Goal: Transaction & Acquisition: Purchase product/service

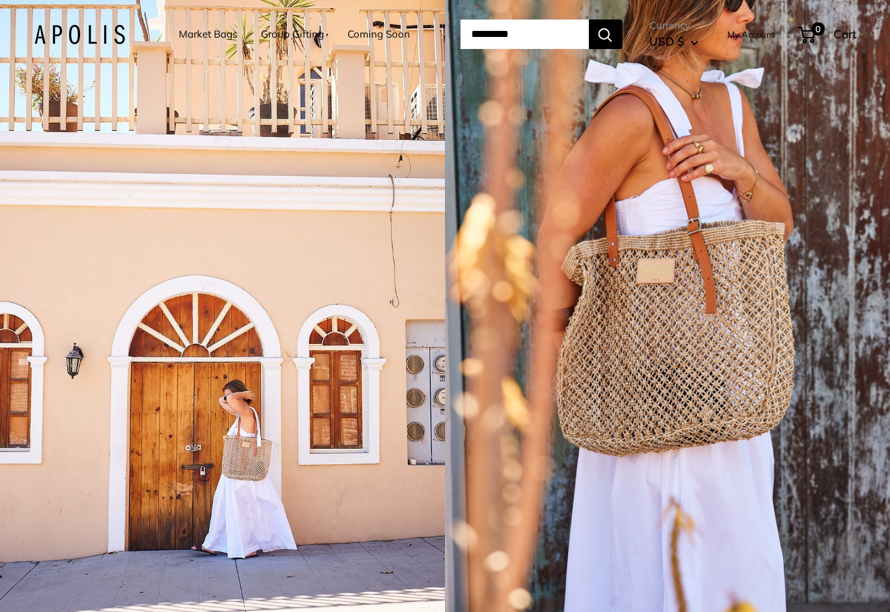
click at [210, 34] on link "Market Bags" at bounding box center [208, 34] width 58 height 19
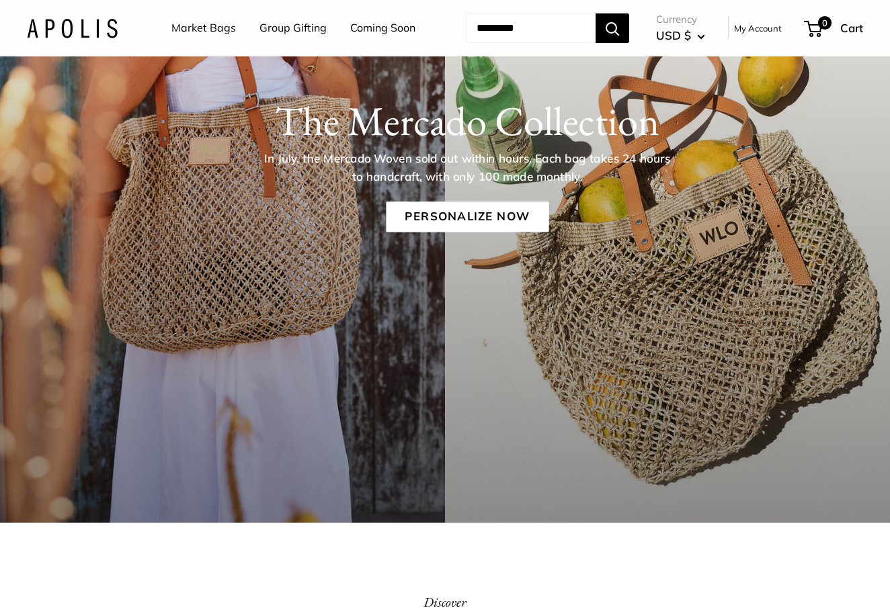
scroll to position [157, 0]
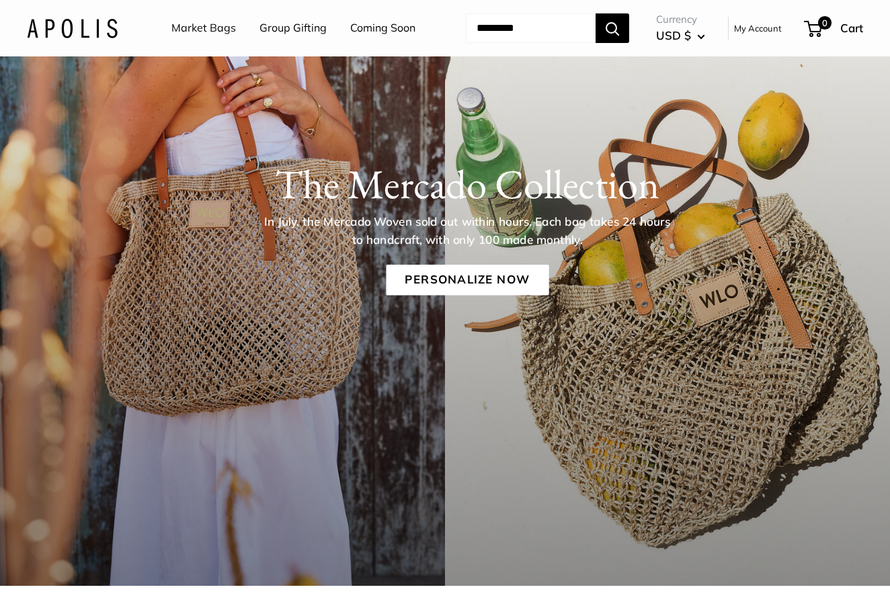
click at [218, 28] on link "Market Bags" at bounding box center [203, 28] width 65 height 20
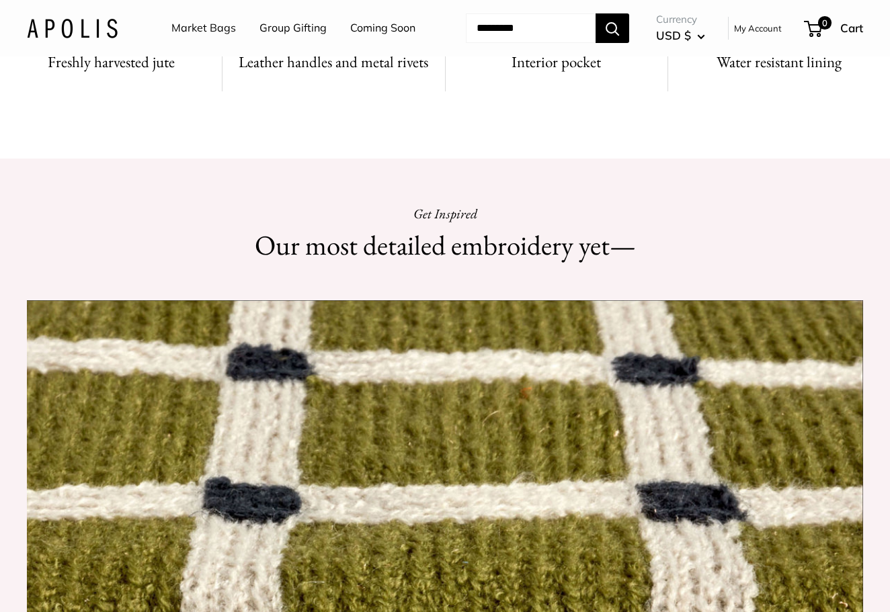
scroll to position [1057, 0]
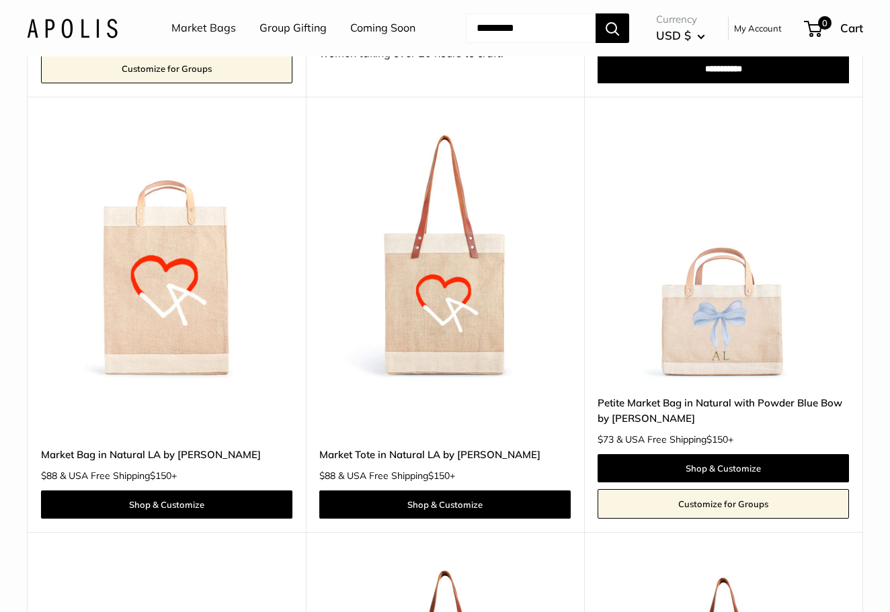
scroll to position [5714, 0]
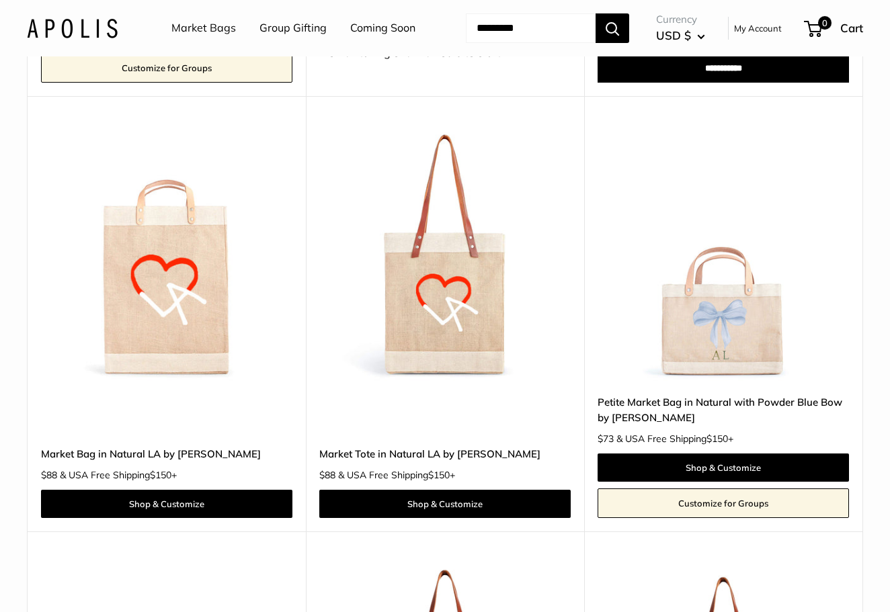
click at [0, 0] on img at bounding box center [0, 0] width 0 height 0
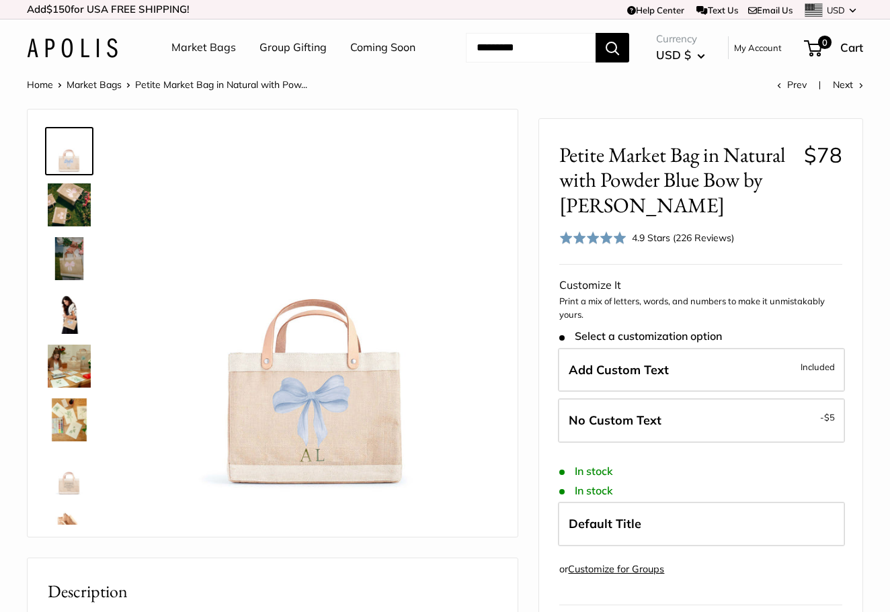
click at [66, 227] on img at bounding box center [69, 204] width 43 height 43
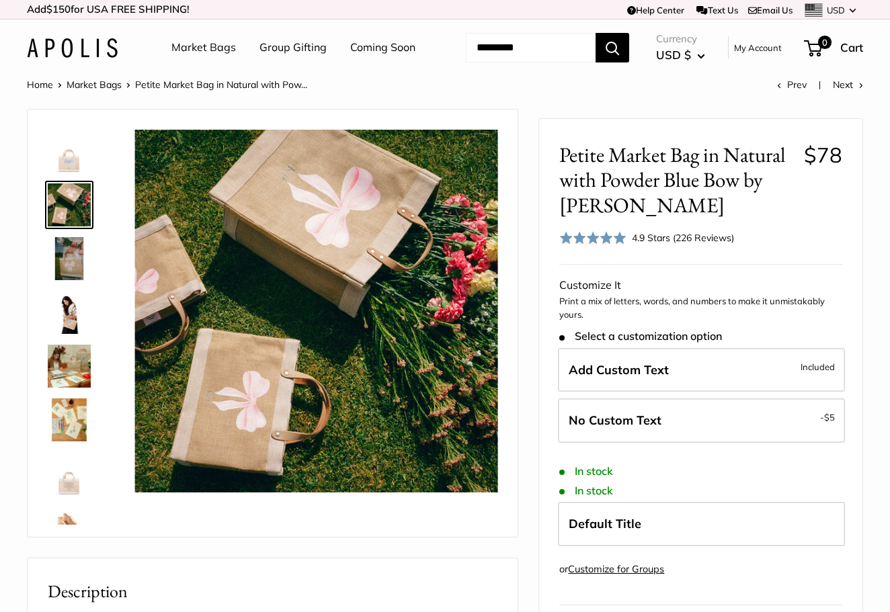
click at [76, 280] on img at bounding box center [69, 258] width 43 height 43
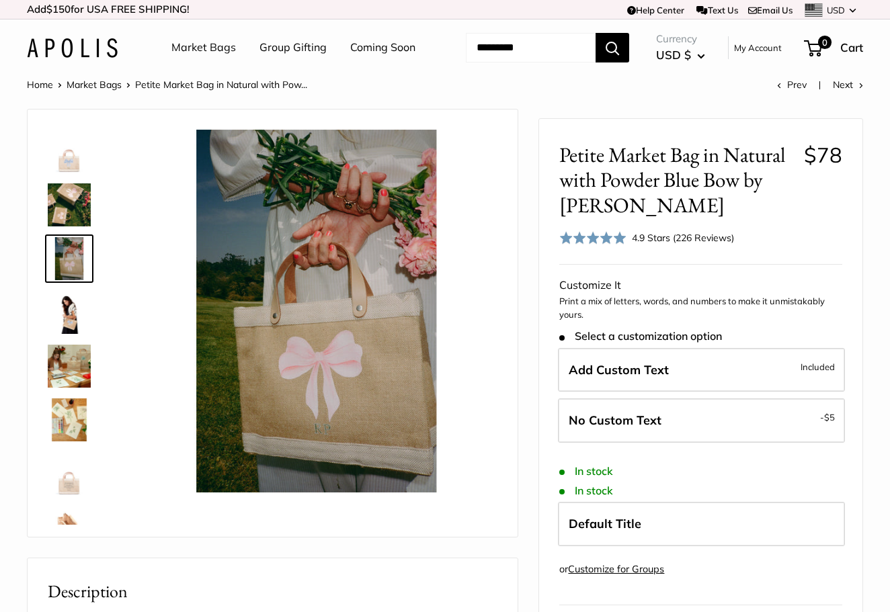
click at [81, 386] on img at bounding box center [69, 366] width 43 height 43
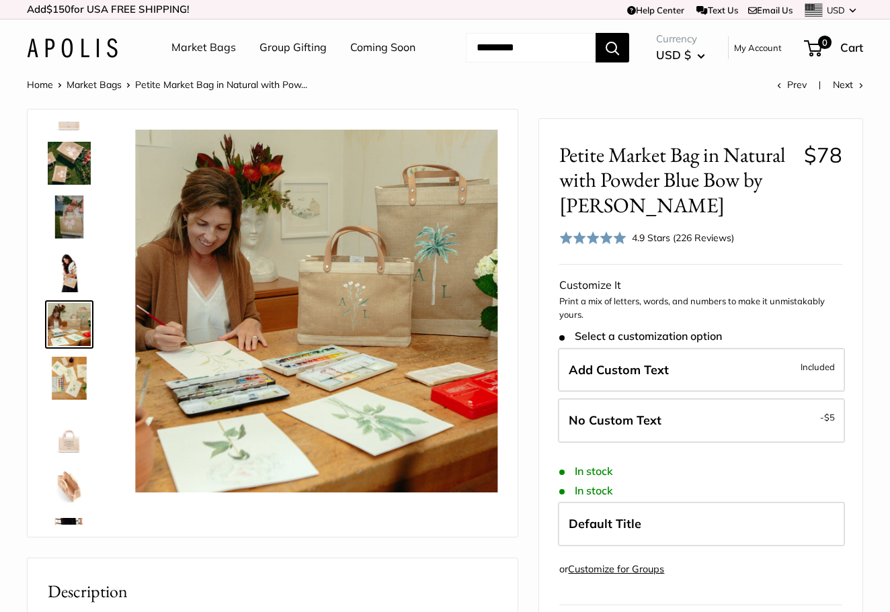
click at [78, 454] on img at bounding box center [69, 432] width 43 height 43
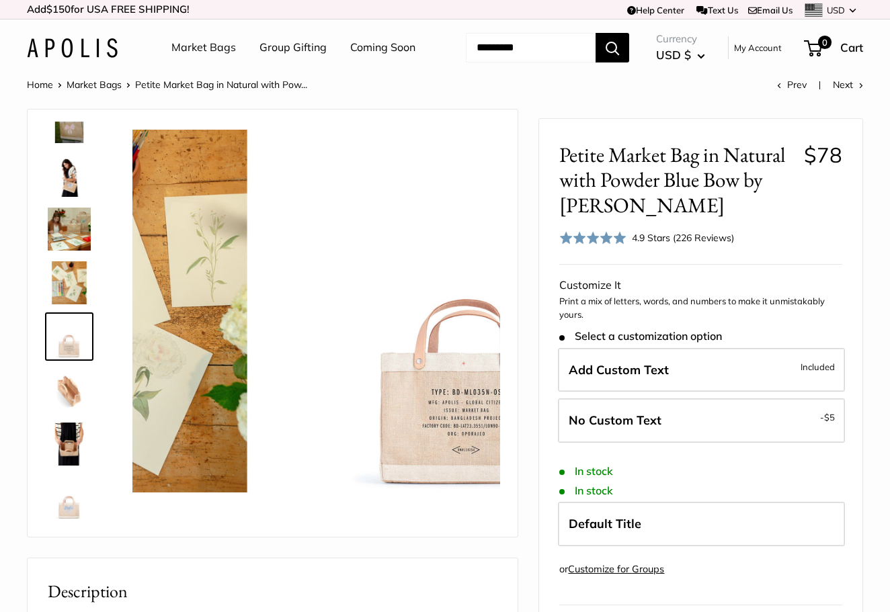
scroll to position [140, 0]
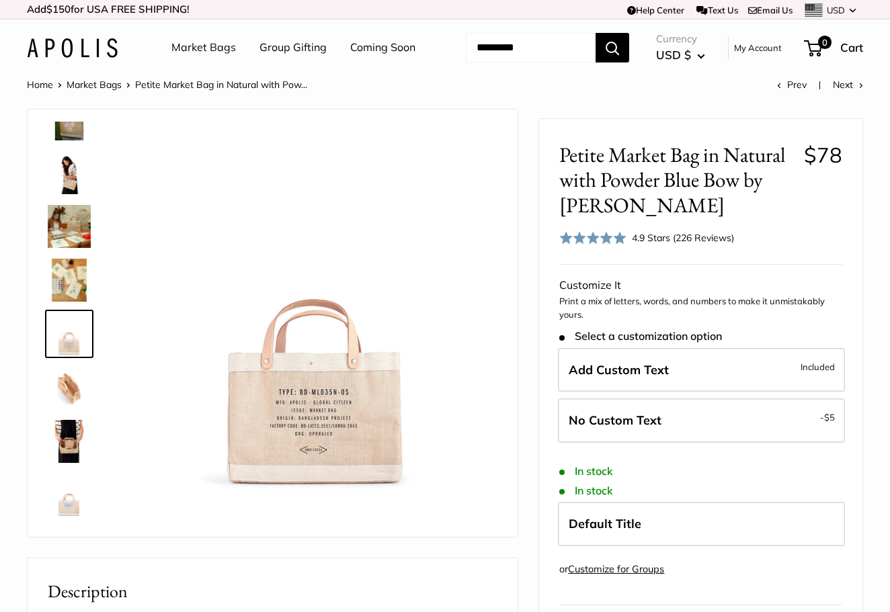
click at [73, 463] on img at bounding box center [69, 441] width 43 height 43
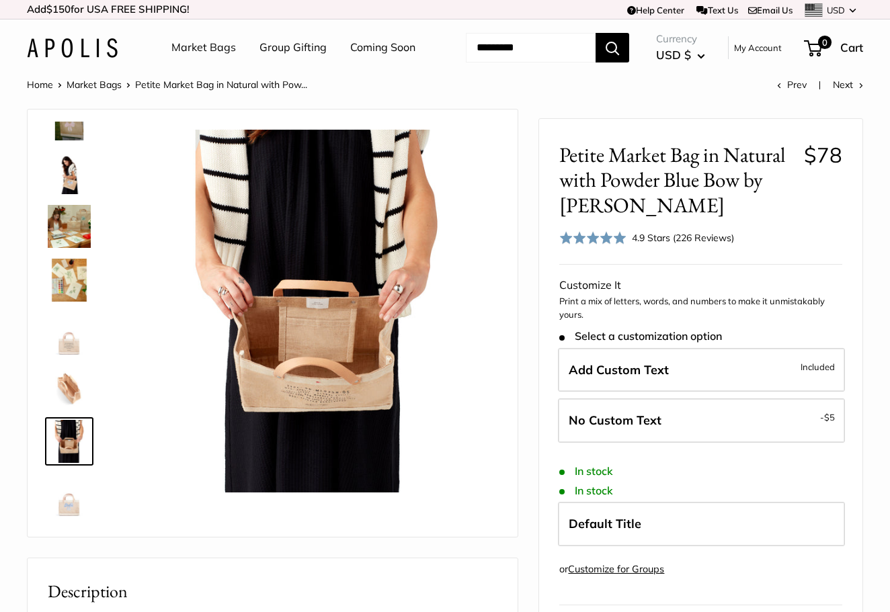
click at [73, 525] on div at bounding box center [74, 323] width 65 height 403
click at [73, 517] on img at bounding box center [69, 495] width 43 height 43
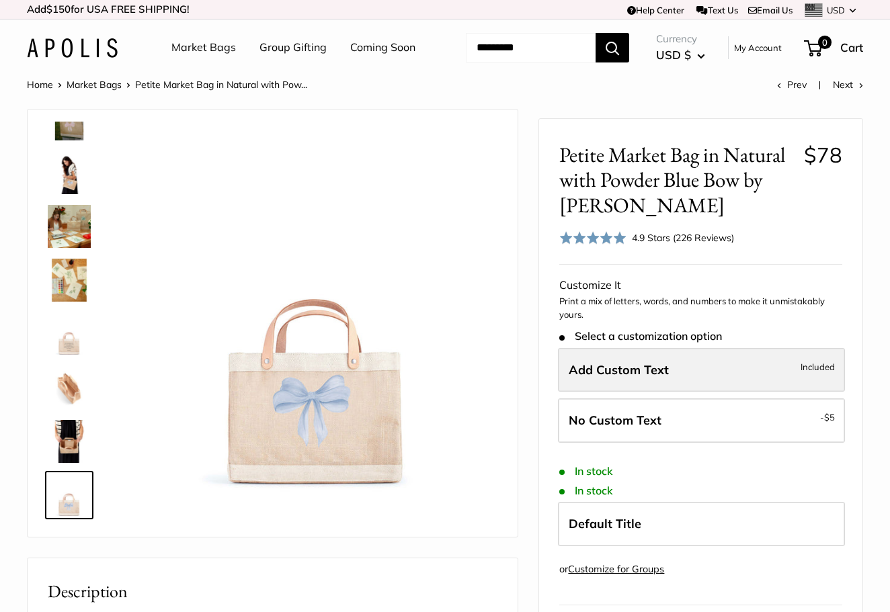
click at [644, 391] on label "Add Custom Text Included" at bounding box center [701, 370] width 287 height 44
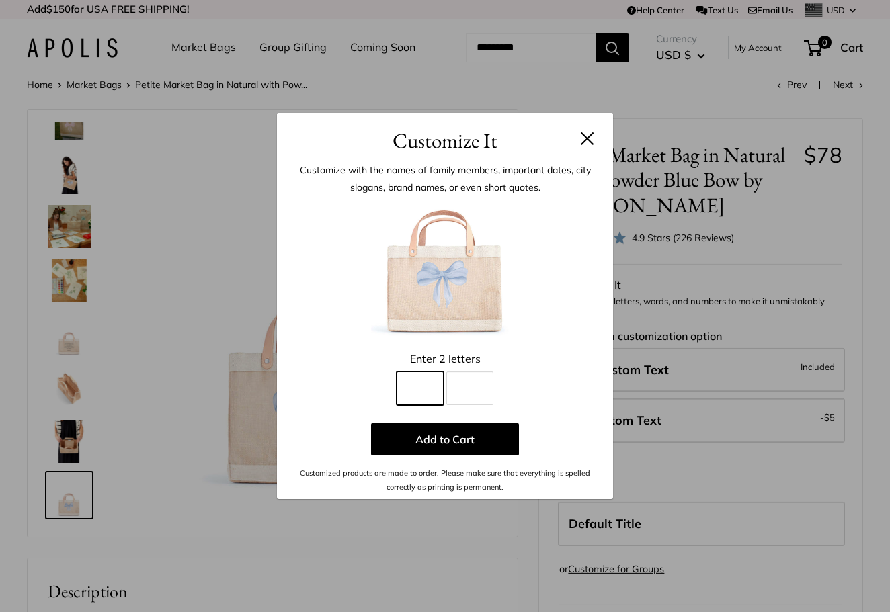
click at [427, 381] on input "Line 1" at bounding box center [420, 389] width 47 height 34
type input "*"
click at [489, 386] on input "Line 2" at bounding box center [469, 389] width 47 height 34
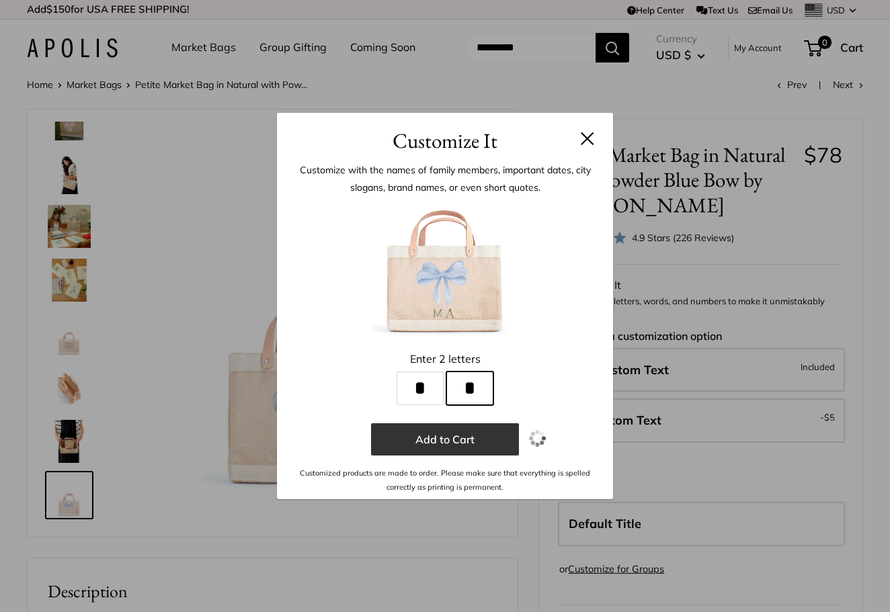
type input "*"
click at [458, 439] on button "Add to Cart" at bounding box center [445, 439] width 148 height 32
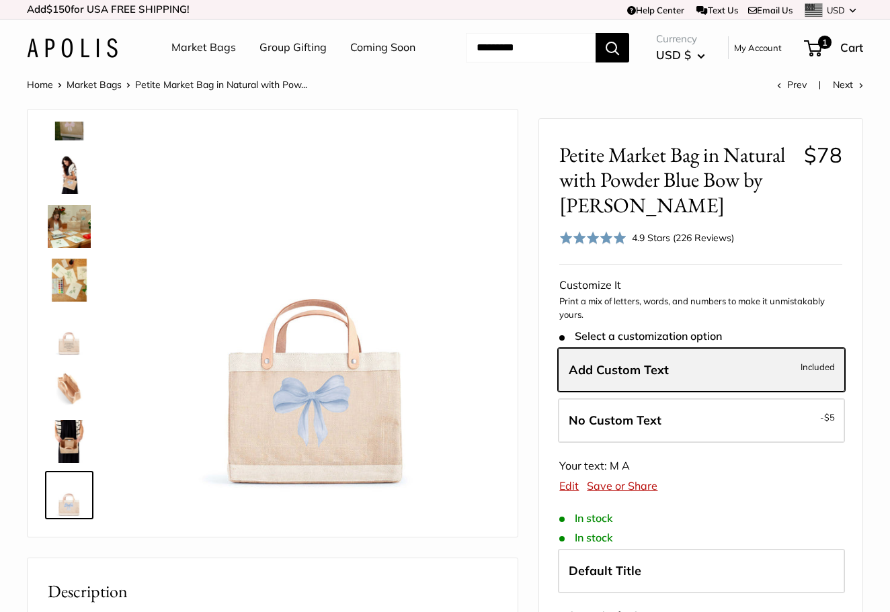
click at [681, 393] on label "Add Custom Text Included" at bounding box center [701, 370] width 287 height 44
click at [598, 378] on span "Add Custom Text" at bounding box center [619, 369] width 100 height 15
click at [72, 140] on img at bounding box center [69, 118] width 43 height 43
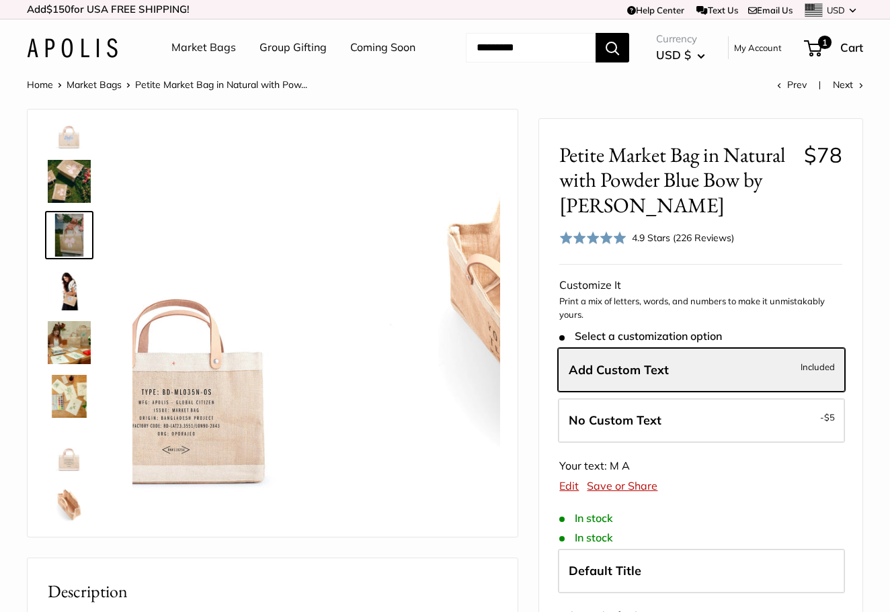
scroll to position [0, 0]
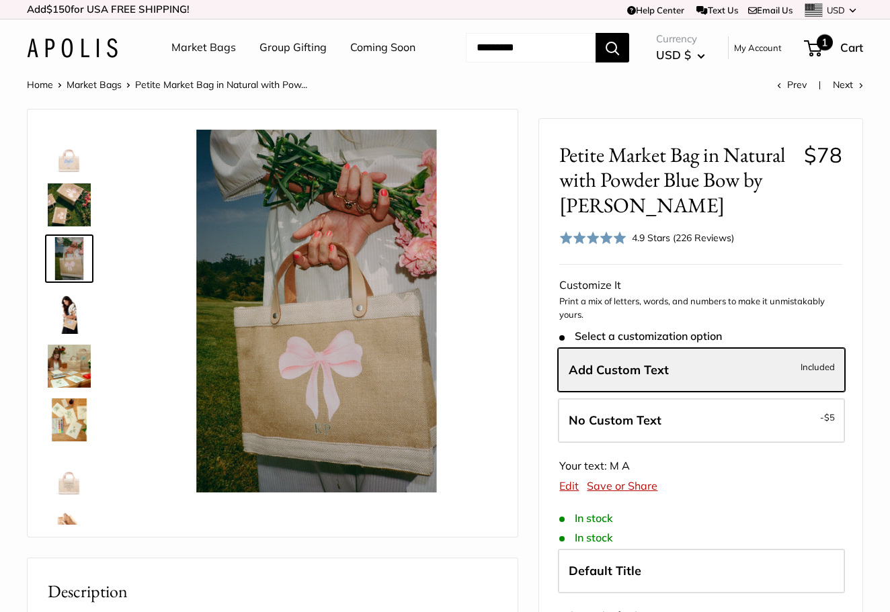
click at [822, 56] on span "1" at bounding box center [813, 48] width 18 height 16
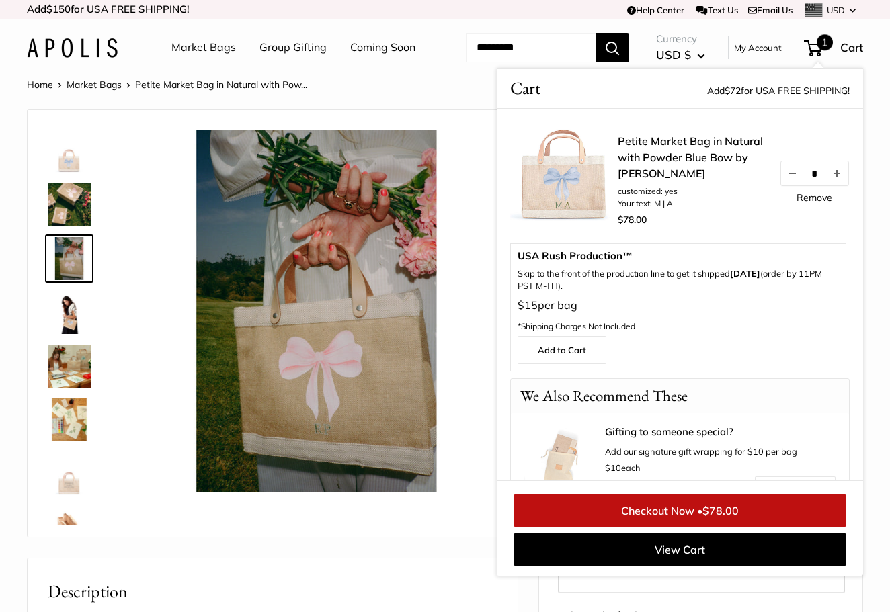
click at [628, 181] on link "Petite Market Bag in Natural with Powder Blue Bow by [PERSON_NAME]" at bounding box center [692, 157] width 148 height 48
click at [399, 69] on ul "Market Bags Group Gifting Coming Soon" at bounding box center [305, 47] width 268 height 43
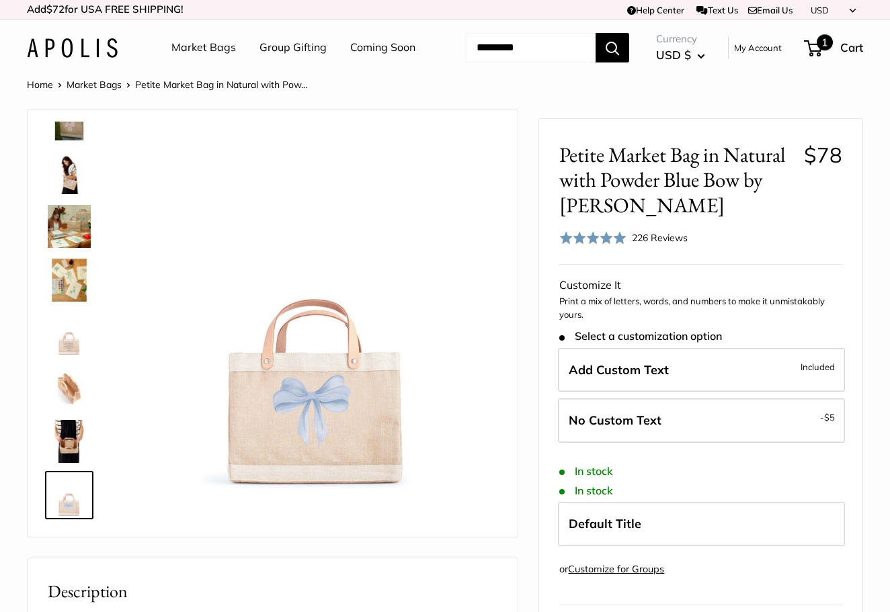
click at [818, 56] on span "1" at bounding box center [813, 48] width 18 height 16
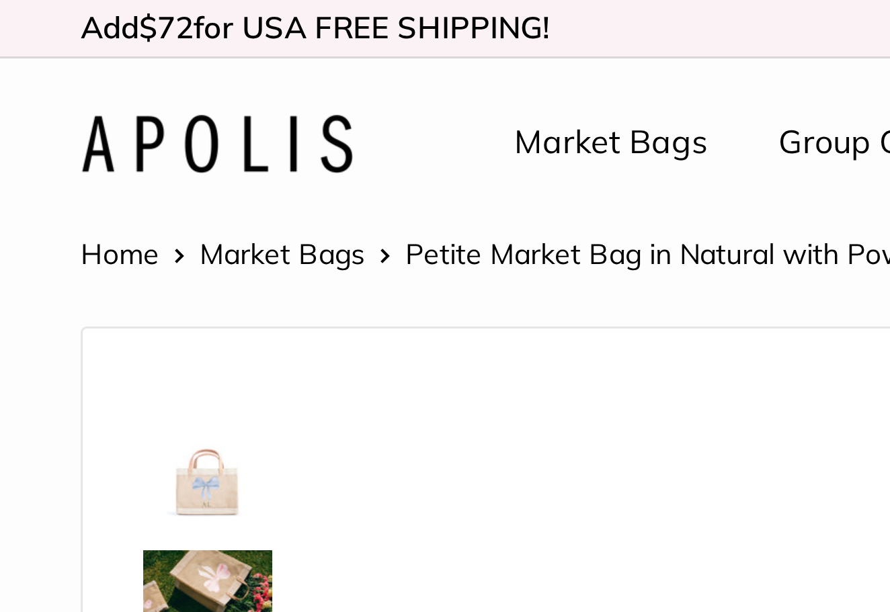
scroll to position [140, 0]
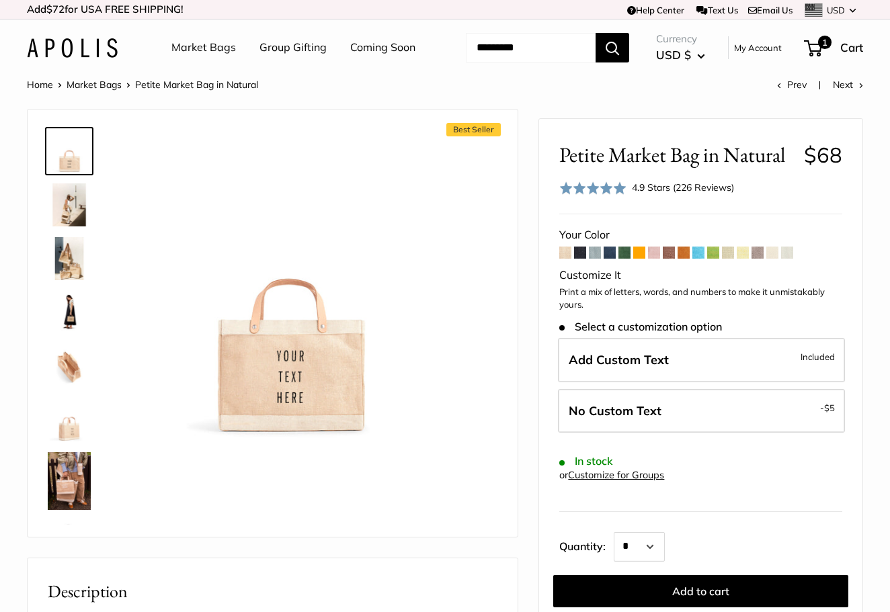
click at [596, 259] on span at bounding box center [595, 253] width 12 height 12
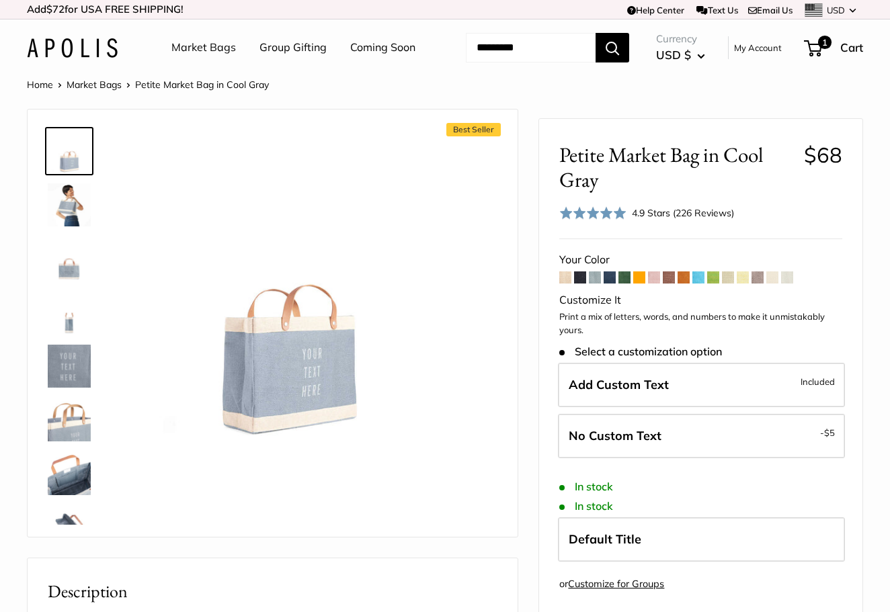
click at [611, 284] on span at bounding box center [610, 278] width 12 height 12
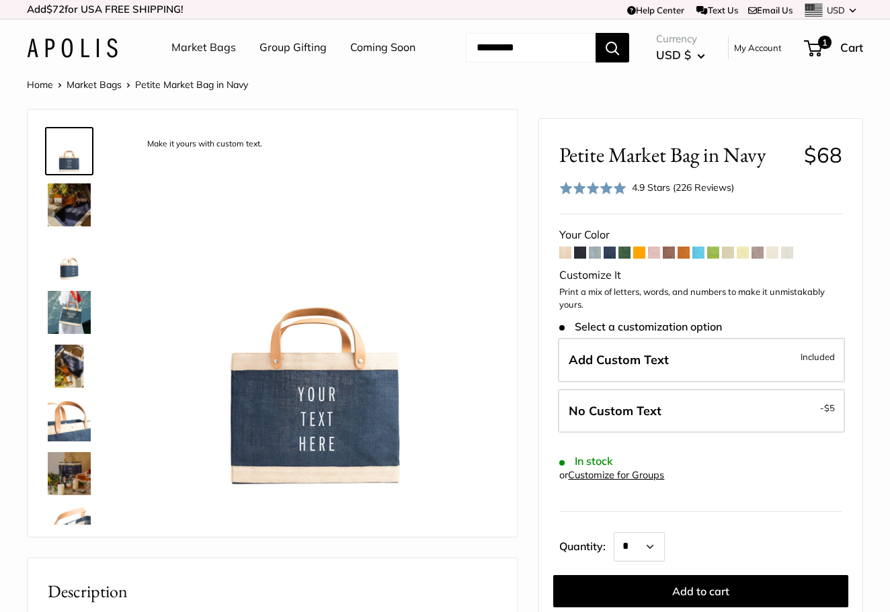
click at [70, 334] on img at bounding box center [69, 312] width 43 height 43
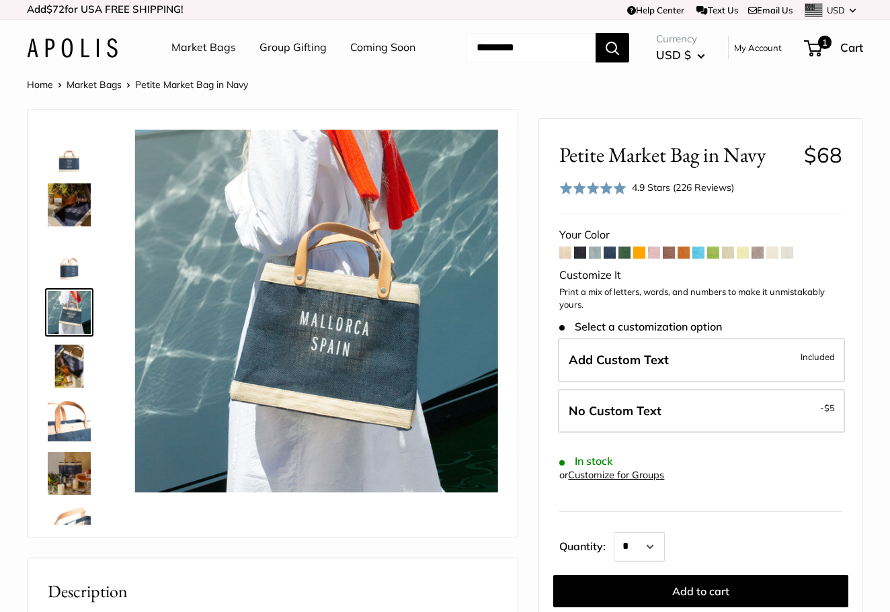
click at [614, 259] on span at bounding box center [610, 253] width 12 height 12
click at [610, 259] on span at bounding box center [610, 253] width 12 height 12
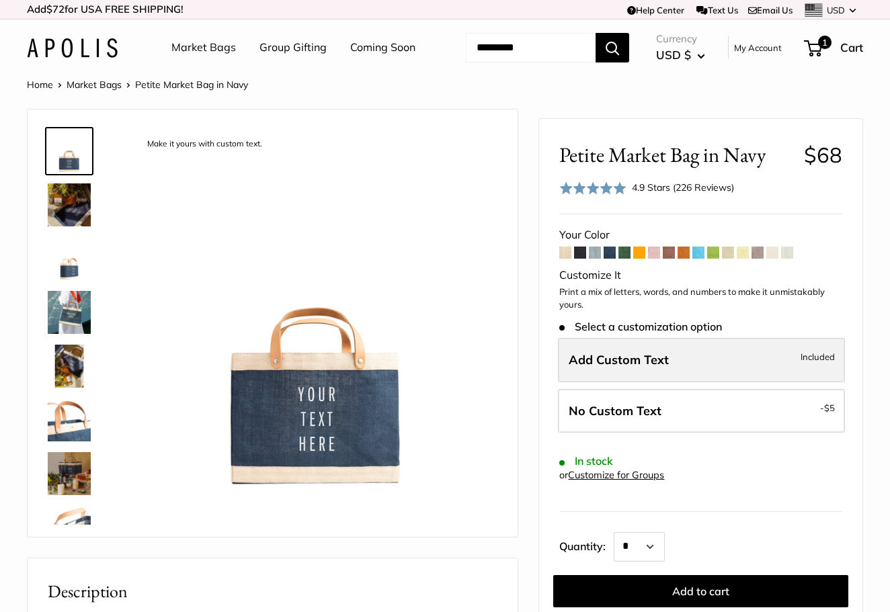
click at [604, 368] on span "Add Custom Text" at bounding box center [619, 359] width 100 height 15
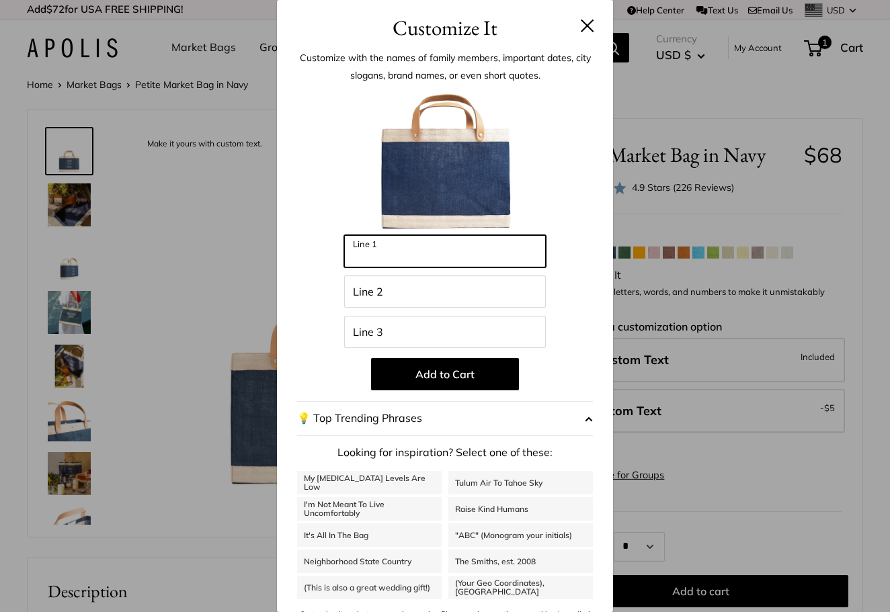
click at [493, 249] on input "Line 1" at bounding box center [445, 251] width 202 height 32
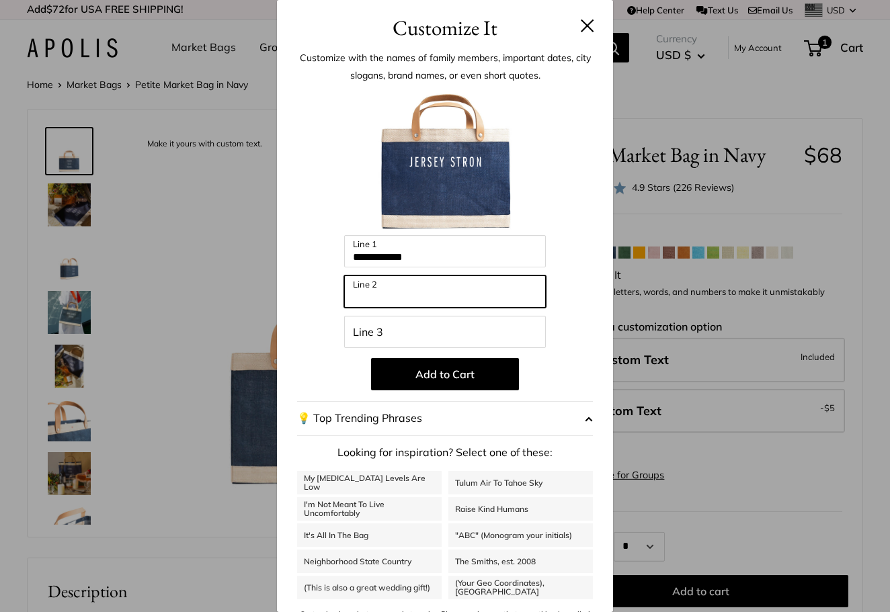
click at [374, 297] on input "Line 2" at bounding box center [445, 292] width 202 height 32
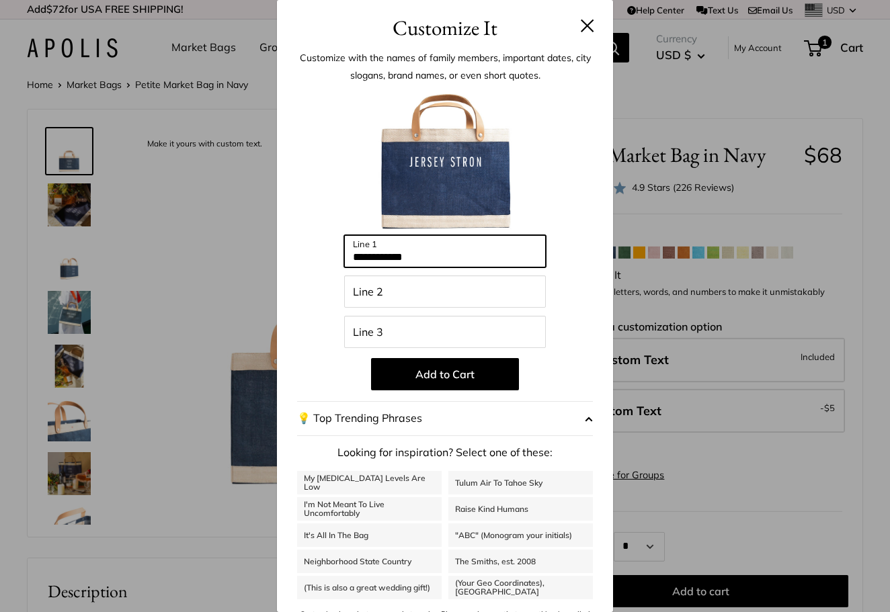
drag, startPoint x: 434, startPoint y: 253, endPoint x: 347, endPoint y: 248, distance: 87.5
click at [347, 249] on input "**********" at bounding box center [445, 251] width 202 height 32
type input "*"
type input "******"
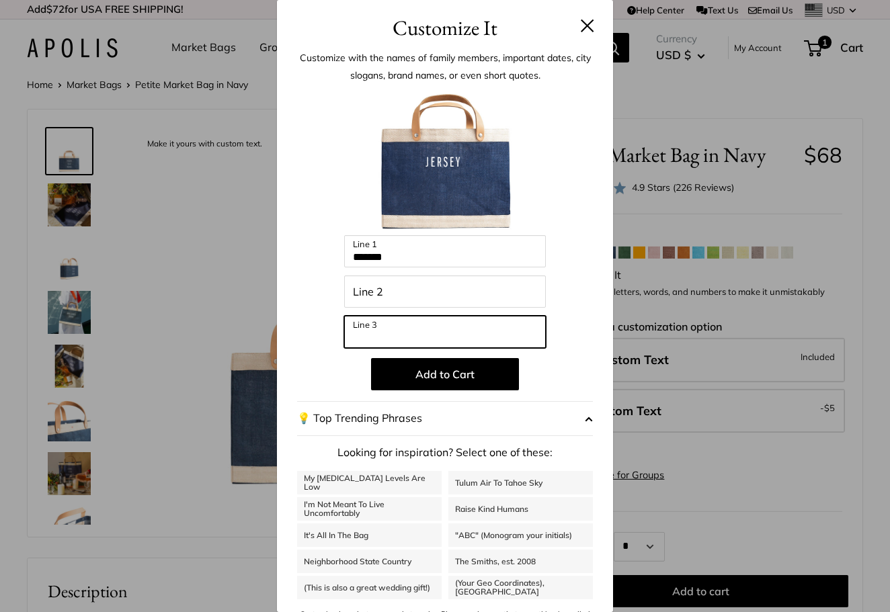
click at [377, 331] on input "Line 3" at bounding box center [445, 332] width 202 height 32
type input "****"
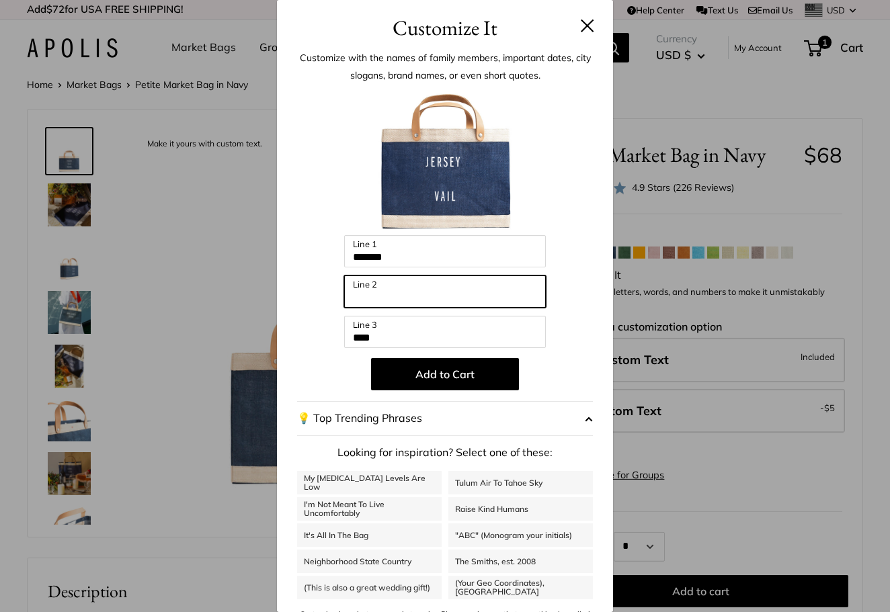
click at [369, 299] on input "Line 2" at bounding box center [445, 292] width 202 height 32
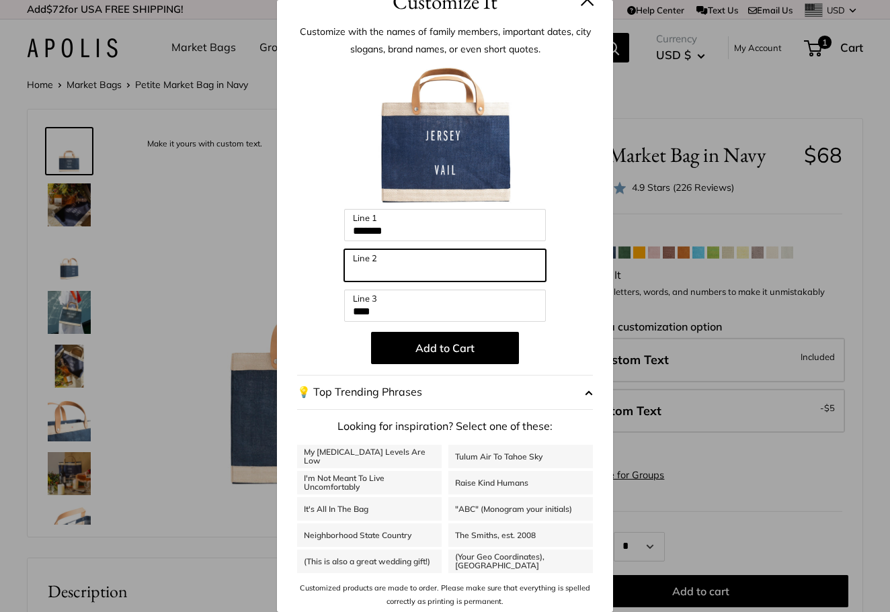
scroll to position [26, 0]
type input "*****"
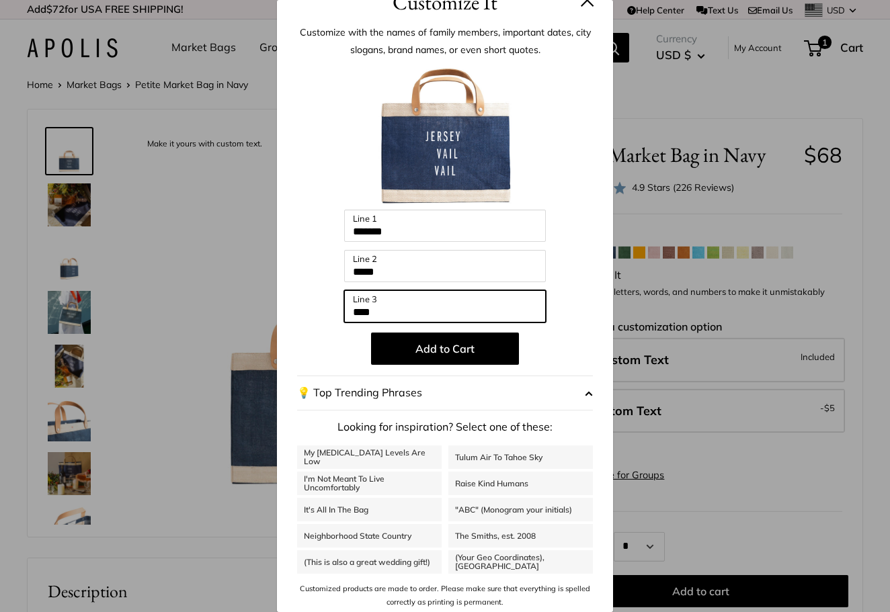
drag, startPoint x: 394, startPoint y: 312, endPoint x: 327, endPoint y: 313, distance: 67.2
click at [323, 313] on div "Enter 36 letters Some of the characters you entered are not supported and have …" at bounding box center [445, 336] width 296 height 548
type input "***"
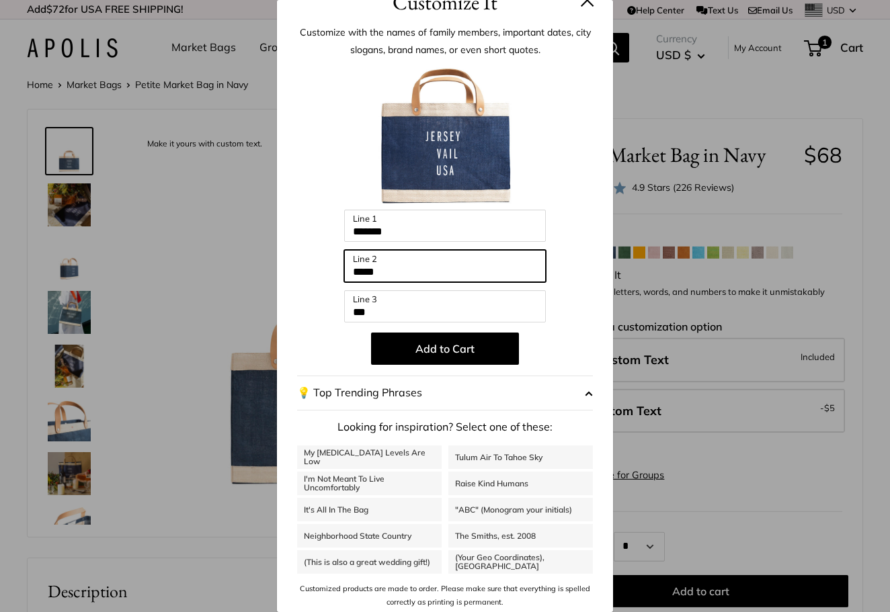
drag, startPoint x: 393, startPoint y: 274, endPoint x: 259, endPoint y: 278, distance: 133.8
click at [261, 278] on div "Customize It Customize with the names of family members, important dates, city …" at bounding box center [445, 306] width 890 height 612
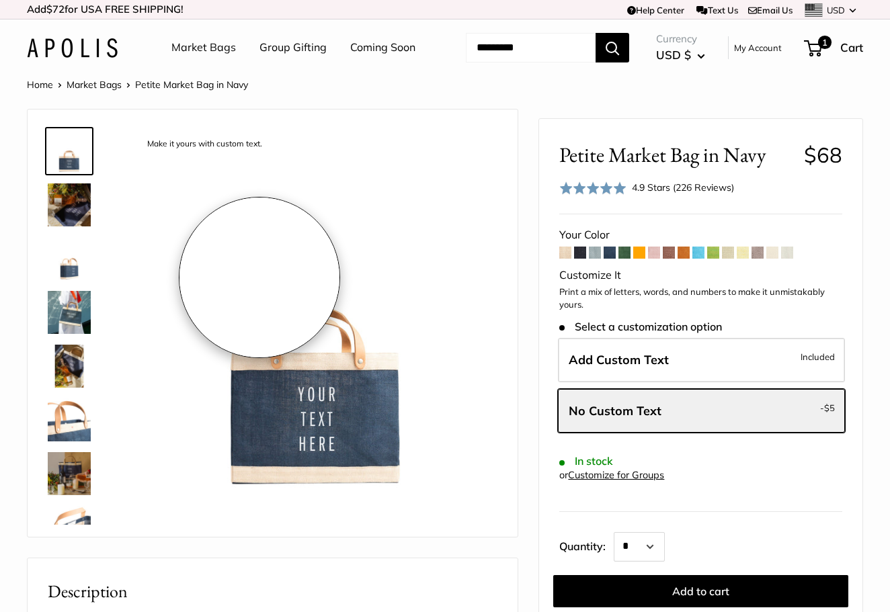
scroll to position [0, 0]
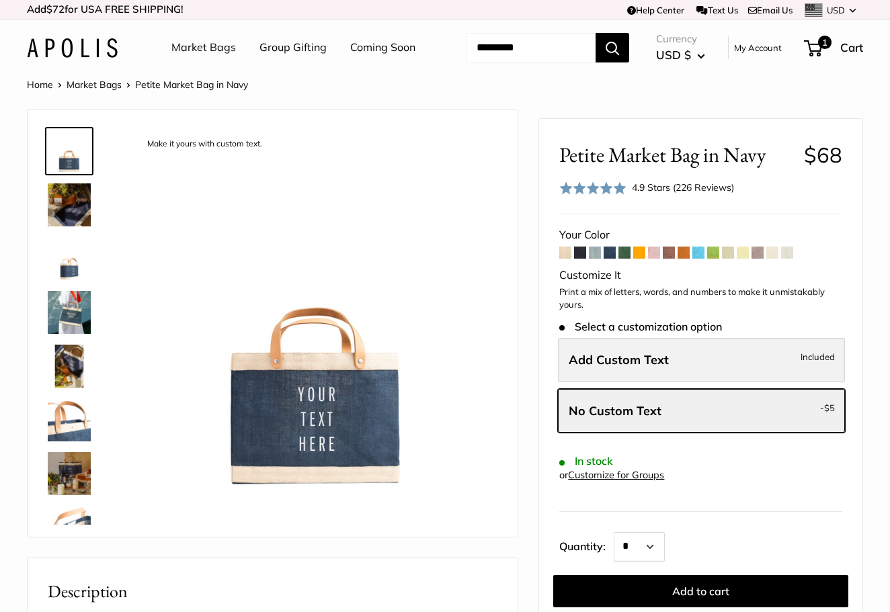
click at [632, 368] on span "Add Custom Text" at bounding box center [619, 359] width 100 height 15
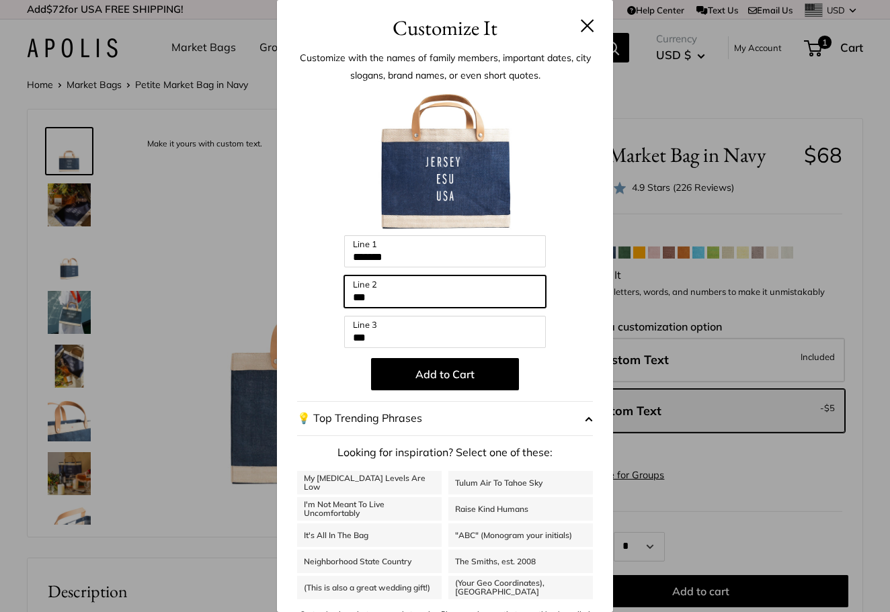
drag, startPoint x: 401, startPoint y: 293, endPoint x: 317, endPoint y: 290, distance: 84.1
click at [317, 290] on div "Enter 36 letters Some of the characters you entered are not supported and have …" at bounding box center [445, 361] width 296 height 548
type input "***"
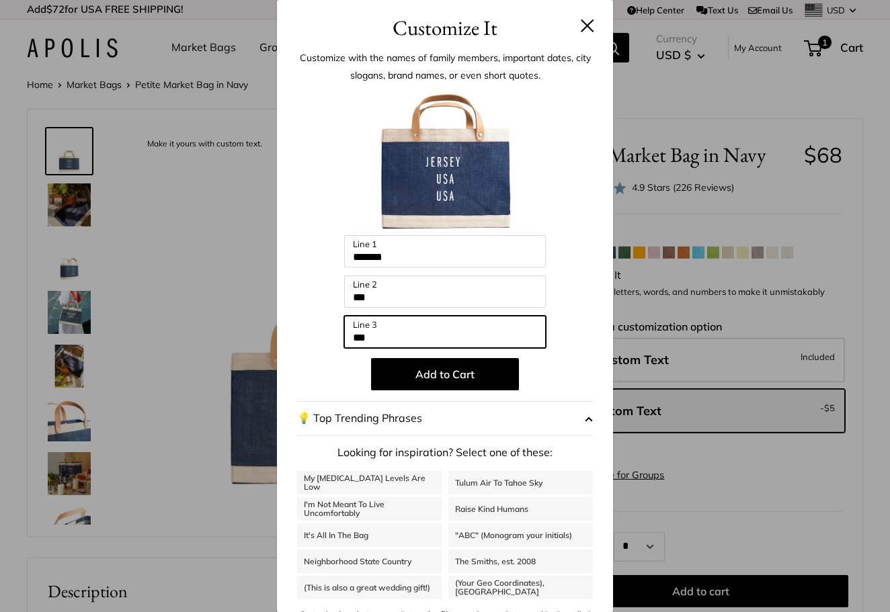
drag, startPoint x: 383, startPoint y: 331, endPoint x: 312, endPoint y: 331, distance: 71.3
click at [312, 331] on div "Enter 36 letters Some of the characters you entered are not supported and have …" at bounding box center [445, 361] width 296 height 548
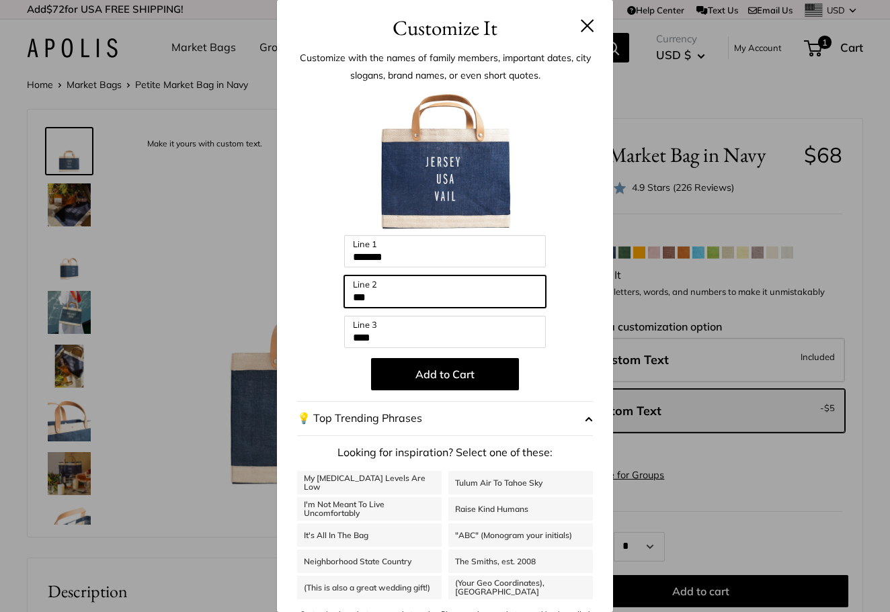
drag, startPoint x: 384, startPoint y: 297, endPoint x: 342, endPoint y: 297, distance: 42.3
click at [342, 297] on div "Enter 36 letters Some of the characters you entered are not supported and have …" at bounding box center [445, 361] width 296 height 548
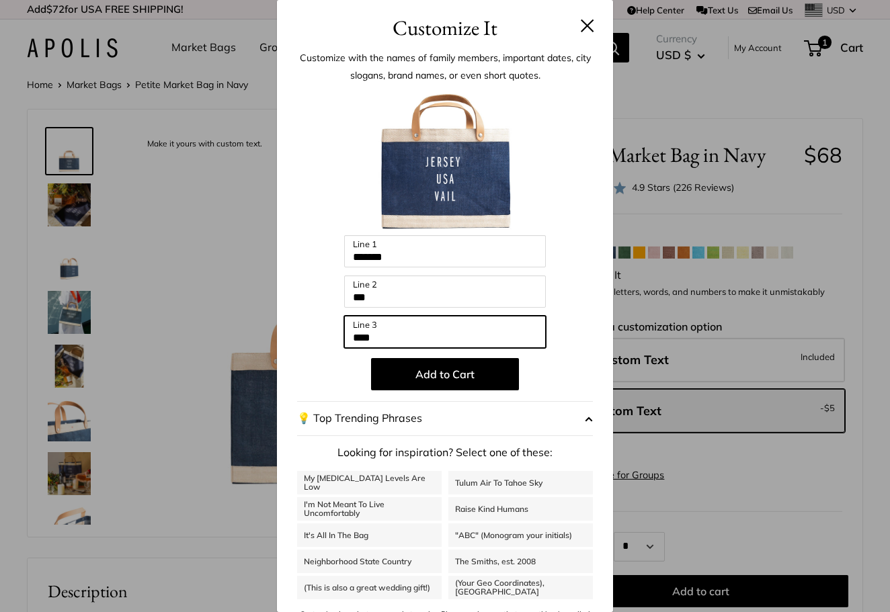
click at [382, 341] on input "****" at bounding box center [445, 332] width 202 height 32
type input "****"
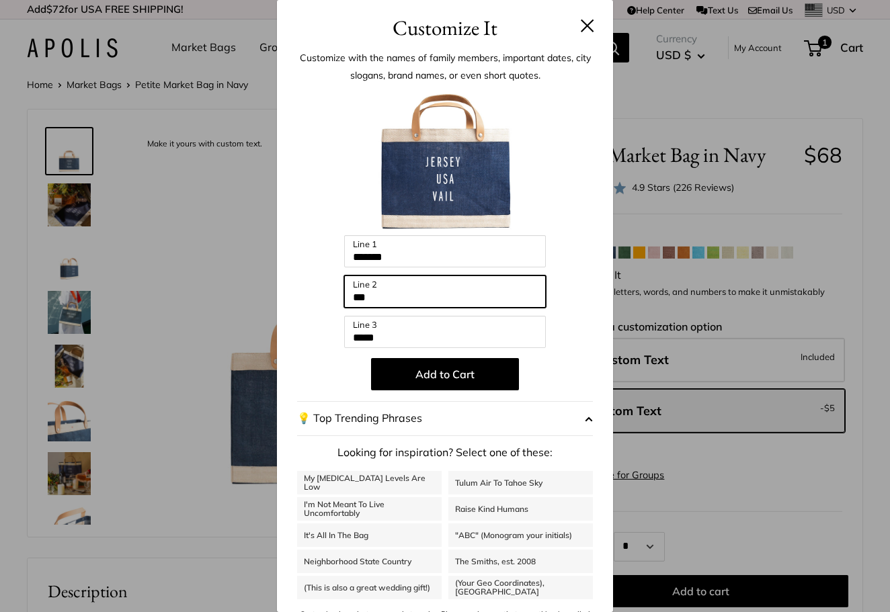
drag, startPoint x: 395, startPoint y: 298, endPoint x: 341, endPoint y: 298, distance: 53.1
click at [341, 297] on div "Enter 36 letters Some of the characters you entered are not supported and have …" at bounding box center [445, 361] width 296 height 548
type input "****"
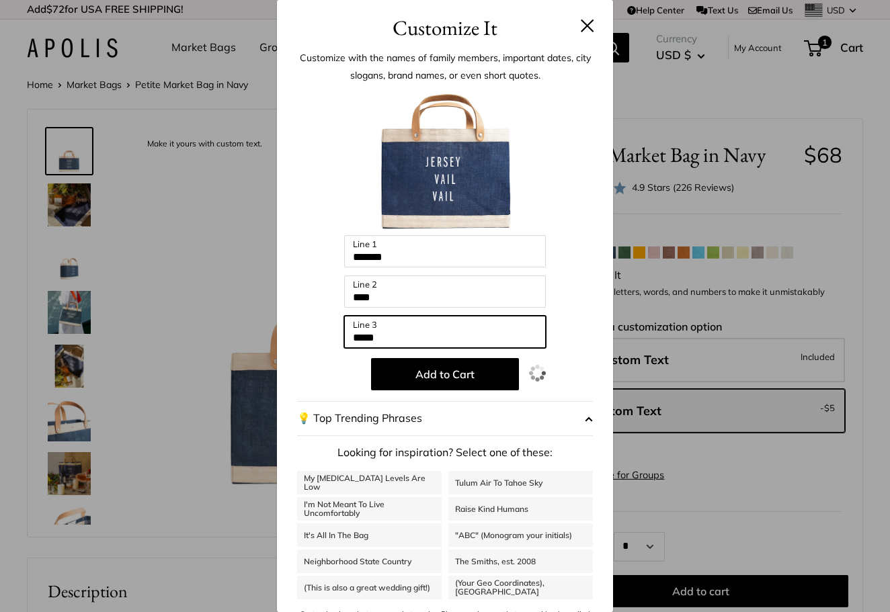
drag, startPoint x: 382, startPoint y: 335, endPoint x: 292, endPoint y: 336, distance: 90.1
click at [292, 336] on div "Customize with the names of family members, important dates, city slogans, bran…" at bounding box center [445, 342] width 336 height 597
type input "***"
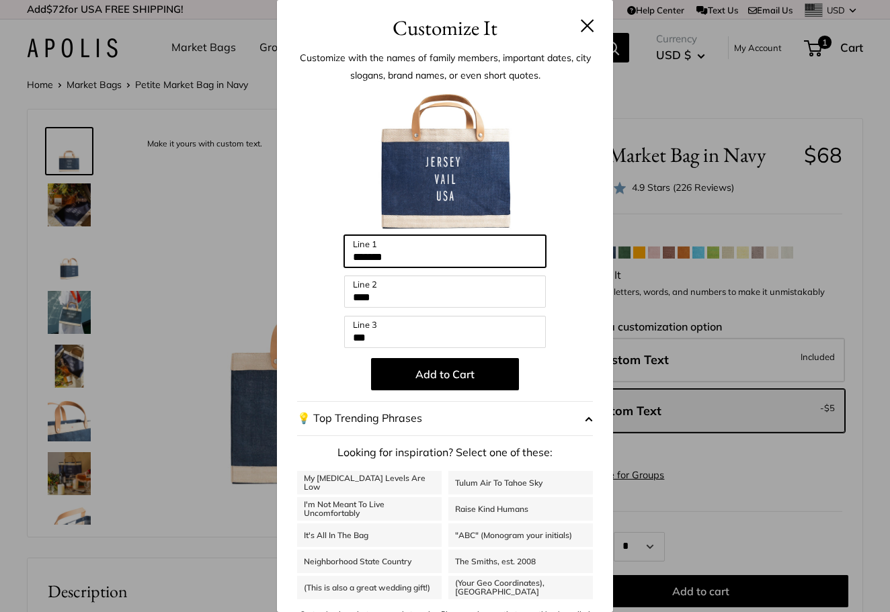
drag, startPoint x: 406, startPoint y: 259, endPoint x: 324, endPoint y: 257, distance: 82.0
click at [324, 255] on div "Enter 36 letters Some of the characters you entered are not supported and have …" at bounding box center [445, 361] width 296 height 548
type input "***"
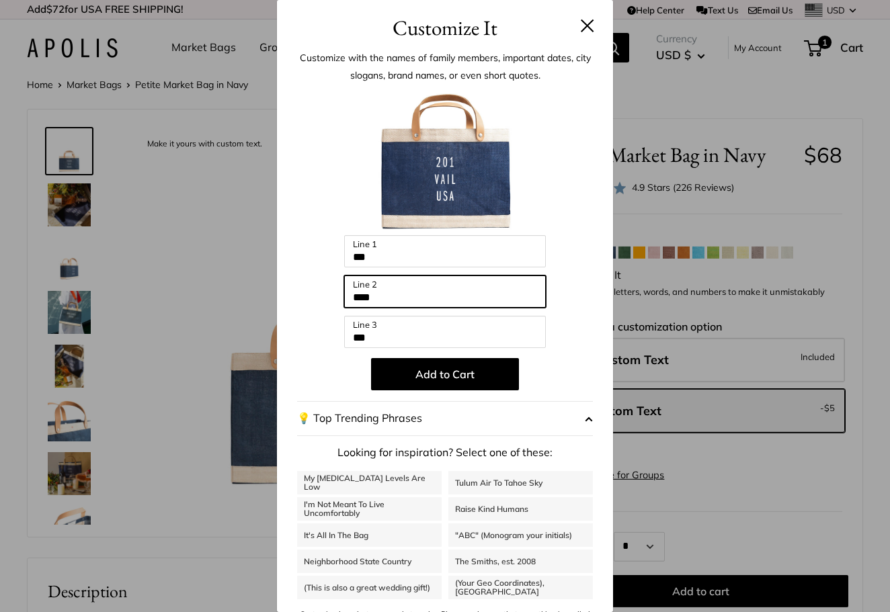
drag, startPoint x: 401, startPoint y: 297, endPoint x: 278, endPoint y: 304, distance: 123.9
click at [278, 304] on div "Customize with the names of family members, important dates, city slogans, bran…" at bounding box center [445, 342] width 336 height 597
type input "*"
type input "***"
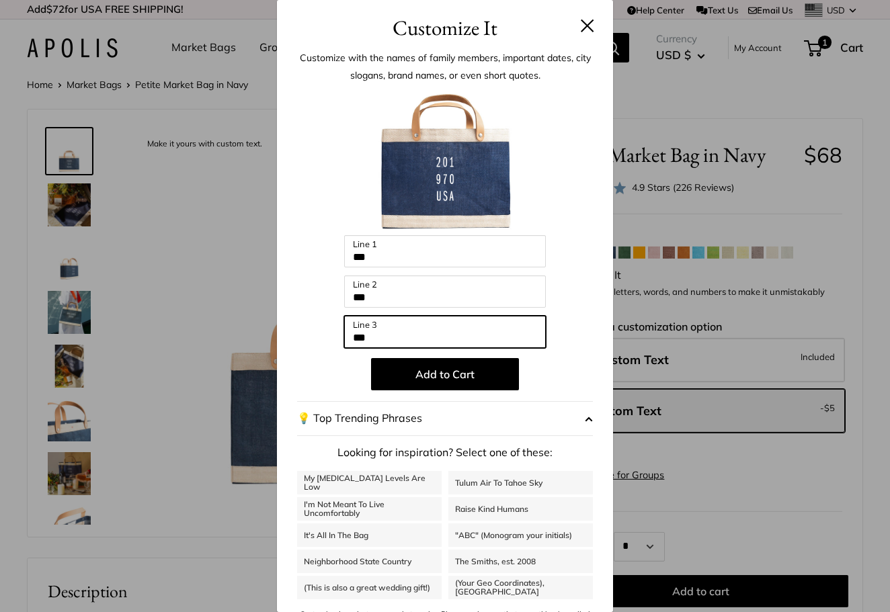
click at [409, 330] on input "***" at bounding box center [445, 332] width 202 height 32
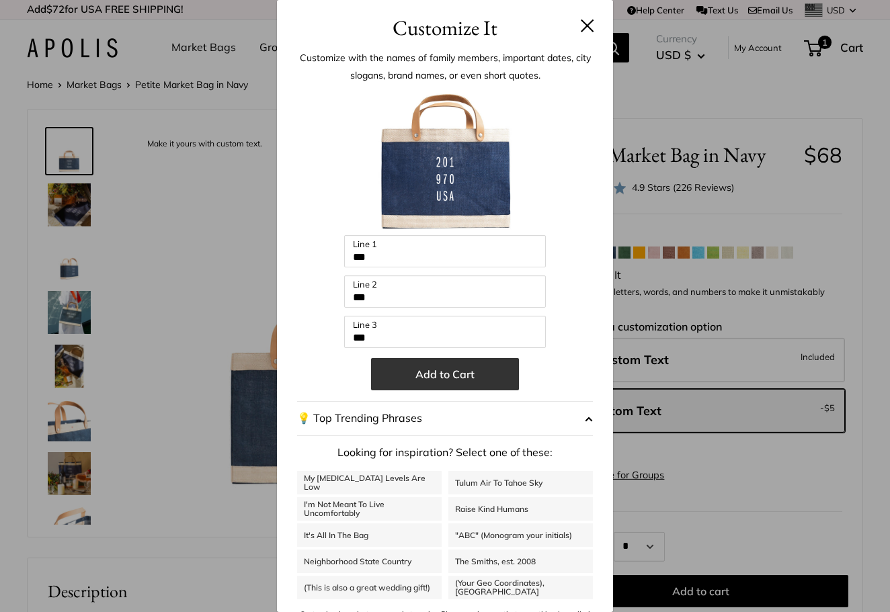
click at [436, 376] on button "Add to Cart" at bounding box center [445, 374] width 148 height 32
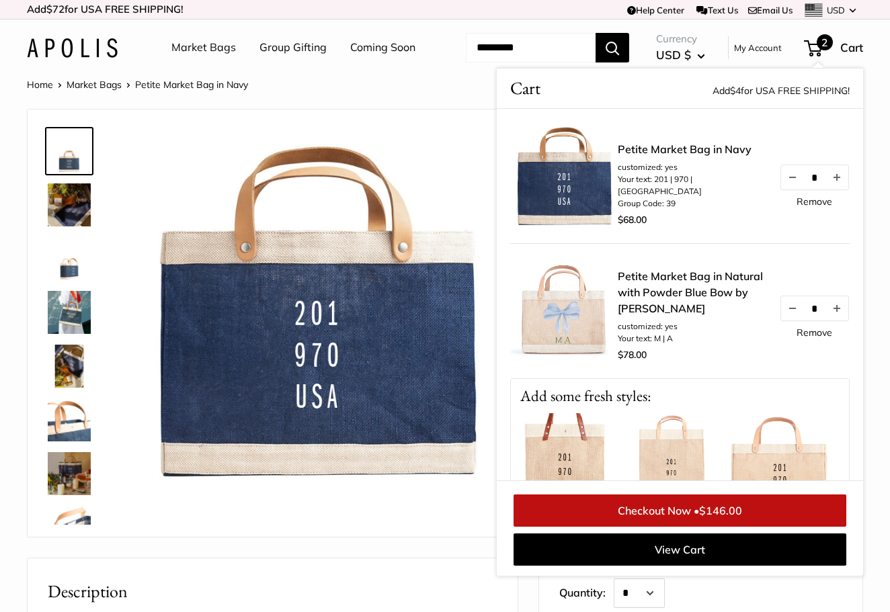
click at [203, 51] on link "Market Bags" at bounding box center [203, 48] width 65 height 20
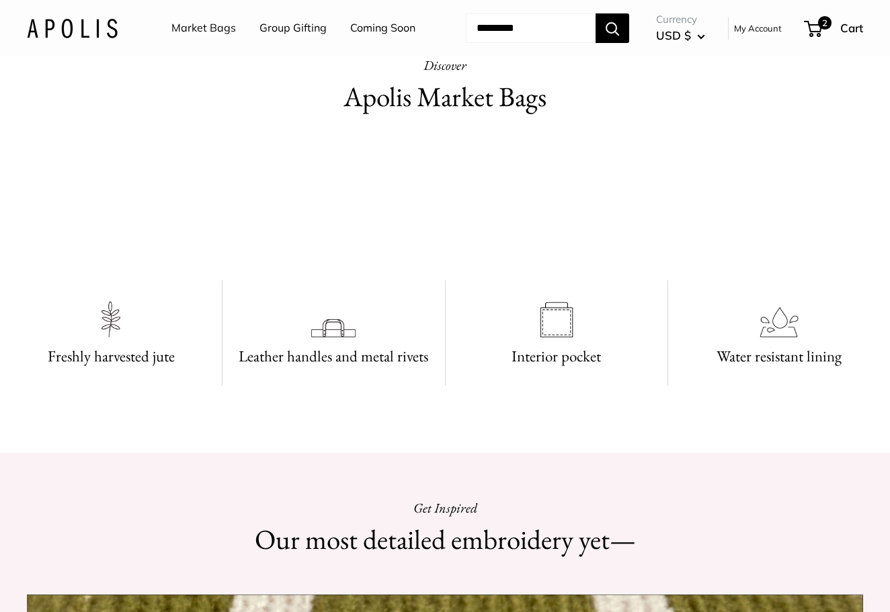
scroll to position [760, 0]
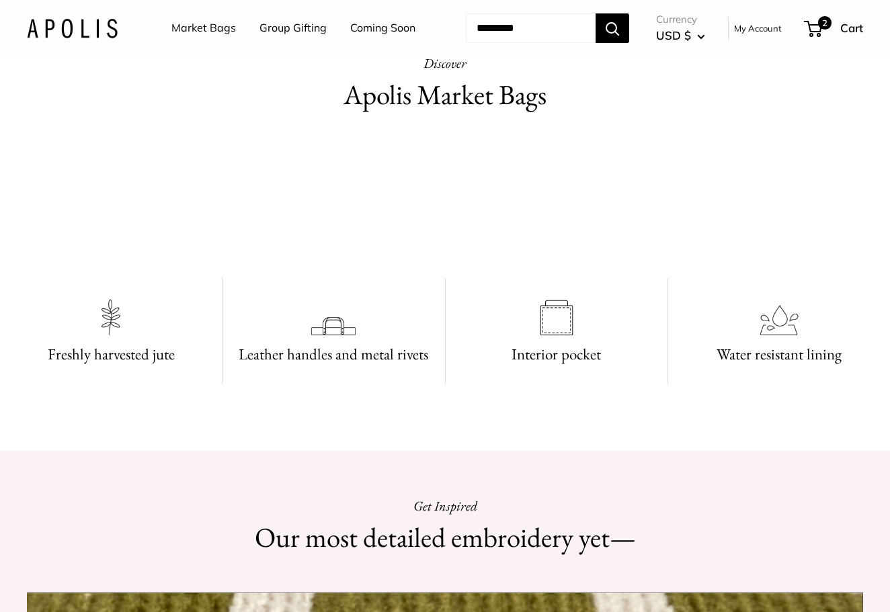
click at [357, 250] on video at bounding box center [445, 199] width 202 height 101
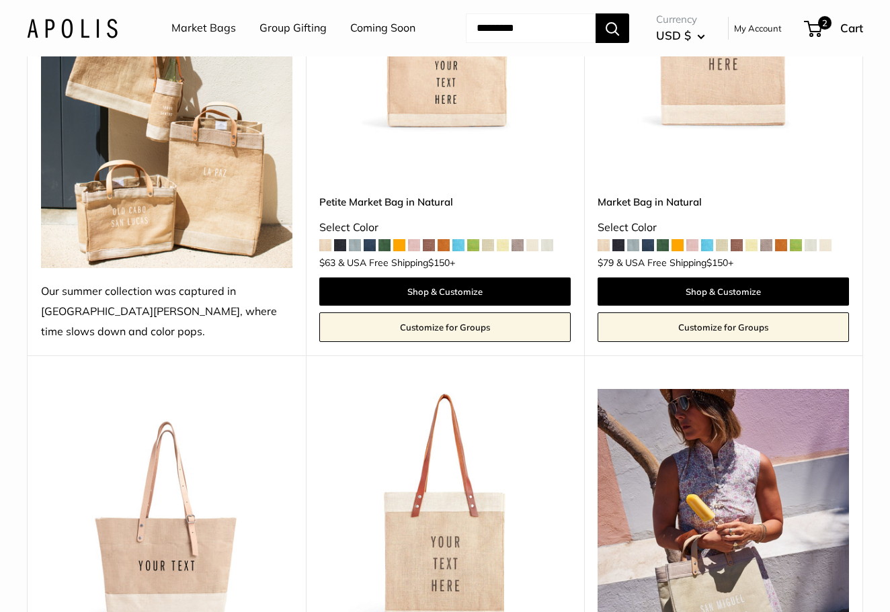
scroll to position [321, 0]
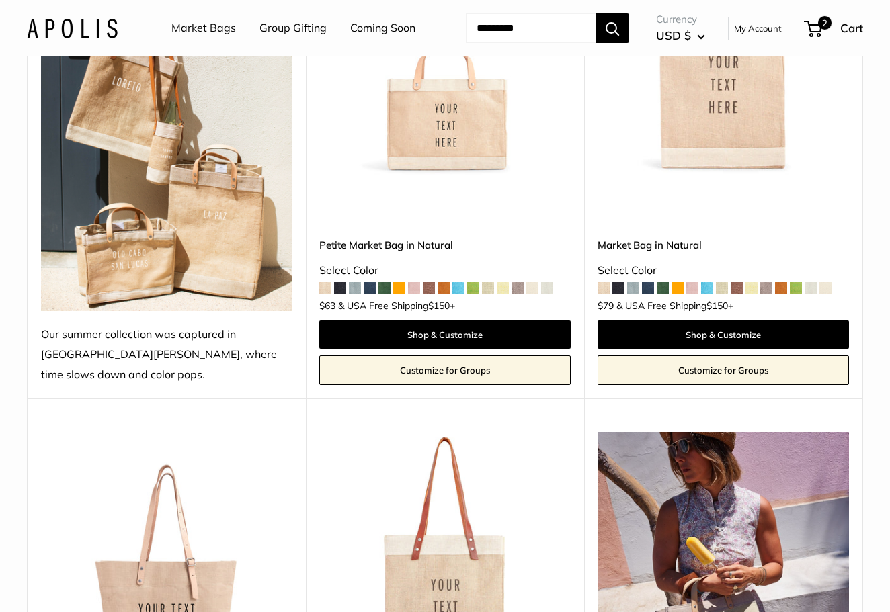
click at [477, 294] on span at bounding box center [473, 288] width 12 height 12
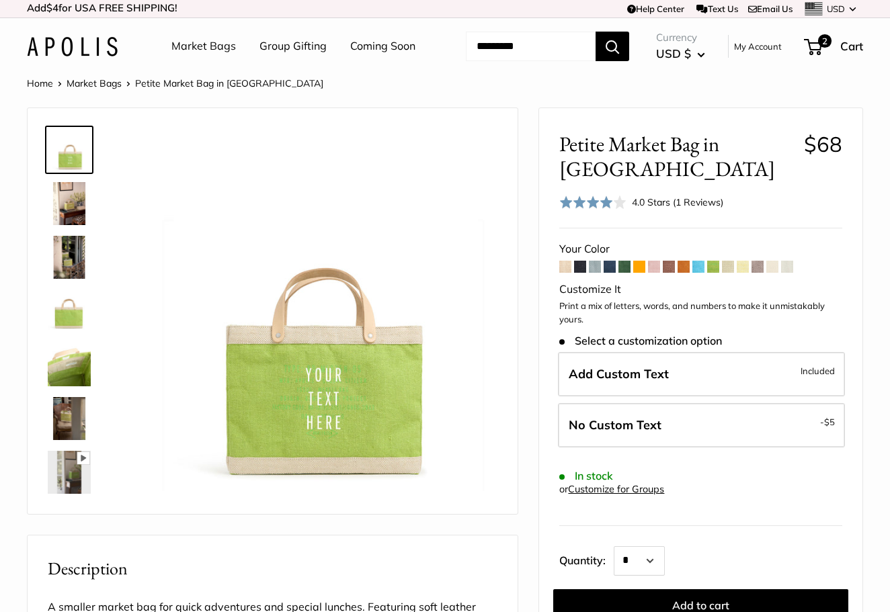
click at [70, 225] on img at bounding box center [69, 203] width 43 height 43
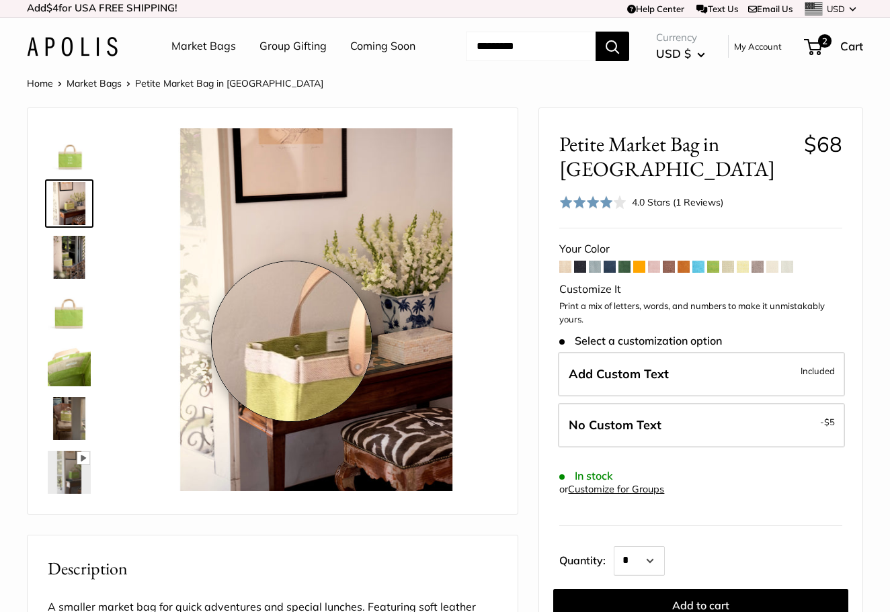
scroll to position [1, 0]
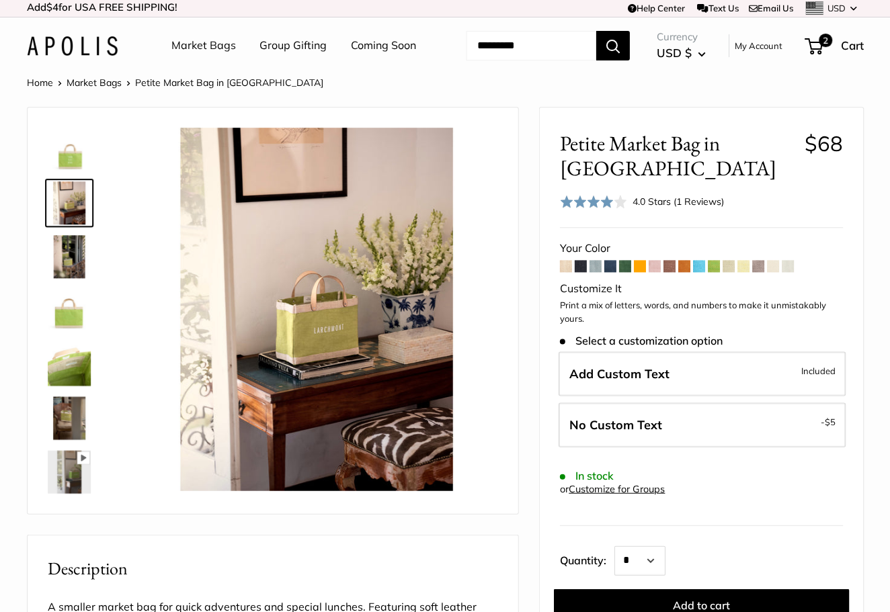
click at [696, 273] on span at bounding box center [698, 267] width 12 height 12
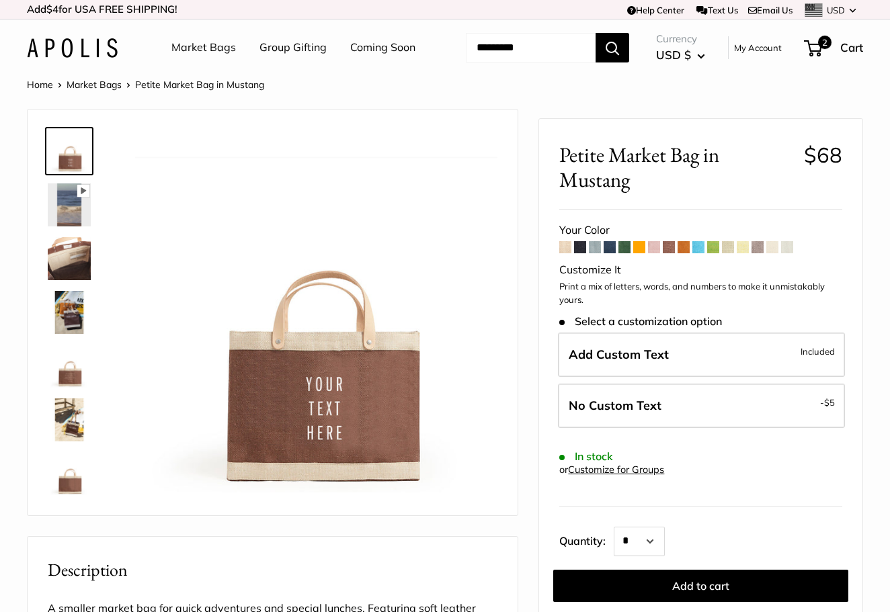
click at [595, 253] on span at bounding box center [595, 247] width 12 height 12
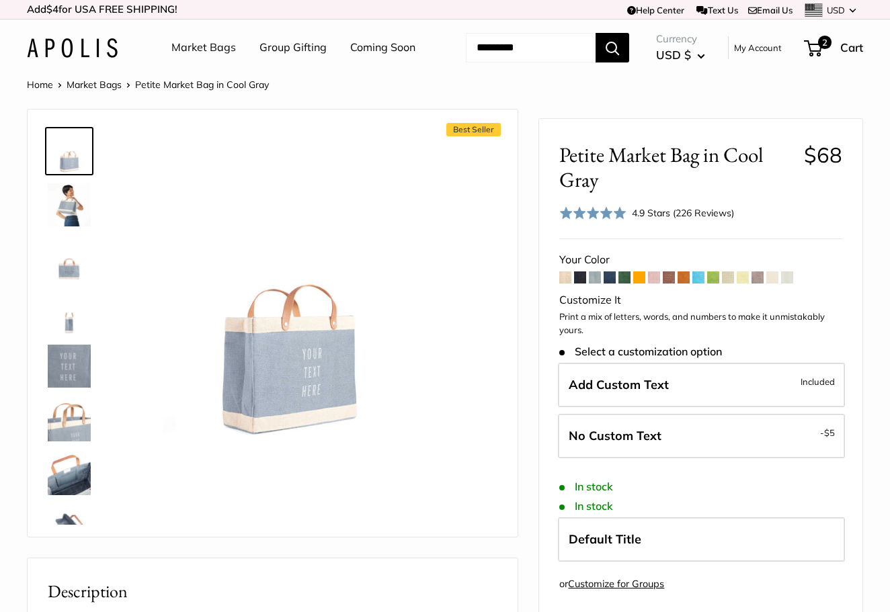
click at [567, 284] on span at bounding box center [565, 278] width 12 height 12
click at [198, 43] on link "Market Bags" at bounding box center [203, 48] width 65 height 20
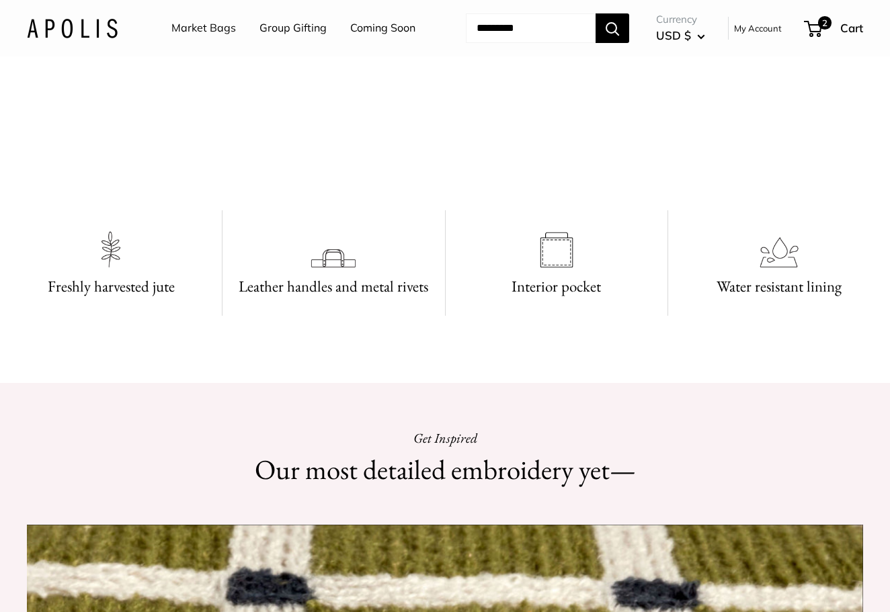
scroll to position [816, 0]
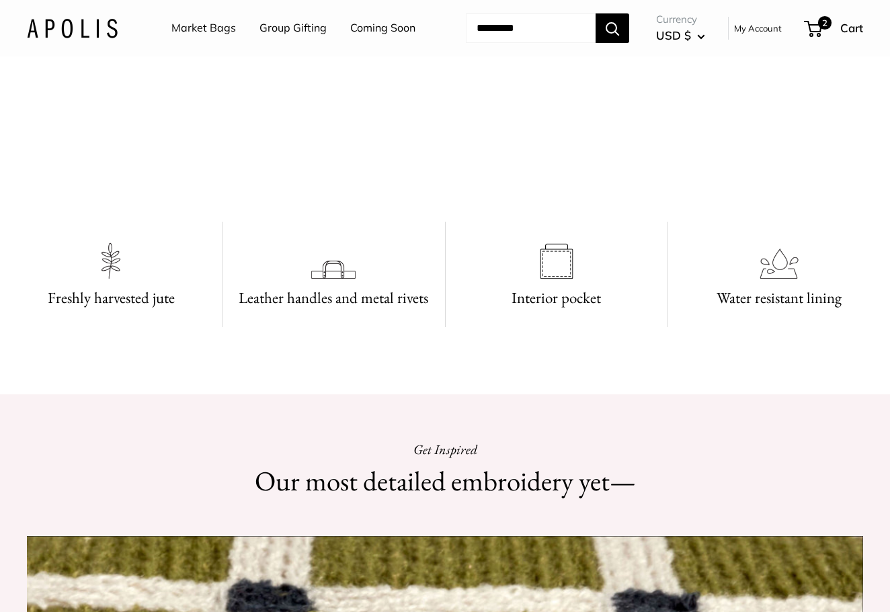
click at [425, 194] on video at bounding box center [445, 143] width 202 height 101
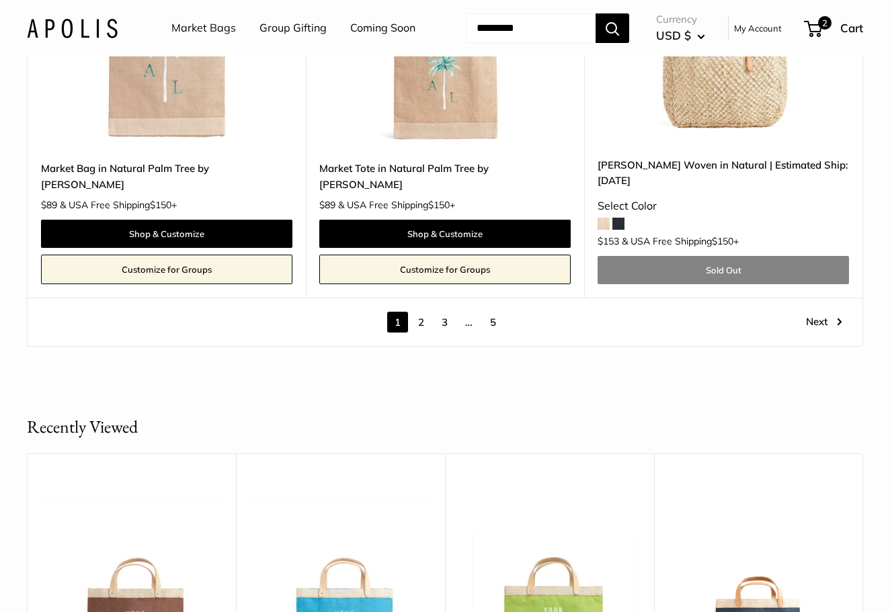
scroll to position [7320, 0]
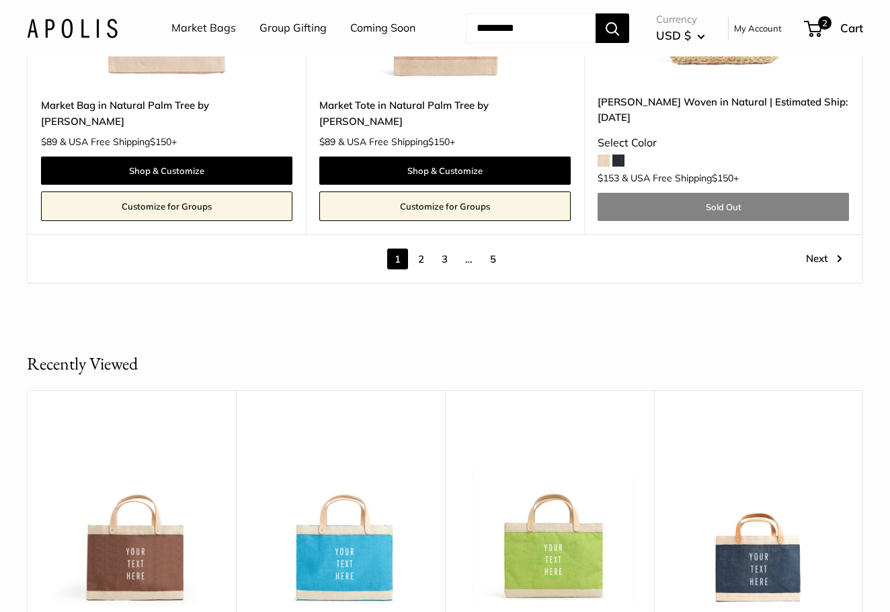
click at [423, 249] on link "2" at bounding box center [421, 259] width 21 height 21
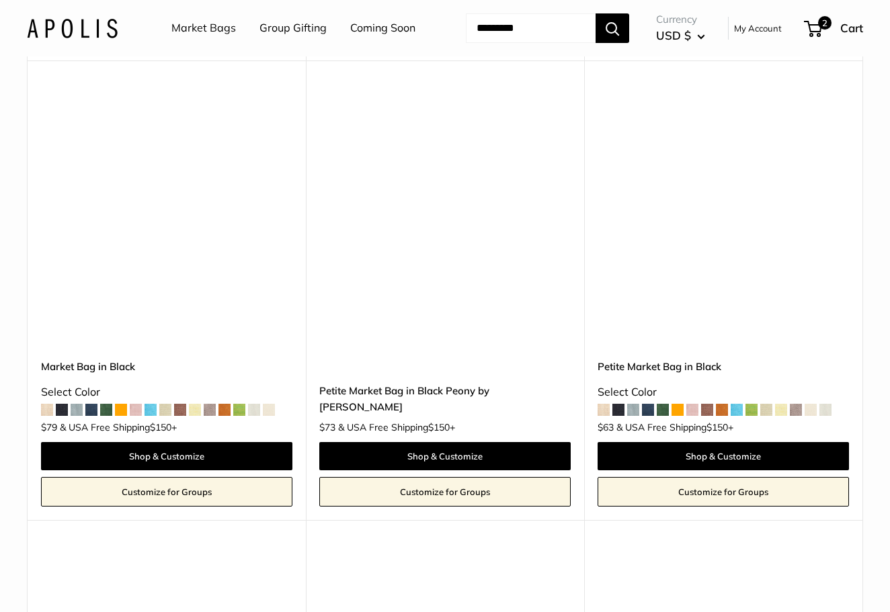
scroll to position [1934, 0]
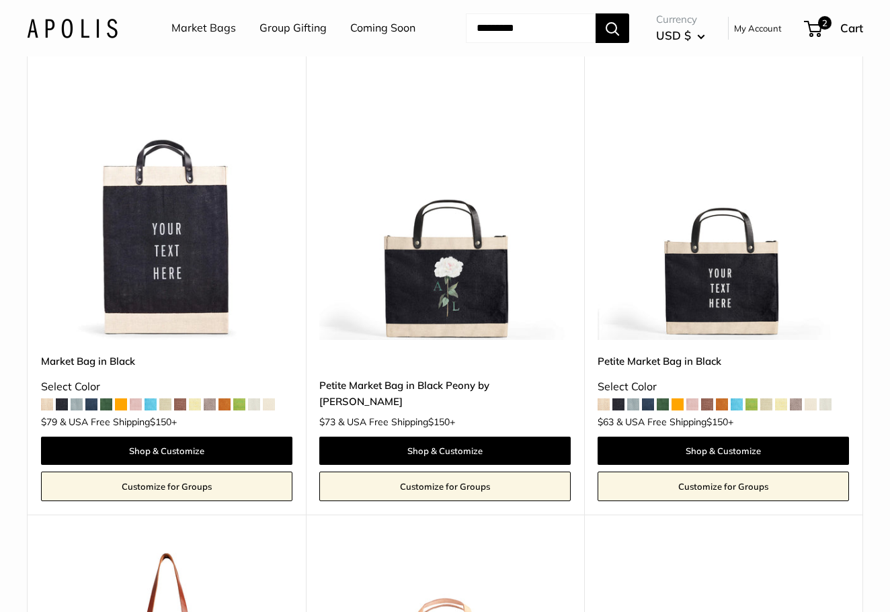
click at [0, 0] on img at bounding box center [0, 0] width 0 height 0
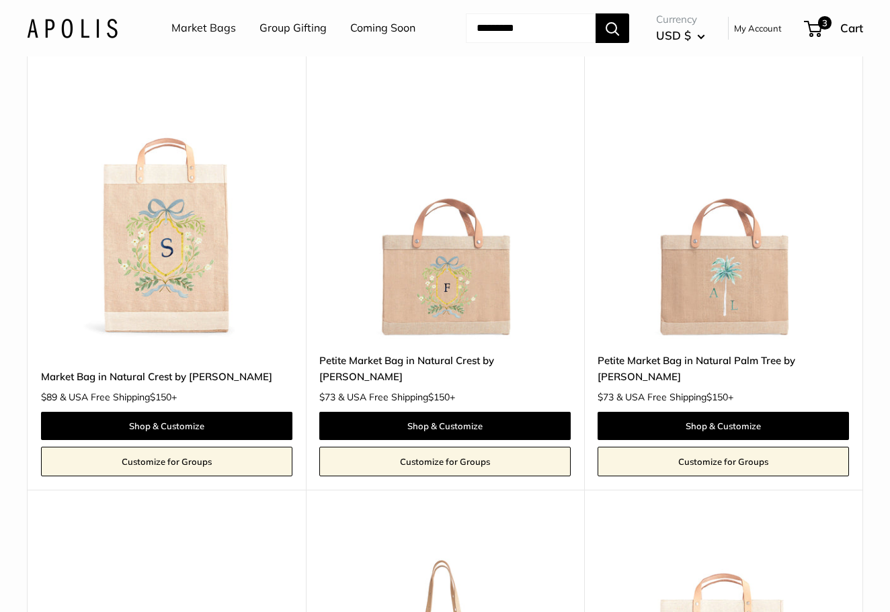
scroll to position [2827, 0]
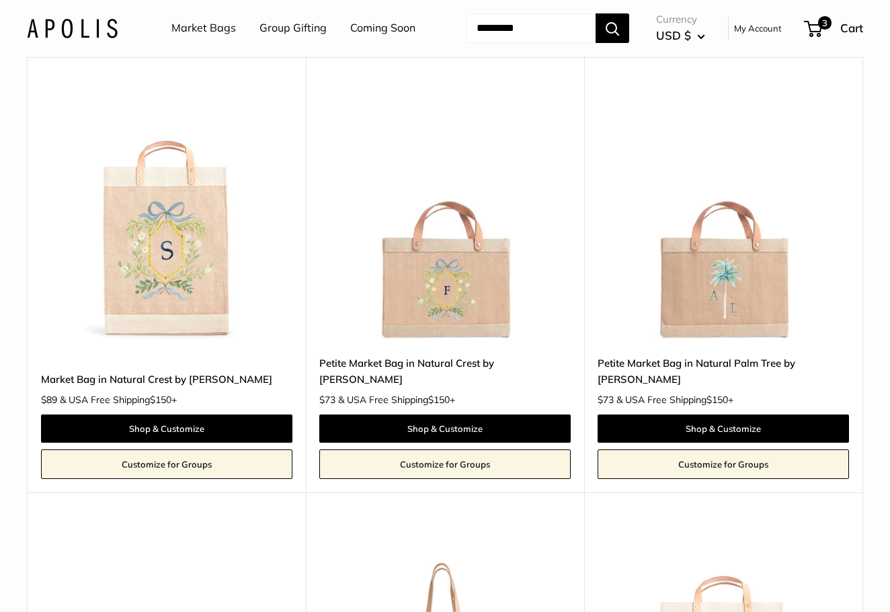
click at [0, 0] on img at bounding box center [0, 0] width 0 height 0
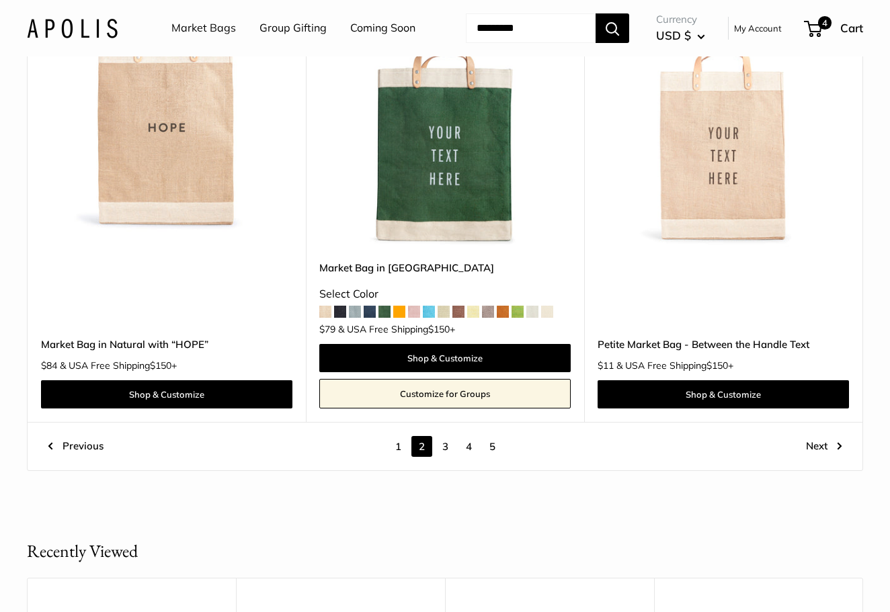
scroll to position [6703, 0]
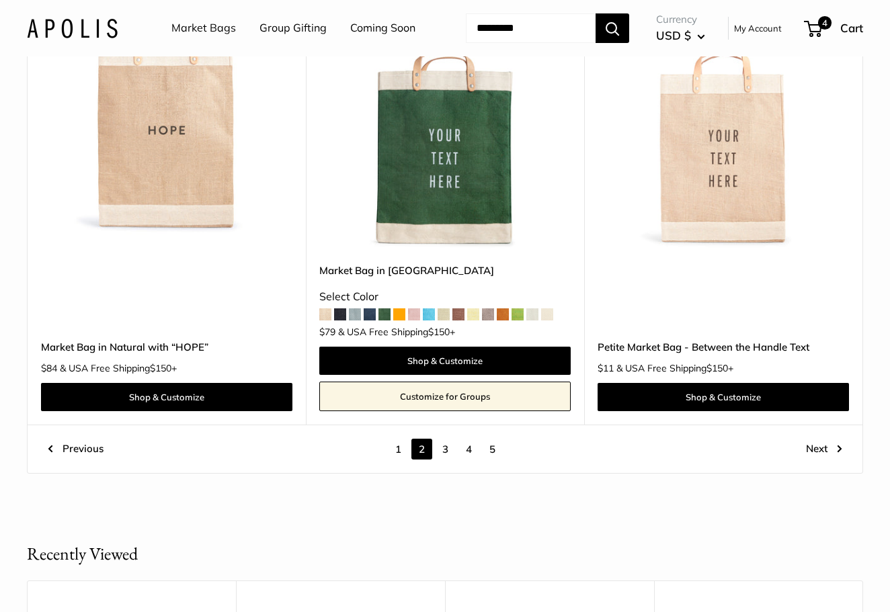
click at [448, 460] on link "3" at bounding box center [445, 449] width 21 height 21
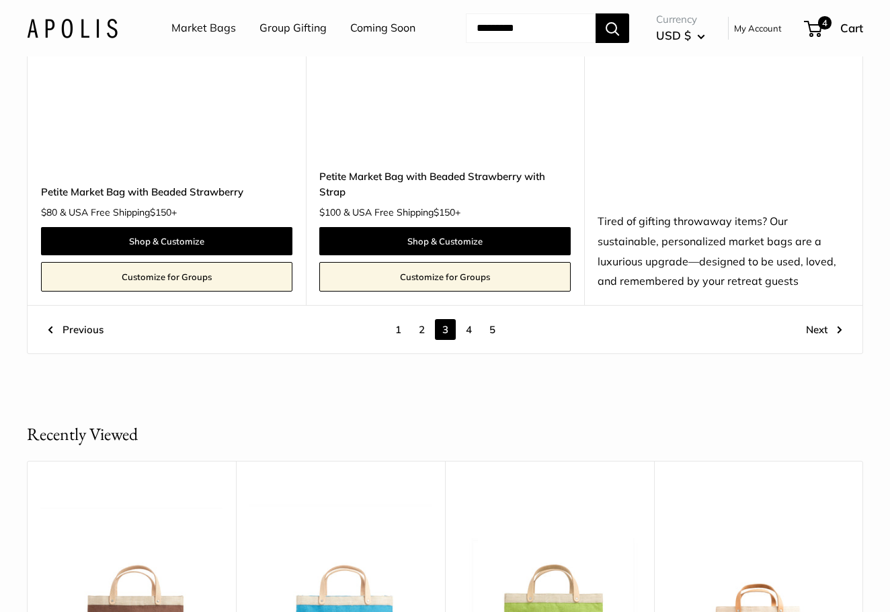
scroll to position [7005, 0]
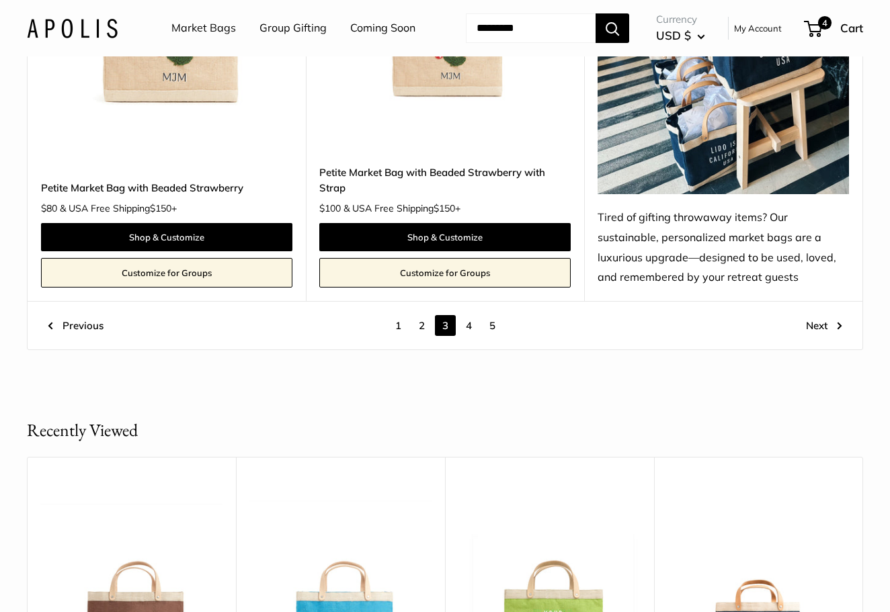
click at [468, 329] on link "4" at bounding box center [468, 325] width 21 height 21
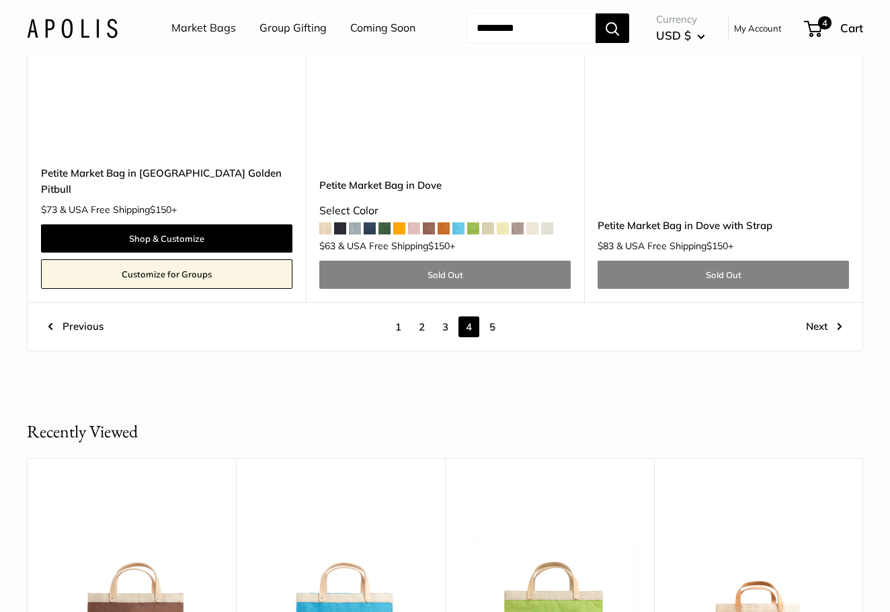
scroll to position [6984, 0]
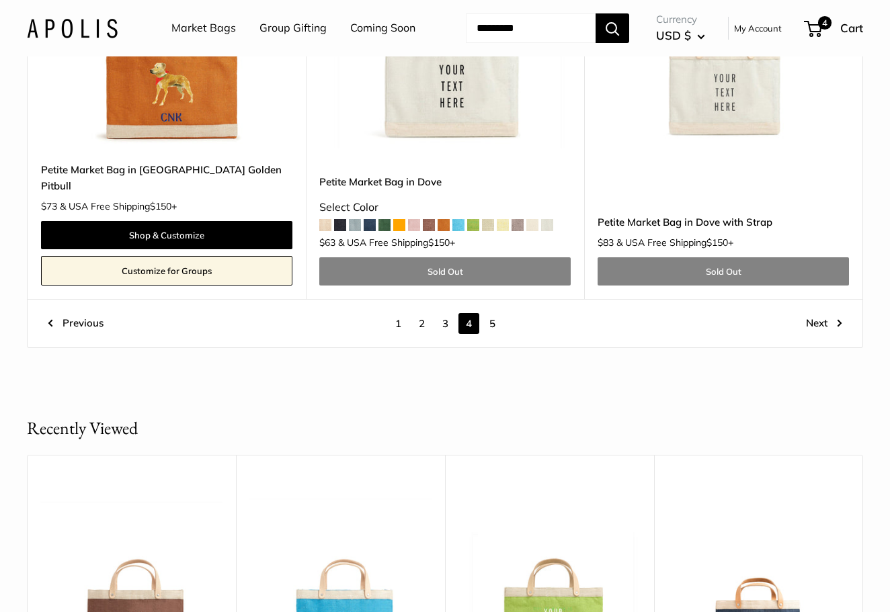
click at [492, 313] on link "5" at bounding box center [492, 323] width 21 height 21
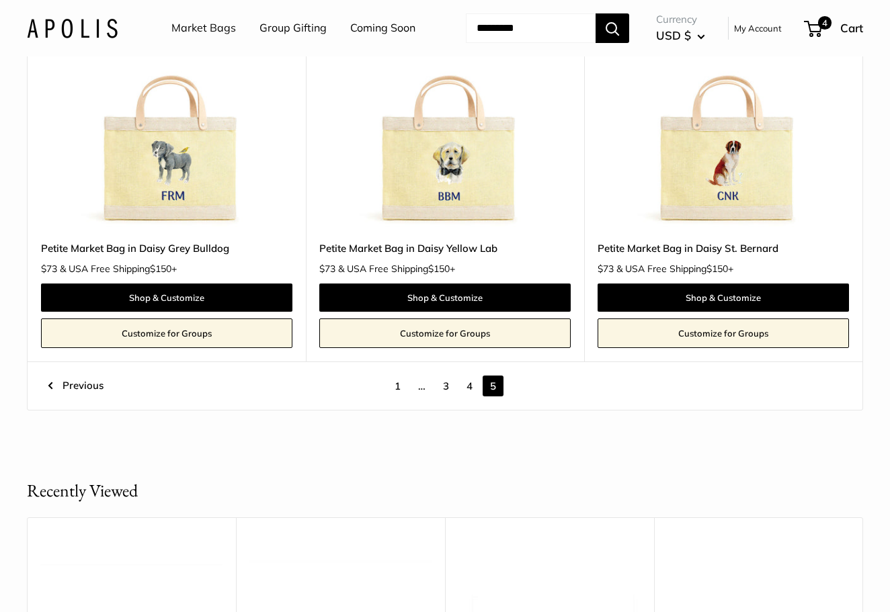
scroll to position [710, 0]
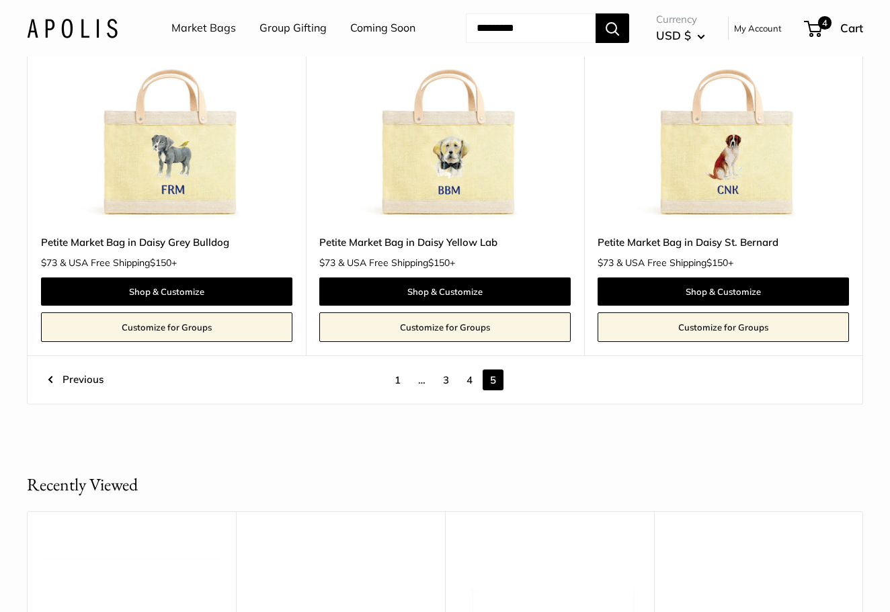
click at [400, 391] on link "1" at bounding box center [397, 380] width 21 height 21
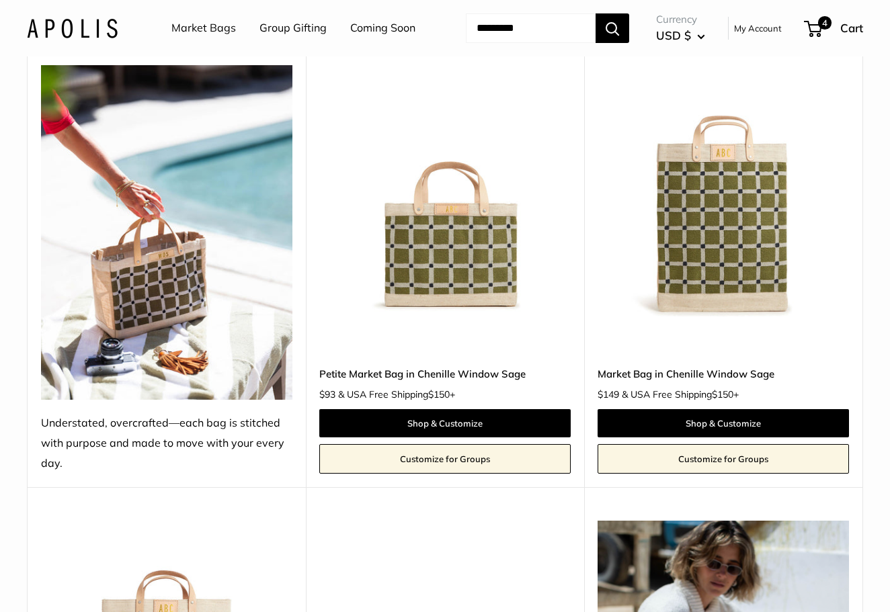
scroll to position [1610, 0]
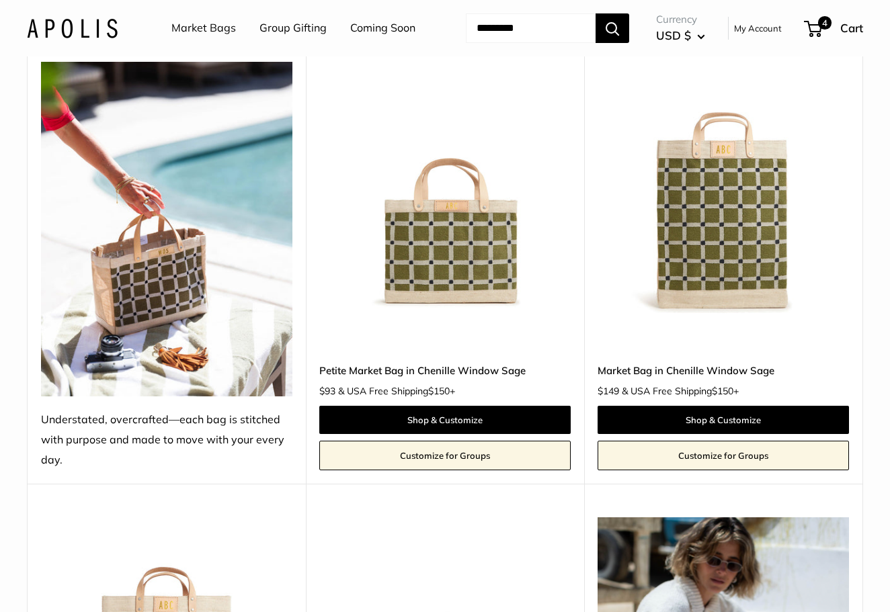
click at [0, 0] on img at bounding box center [0, 0] width 0 height 0
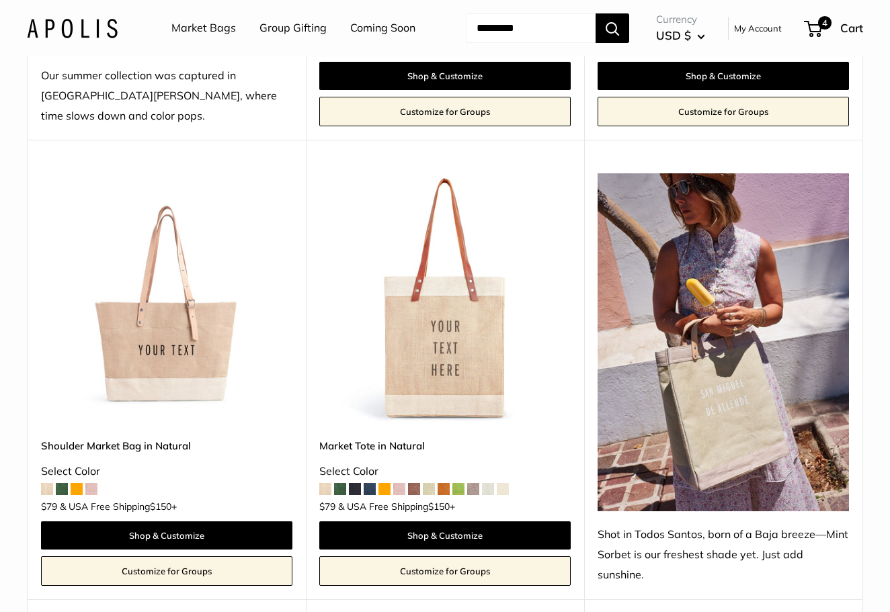
scroll to position [489, 0]
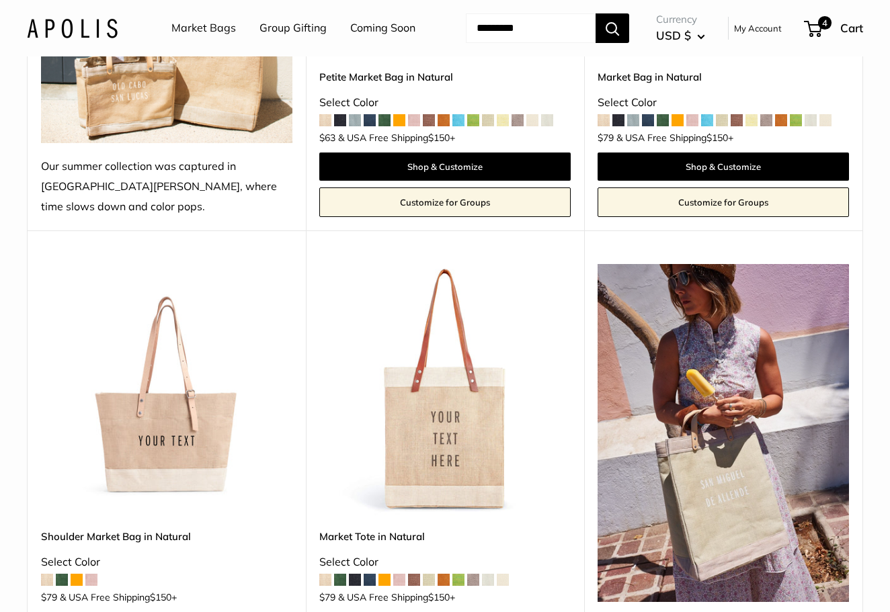
click at [225, 30] on link "Market Bags" at bounding box center [203, 28] width 65 height 20
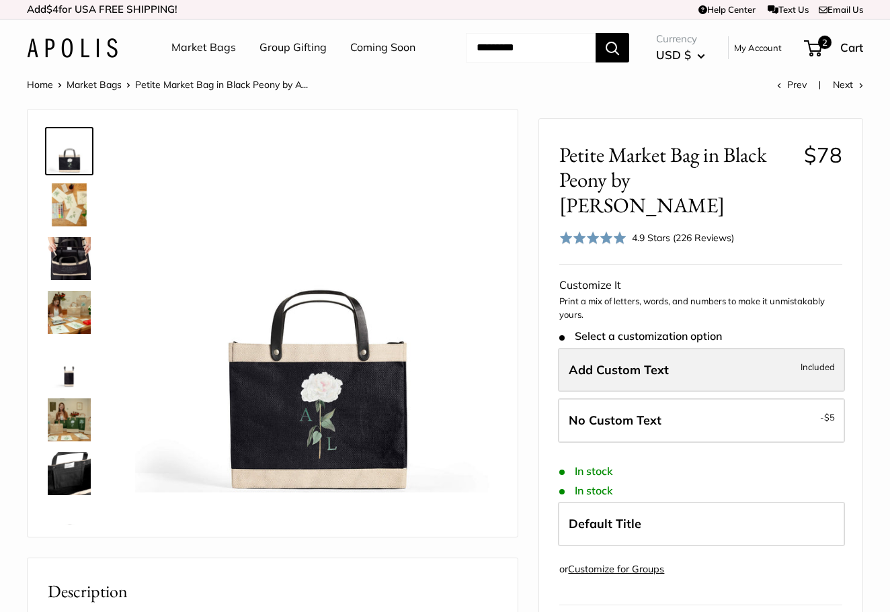
click at [628, 373] on span "Add Custom Text" at bounding box center [619, 369] width 100 height 15
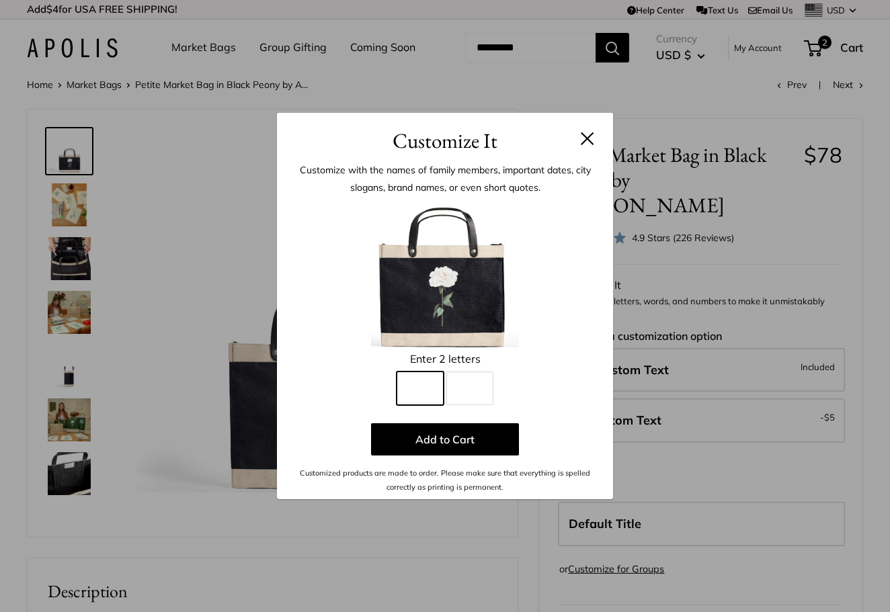
click at [421, 389] on input "Line 1" at bounding box center [420, 389] width 47 height 34
type input "*"
click at [471, 387] on input "Line 2" at bounding box center [469, 389] width 47 height 34
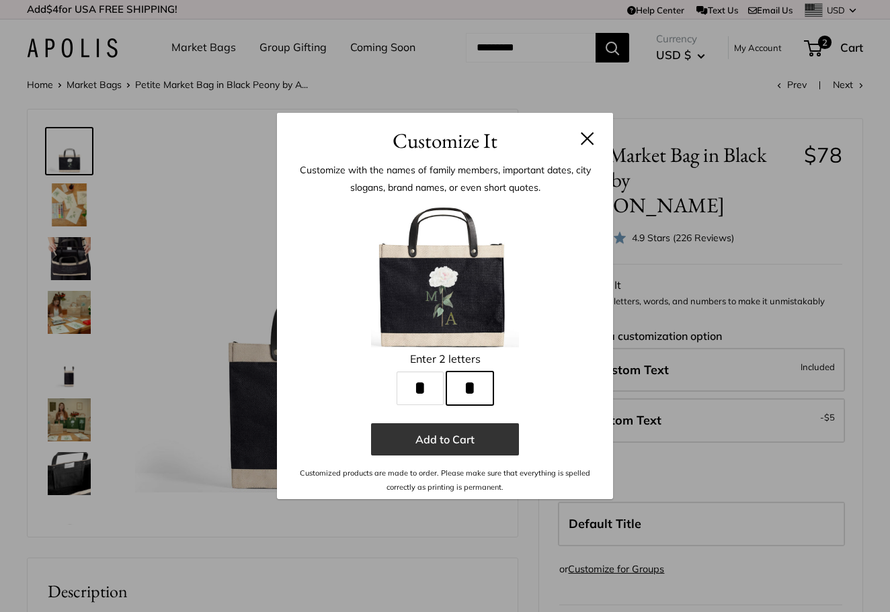
type input "*"
click at [451, 437] on button "Add to Cart" at bounding box center [445, 439] width 148 height 32
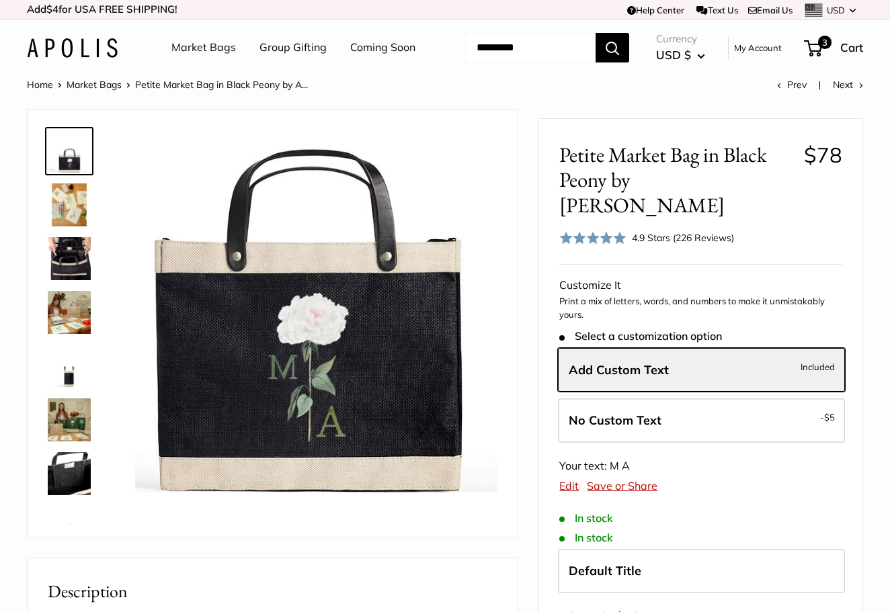
click at [70, 495] on img at bounding box center [69, 473] width 43 height 43
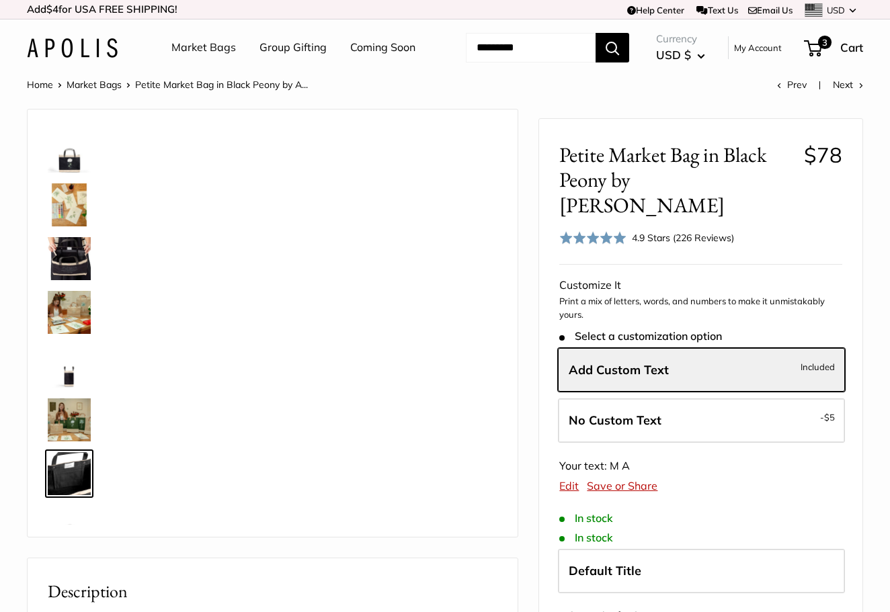
scroll to position [32, 0]
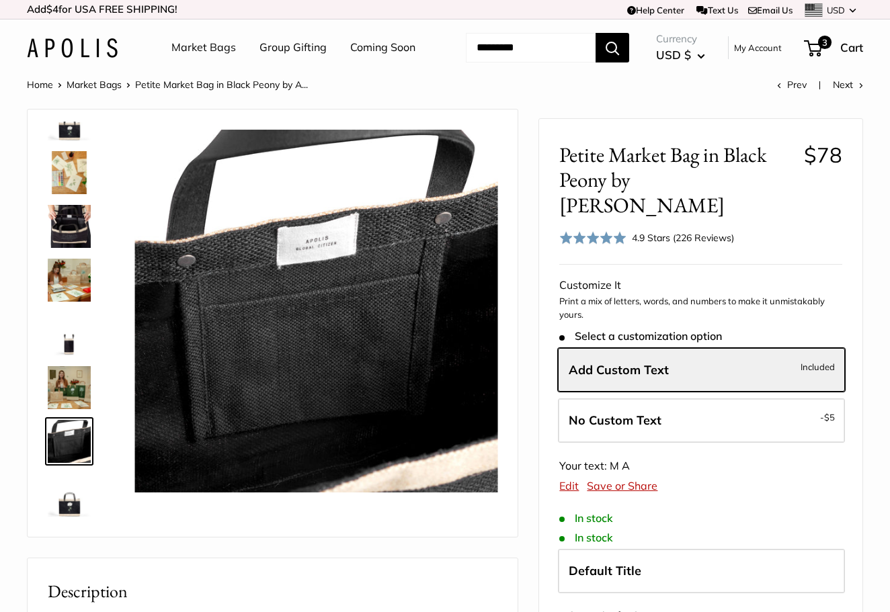
click at [72, 409] on img at bounding box center [69, 387] width 43 height 43
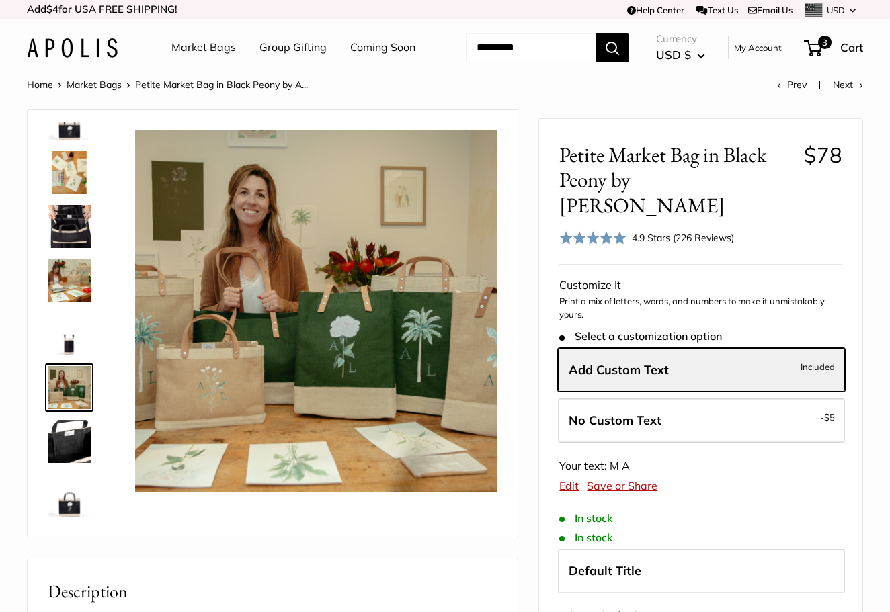
click at [73, 302] on img at bounding box center [69, 280] width 43 height 43
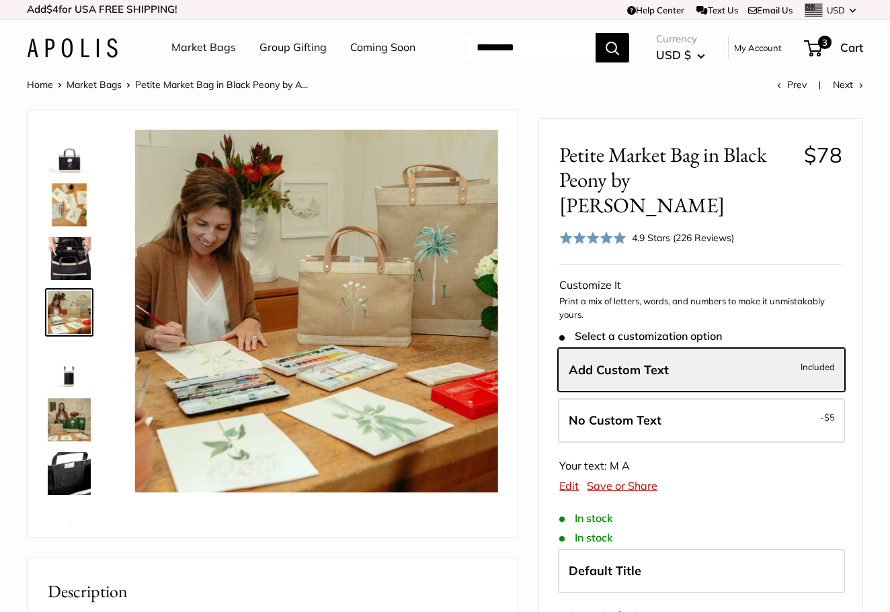
click at [75, 280] on img at bounding box center [69, 258] width 43 height 43
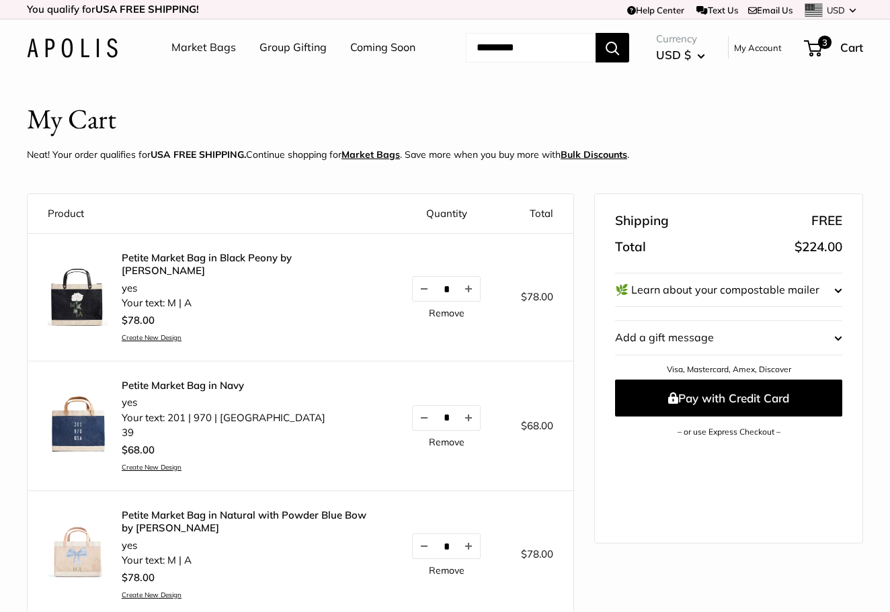
scroll to position [30, 0]
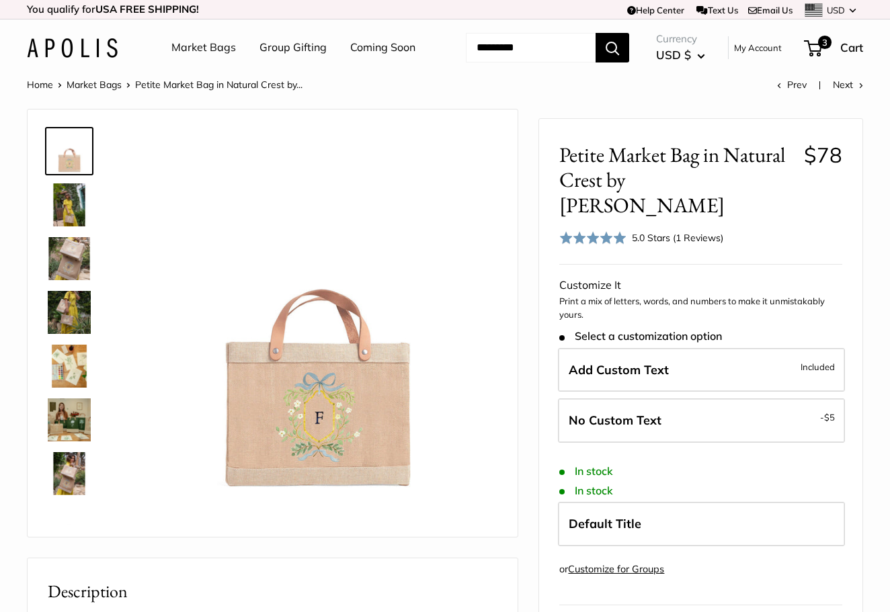
click at [77, 227] on img at bounding box center [69, 204] width 43 height 43
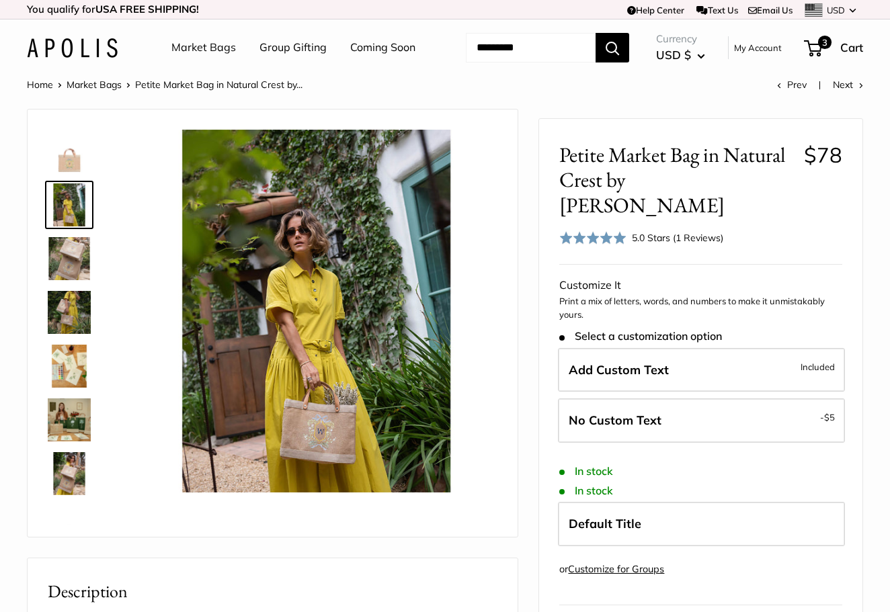
click at [73, 280] on img at bounding box center [69, 258] width 43 height 43
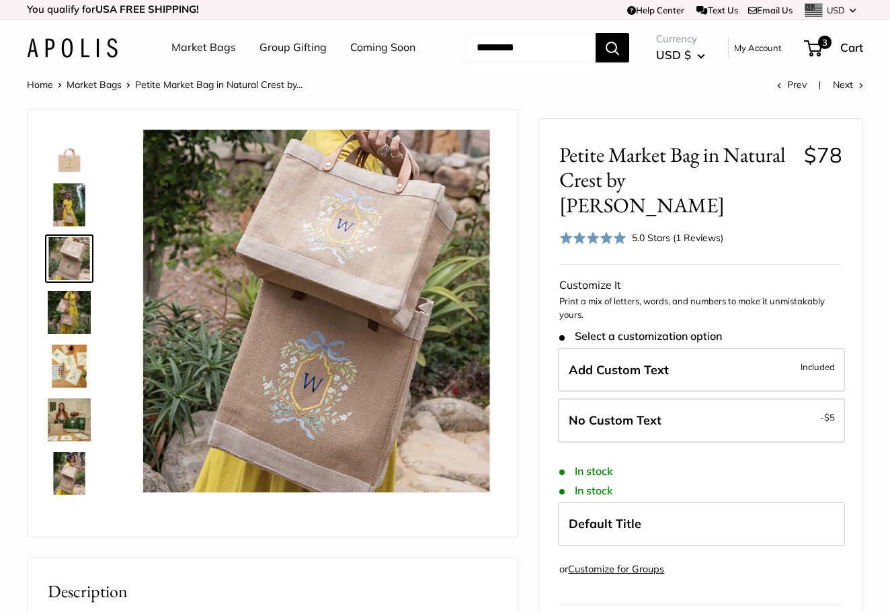
click at [77, 334] on img at bounding box center [69, 312] width 43 height 43
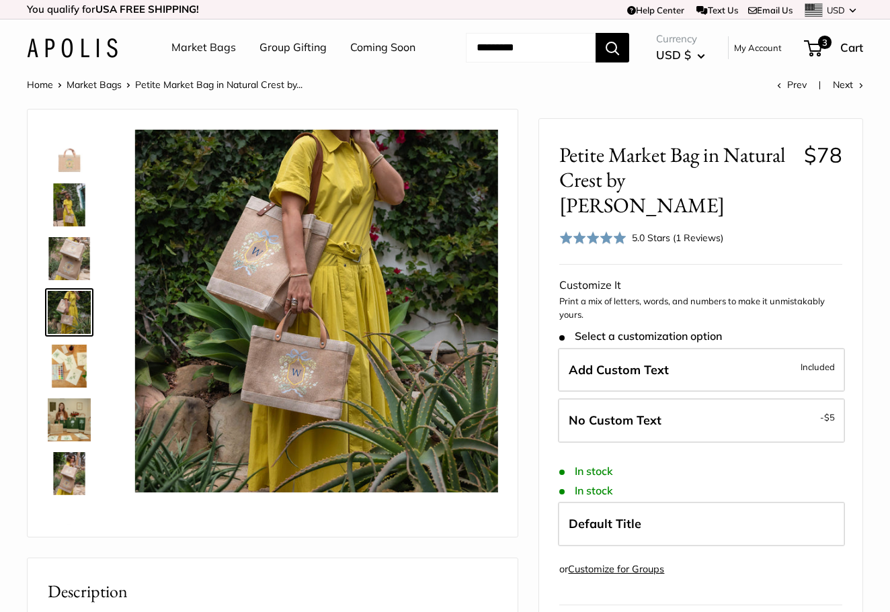
click at [71, 388] on img at bounding box center [69, 366] width 43 height 43
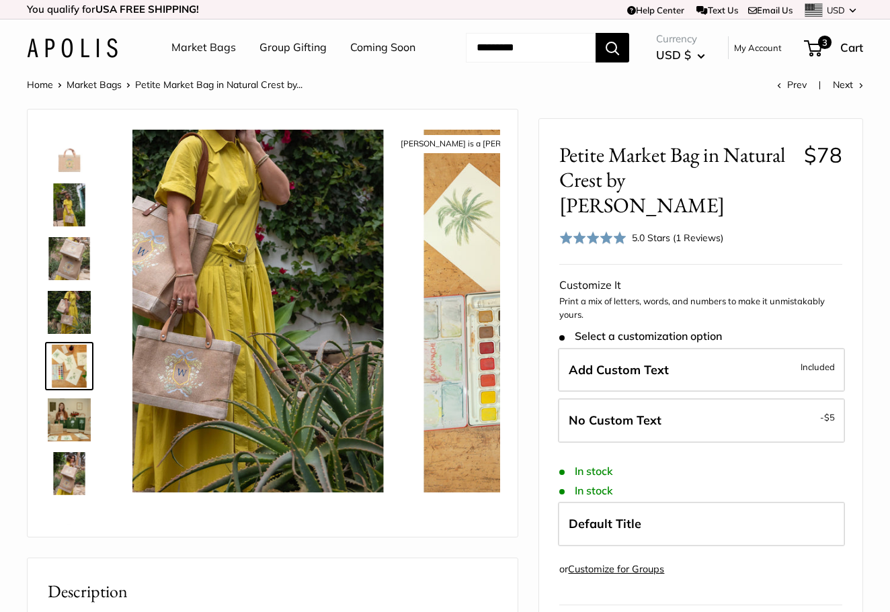
scroll to position [42, 0]
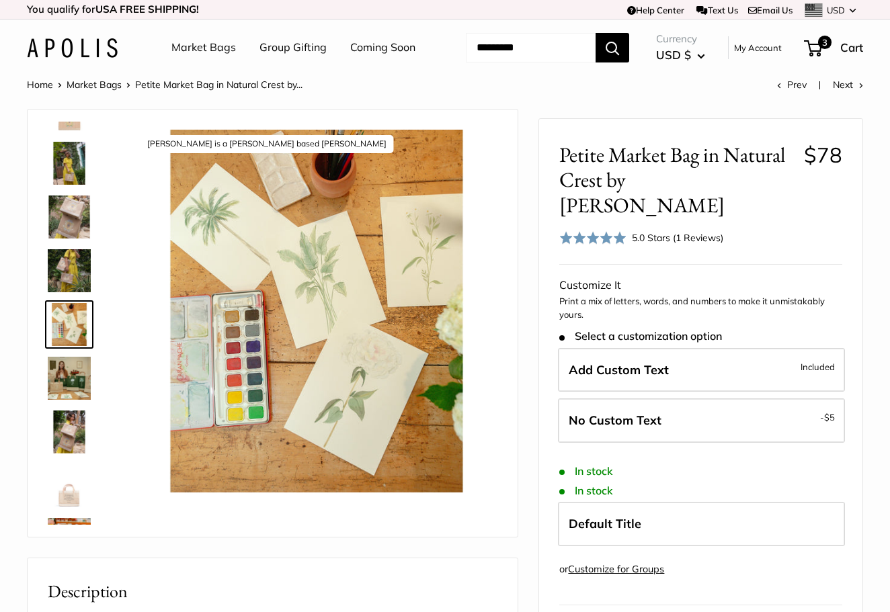
click at [73, 400] on img at bounding box center [69, 378] width 43 height 43
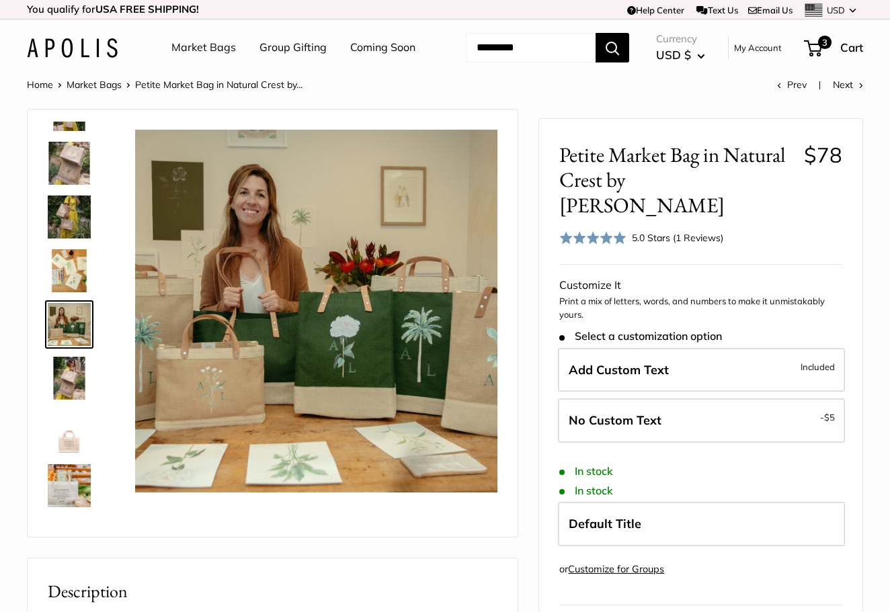
click at [76, 454] on img at bounding box center [69, 432] width 43 height 43
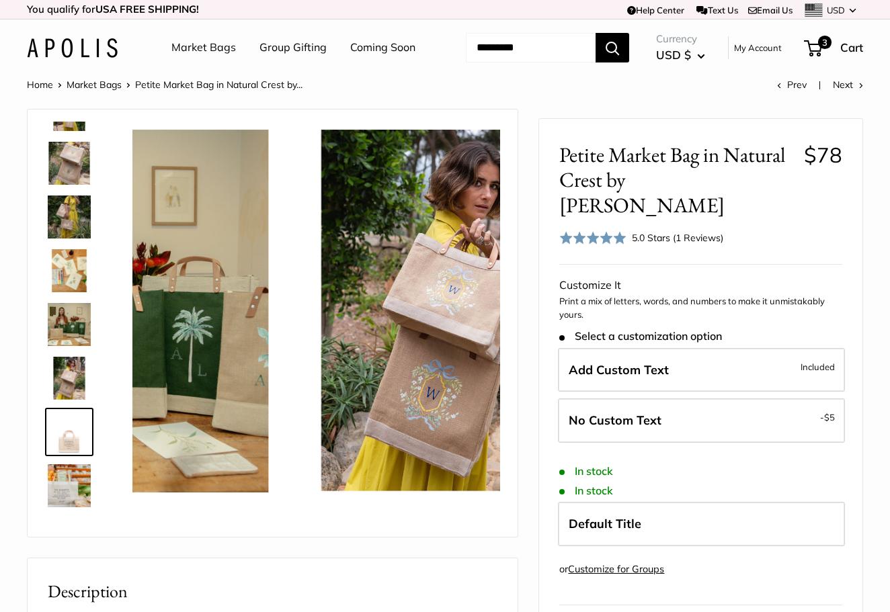
scroll to position [203, 0]
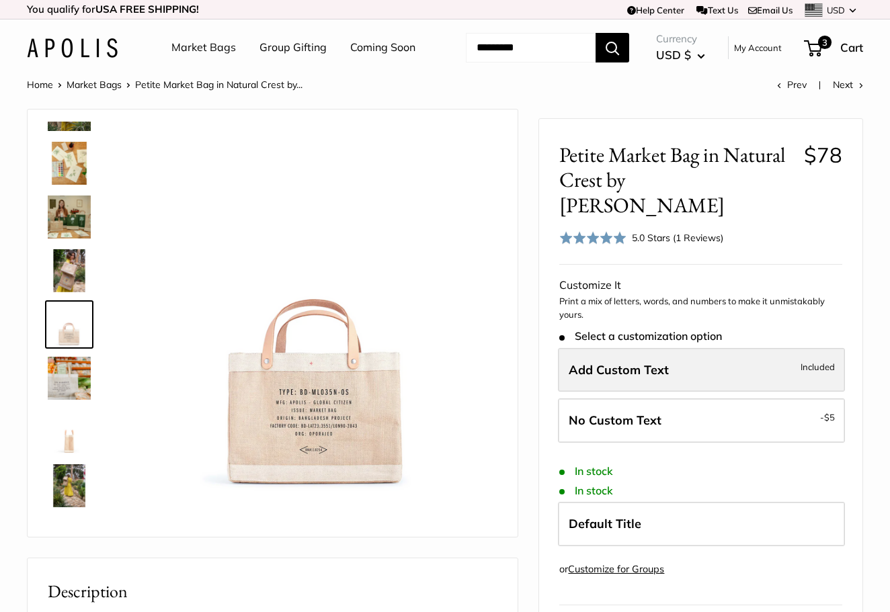
click at [617, 374] on span "Add Custom Text" at bounding box center [619, 369] width 100 height 15
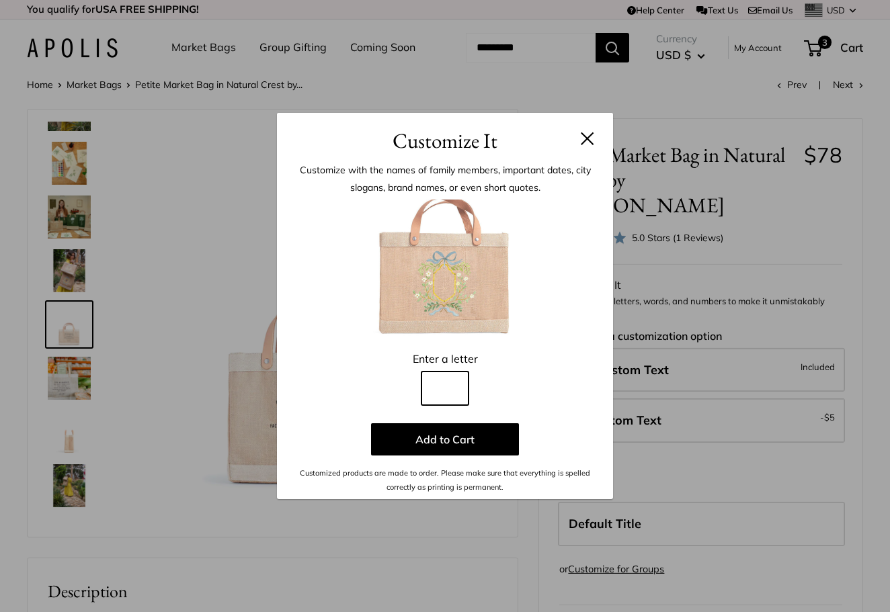
click at [446, 381] on input "Line 1" at bounding box center [444, 389] width 47 height 34
type input "*"
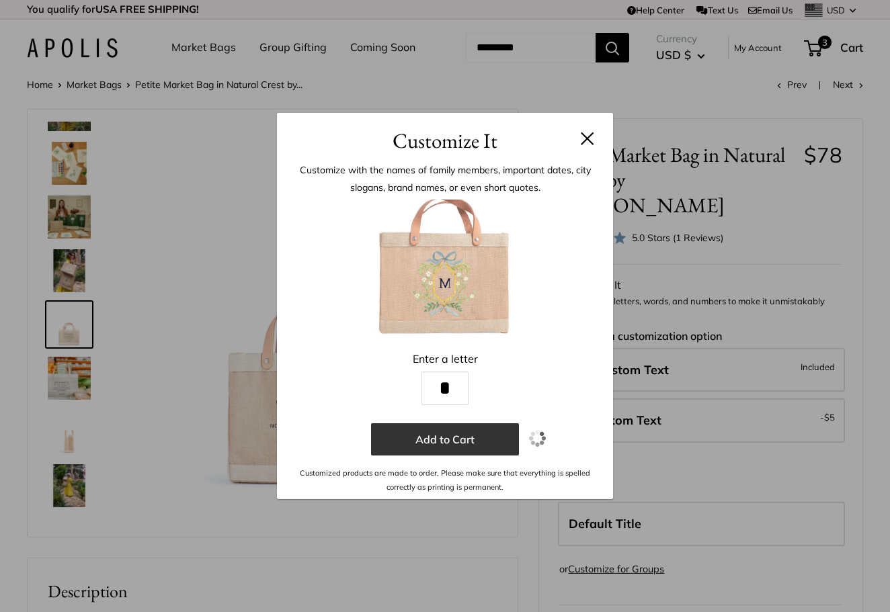
click at [452, 429] on button "Add to Cart" at bounding box center [445, 439] width 148 height 32
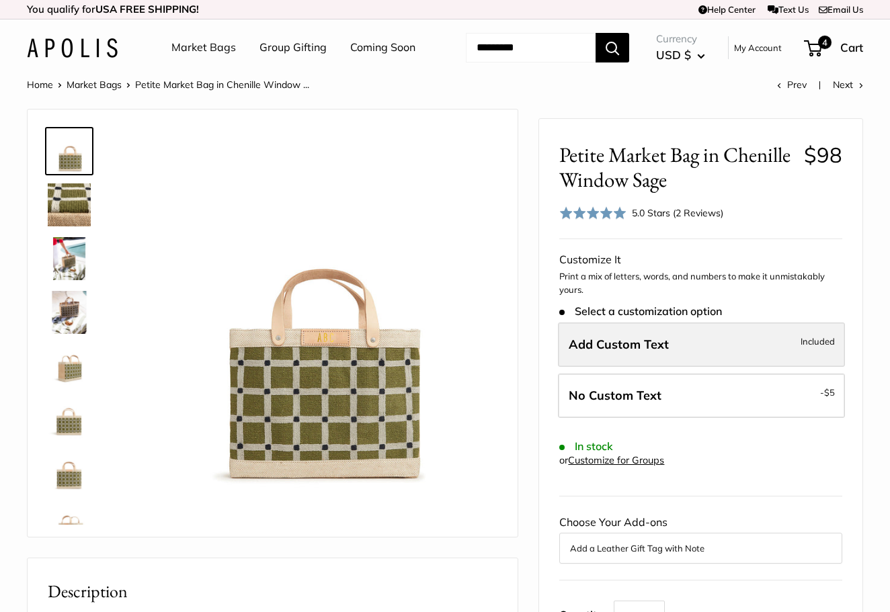
click at [666, 366] on label "Add Custom Text Included" at bounding box center [701, 345] width 287 height 44
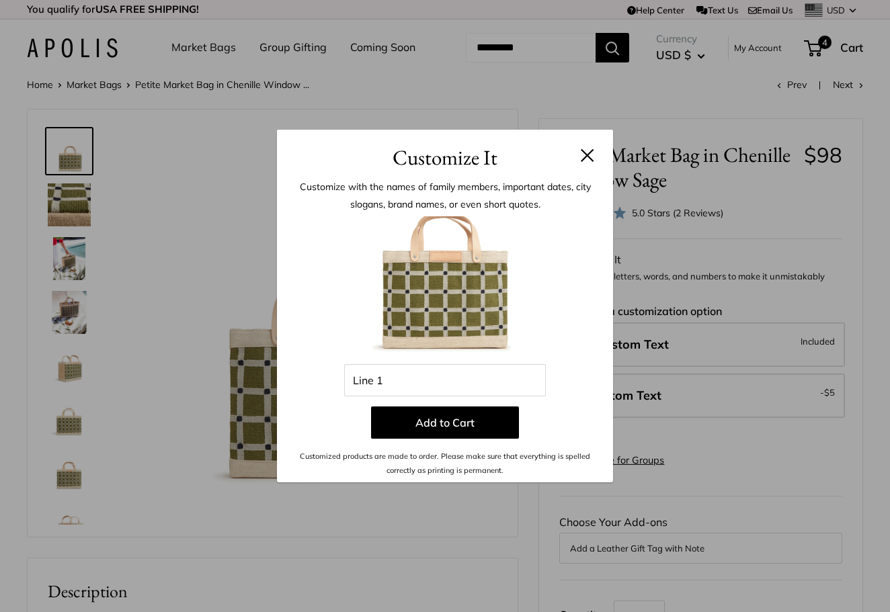
click at [589, 155] on button at bounding box center [587, 155] width 13 height 13
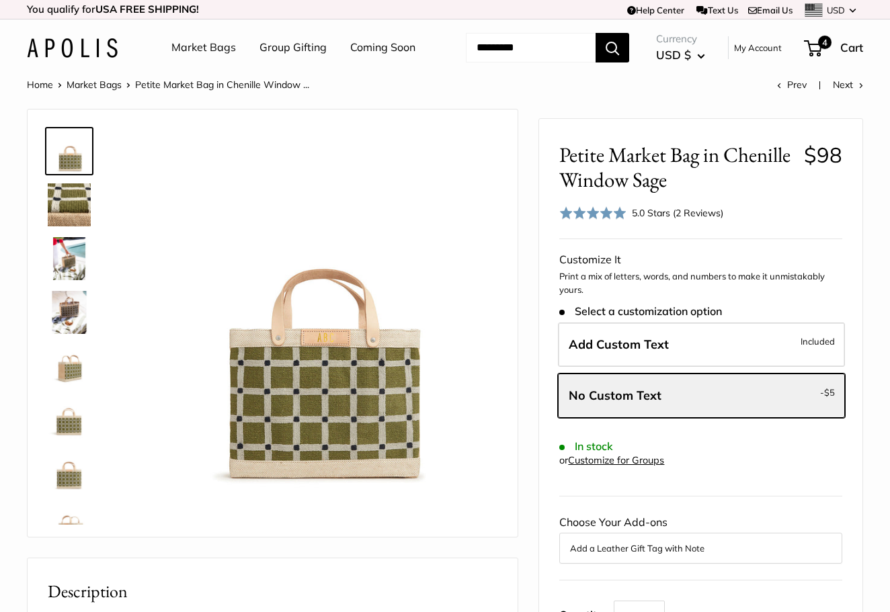
click at [77, 224] on link at bounding box center [69, 205] width 48 height 48
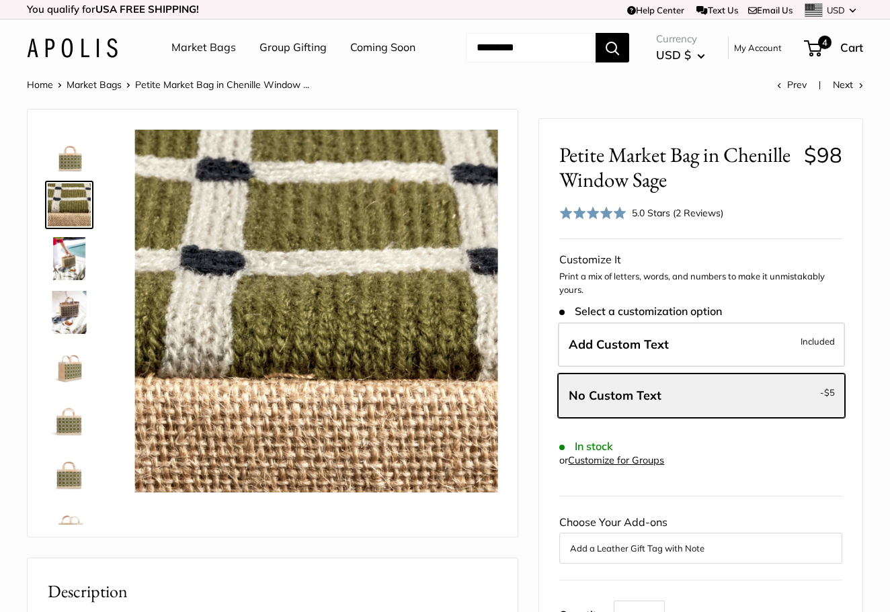
click at [75, 280] on img at bounding box center [69, 258] width 43 height 43
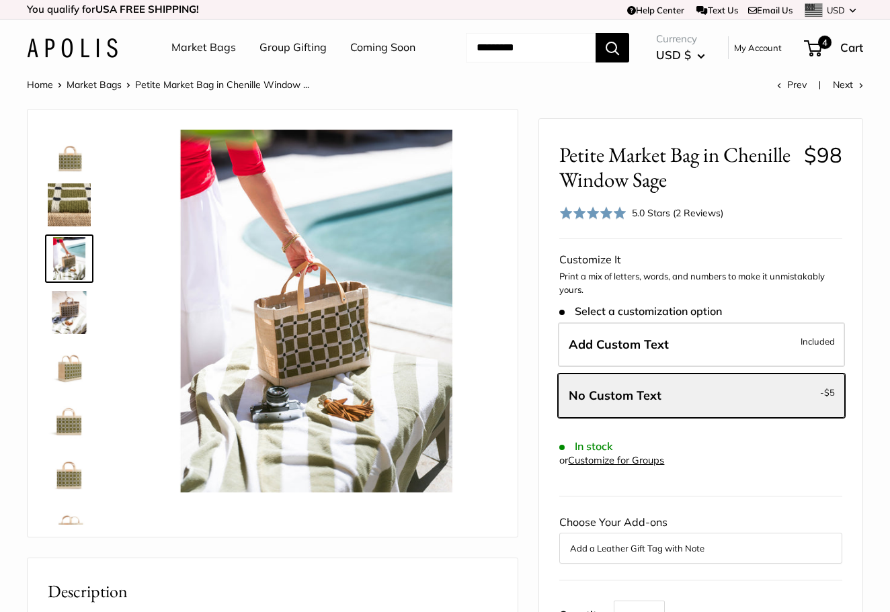
click at [70, 334] on img at bounding box center [69, 312] width 43 height 43
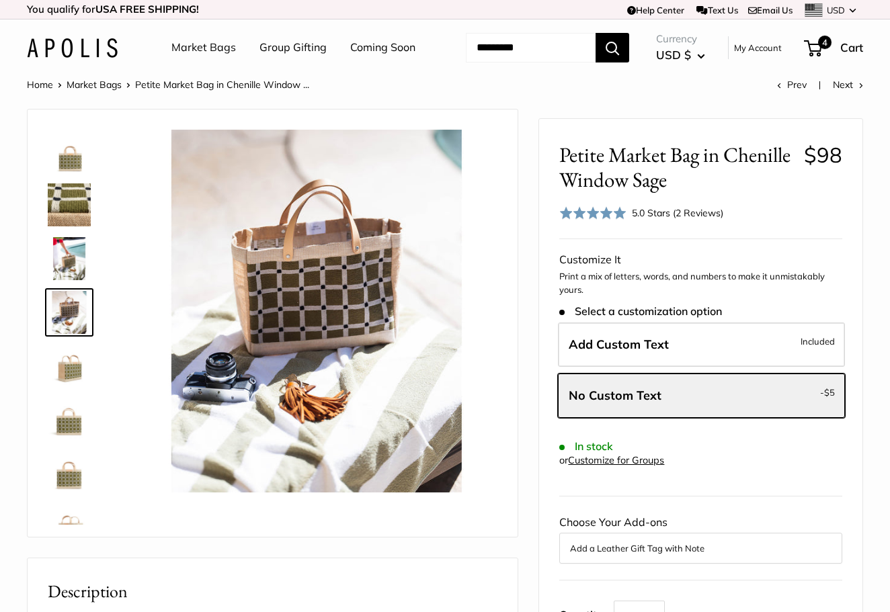
click at [69, 388] on img at bounding box center [69, 366] width 43 height 43
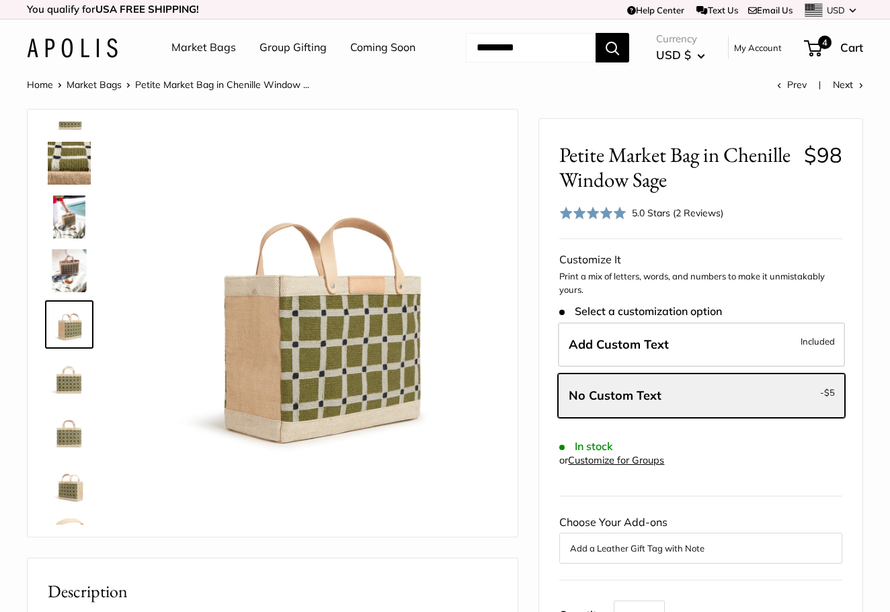
click at [70, 447] on div at bounding box center [74, 323] width 65 height 403
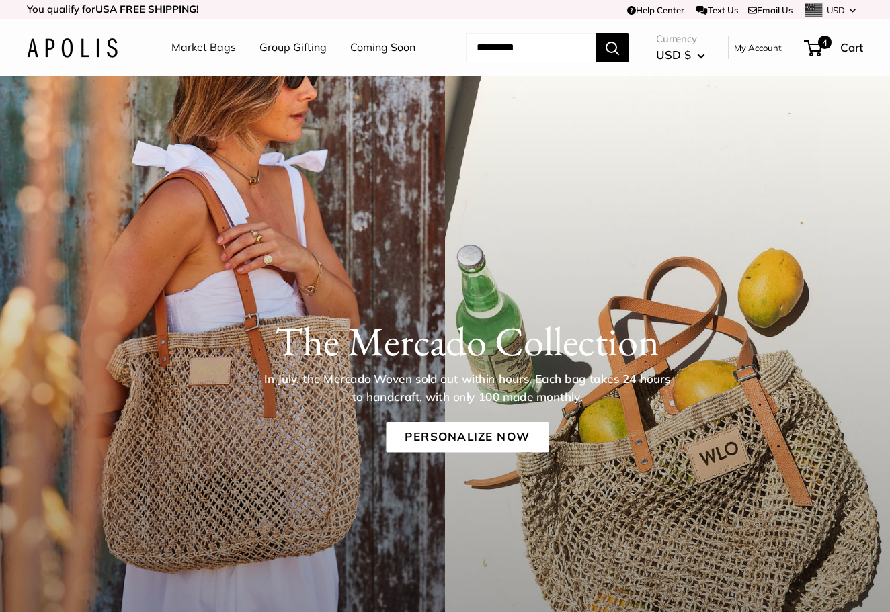
click at [291, 42] on link "Group Gifting" at bounding box center [292, 48] width 67 height 20
click at [712, 196] on div "The Mercado Collection In July, the Mercado Woven sold out within hours. Each b…" at bounding box center [445, 409] width 890 height 667
click at [829, 49] on span "4" at bounding box center [825, 42] width 16 height 16
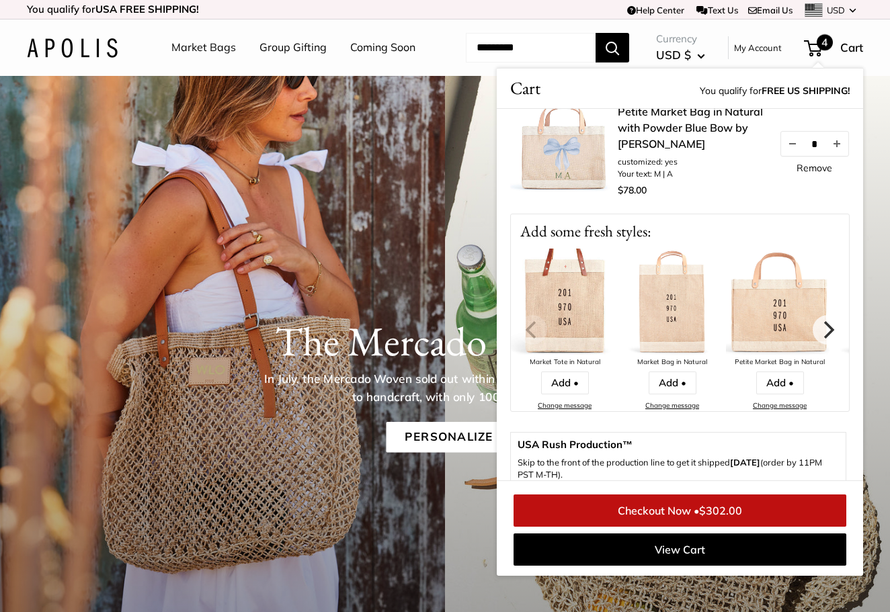
scroll to position [437, 0]
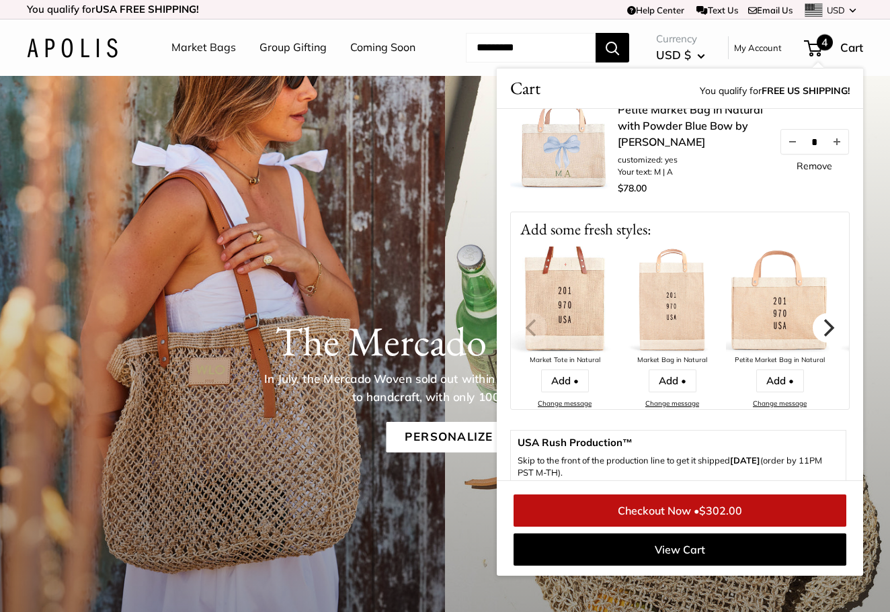
click at [824, 337] on icon "Next" at bounding box center [827, 327] width 17 height 17
click at [831, 337] on icon "Next" at bounding box center [827, 327] width 17 height 17
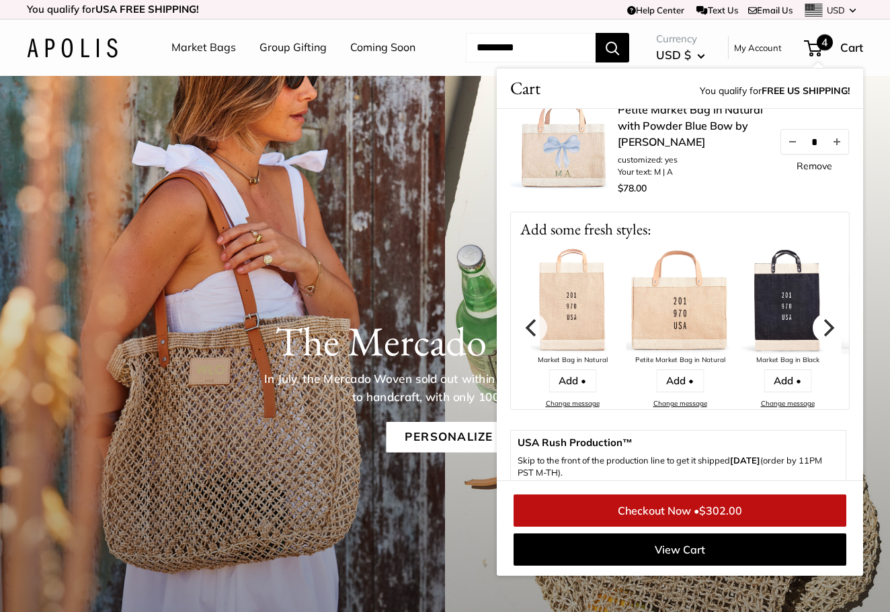
click at [829, 337] on icon "Next" at bounding box center [827, 327] width 17 height 17
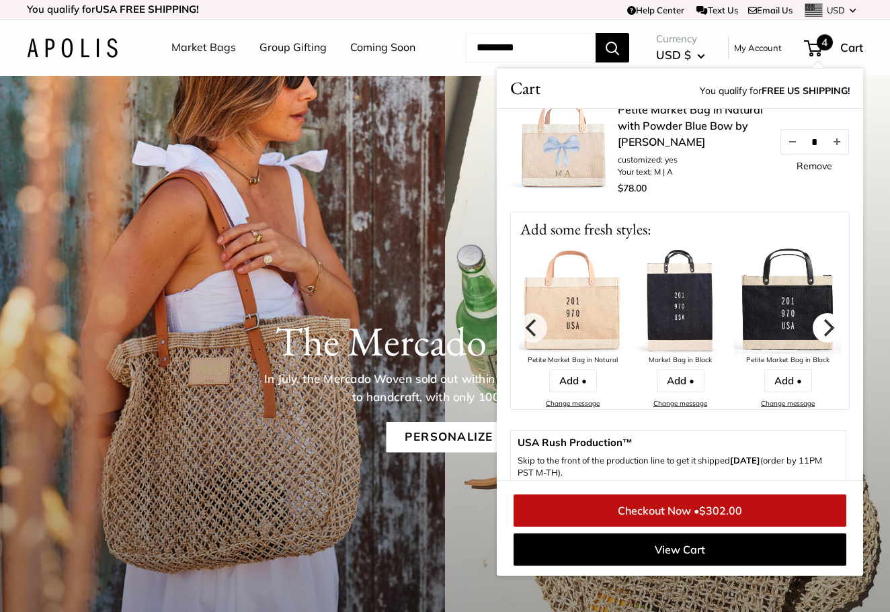
click at [829, 337] on icon "Next" at bounding box center [827, 327] width 17 height 17
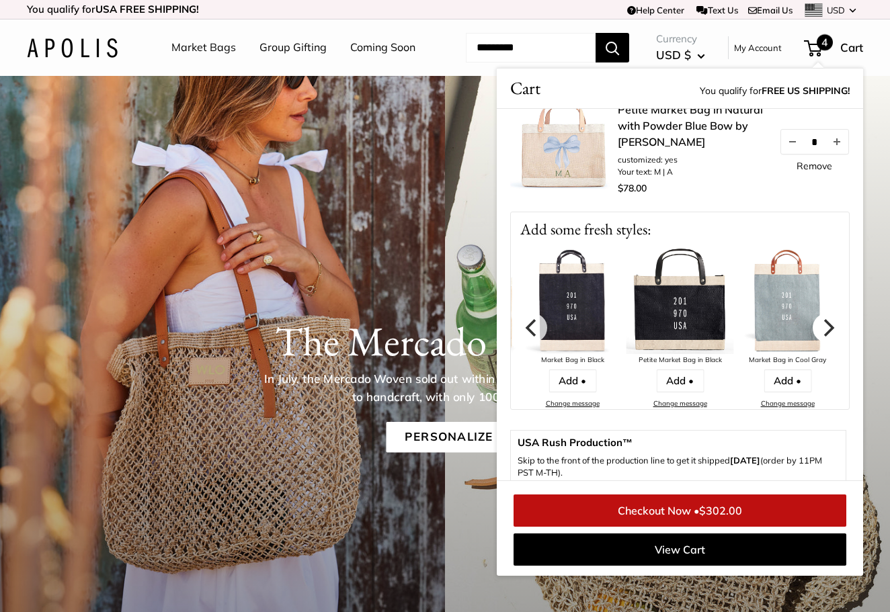
click at [829, 337] on icon "Next" at bounding box center [827, 327] width 17 height 17
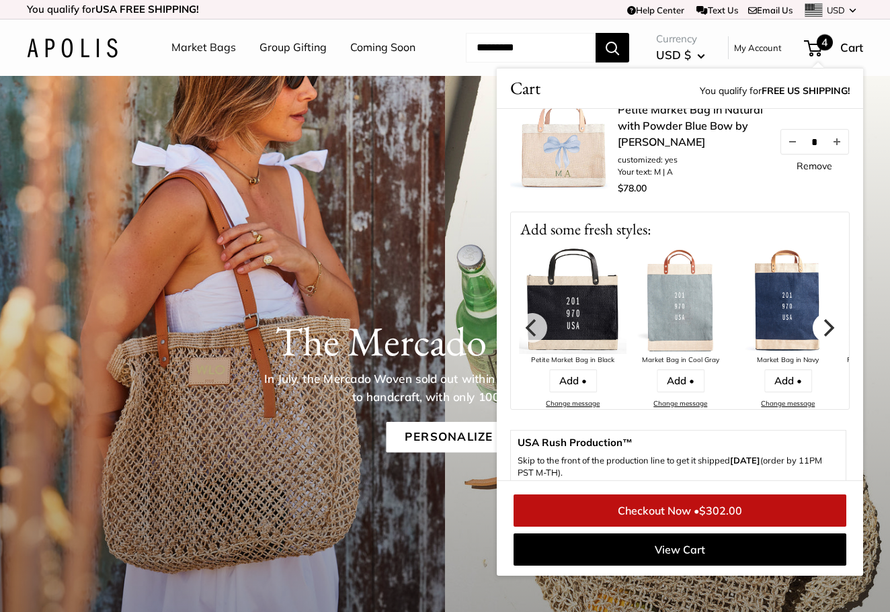
click at [829, 337] on icon "Next" at bounding box center [827, 327] width 17 height 17
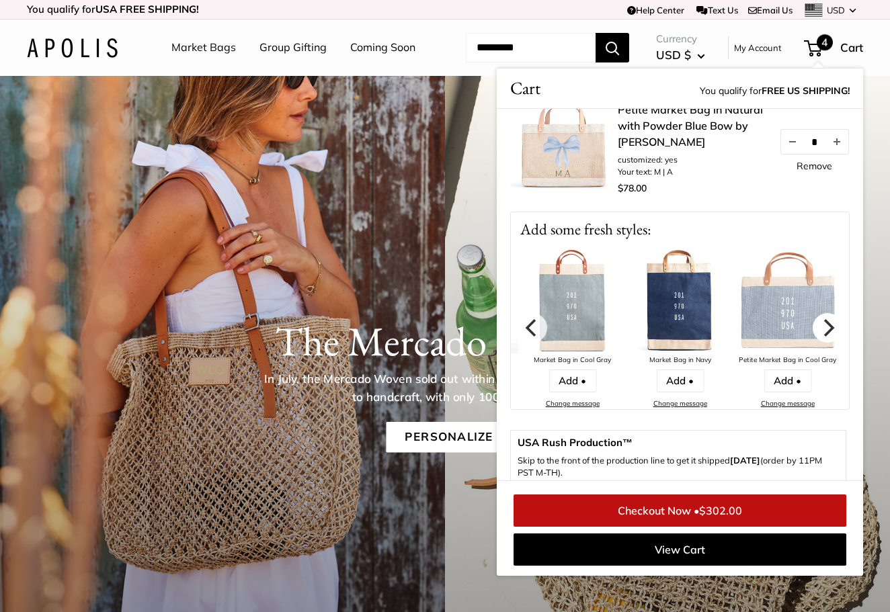
click at [829, 337] on icon "Next" at bounding box center [827, 327] width 17 height 17
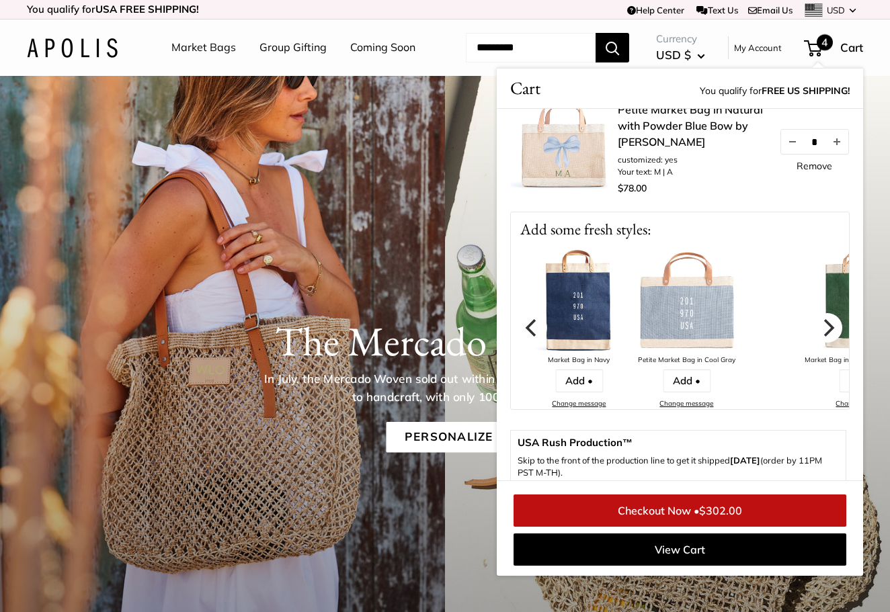
click at [829, 337] on icon "Next" at bounding box center [827, 327] width 17 height 17
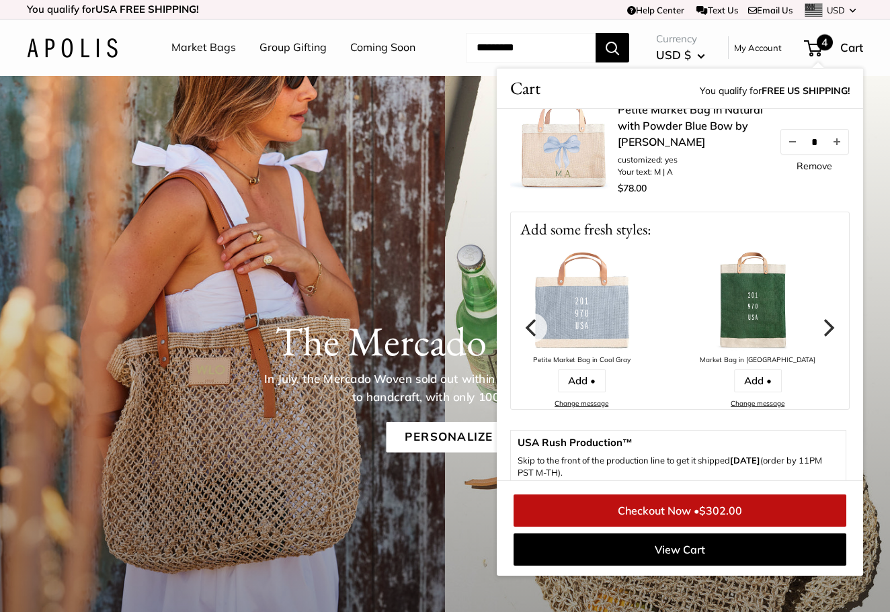
click at [829, 337] on icon "Next" at bounding box center [827, 327] width 17 height 17
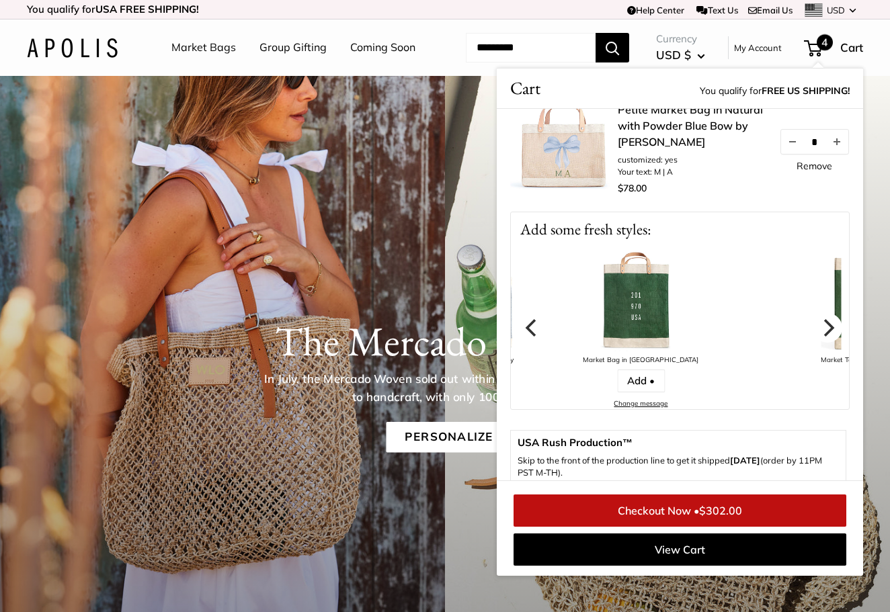
click at [829, 337] on icon "Next" at bounding box center [827, 327] width 17 height 17
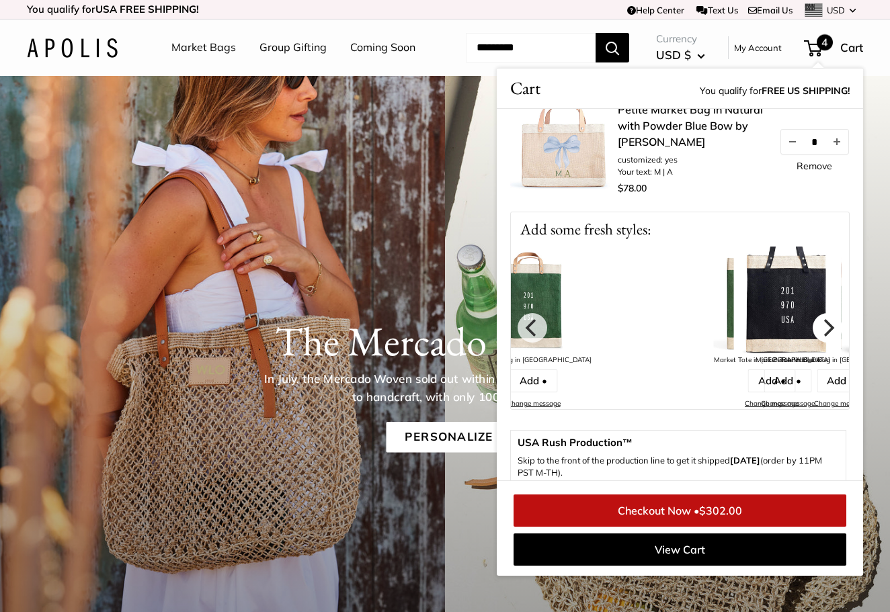
click at [829, 337] on icon "Next" at bounding box center [827, 327] width 17 height 17
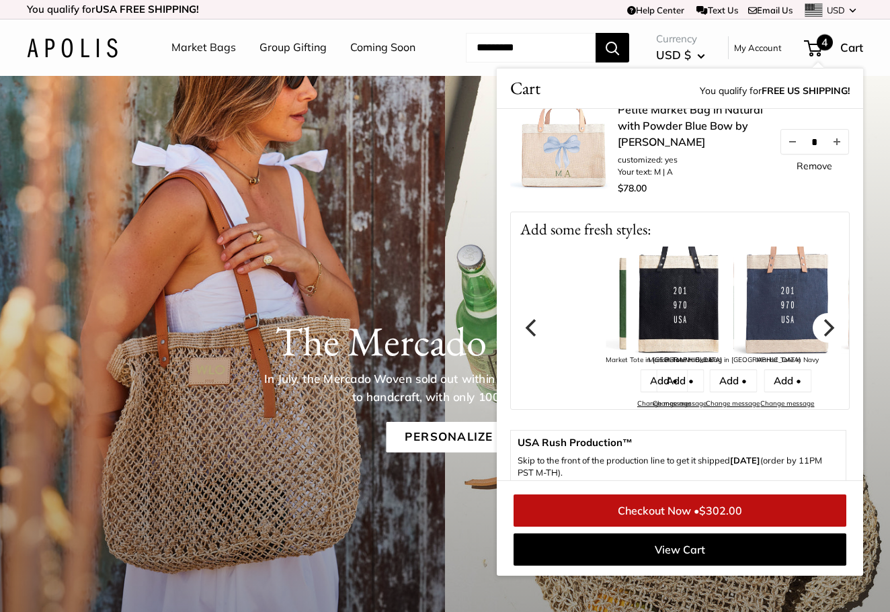
click at [829, 337] on icon "Next" at bounding box center [827, 327] width 17 height 17
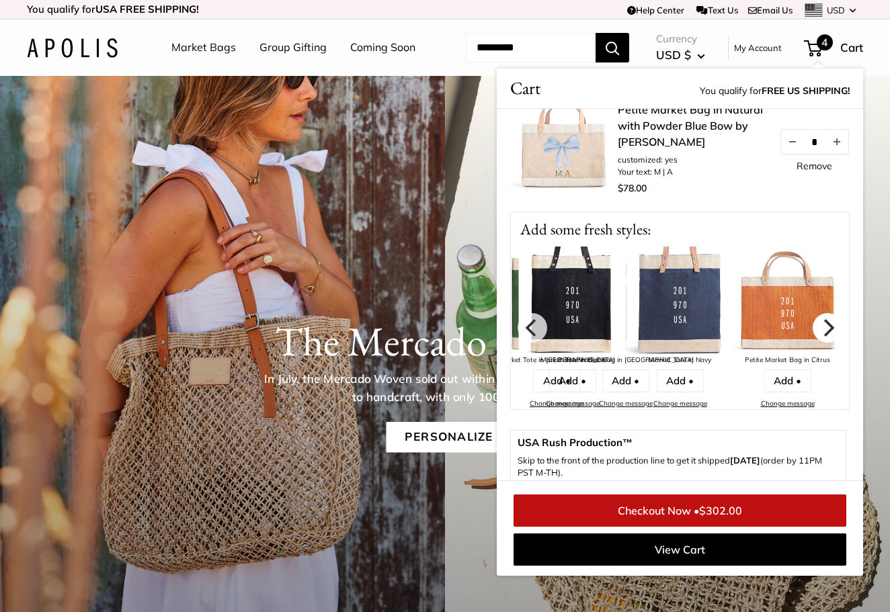
click at [829, 337] on icon "Next" at bounding box center [827, 327] width 17 height 17
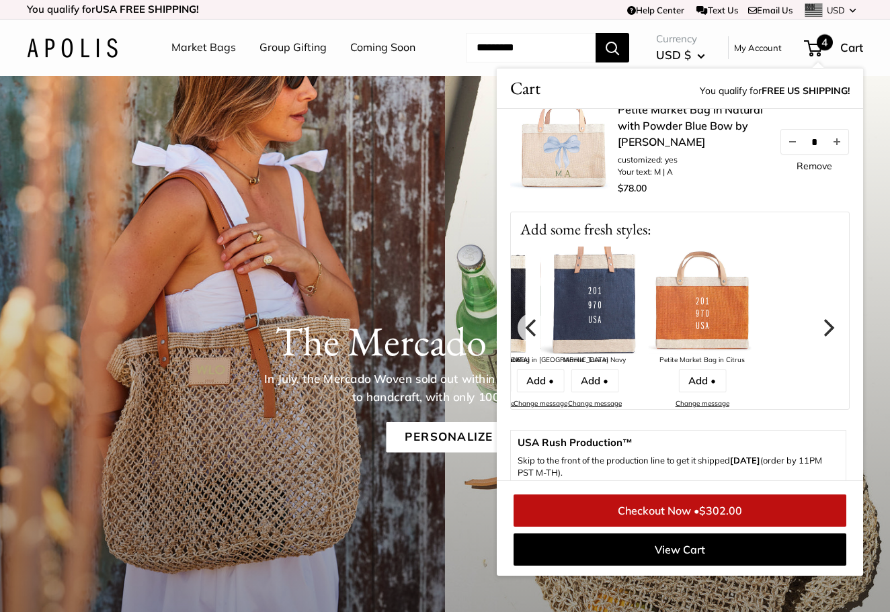
click at [829, 337] on icon "Next" at bounding box center [827, 327] width 17 height 17
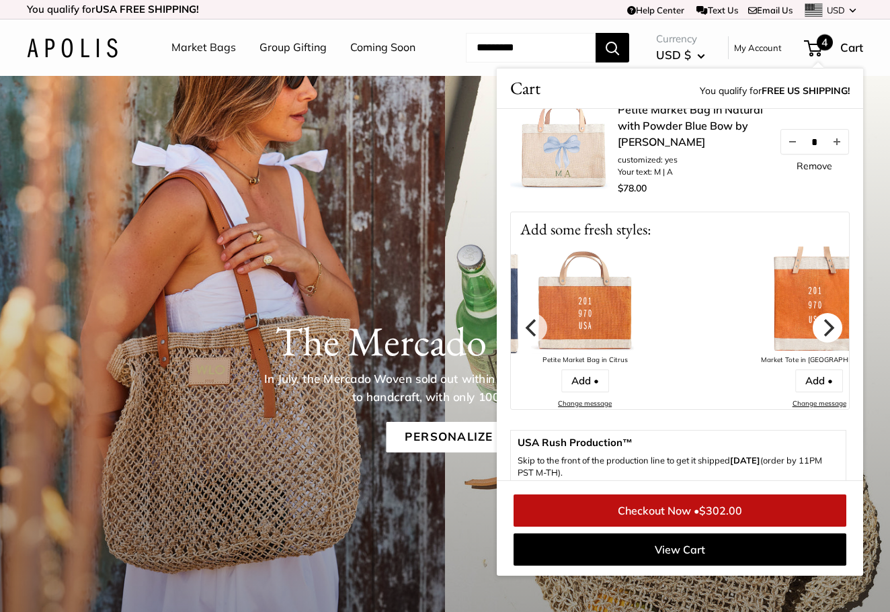
click at [829, 337] on icon "Next" at bounding box center [827, 327] width 17 height 17
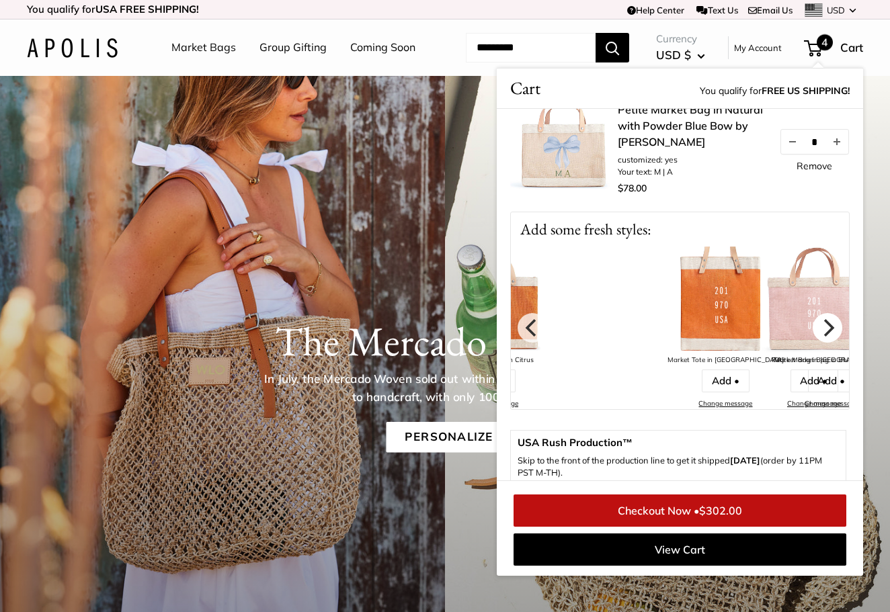
click at [829, 337] on icon "Next" at bounding box center [827, 327] width 17 height 17
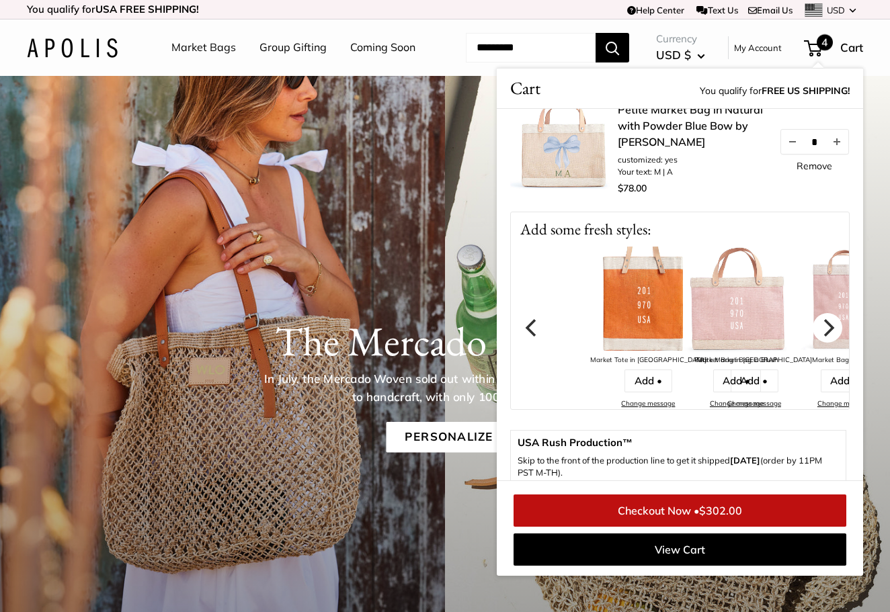
click at [829, 337] on icon "Next" at bounding box center [827, 327] width 17 height 17
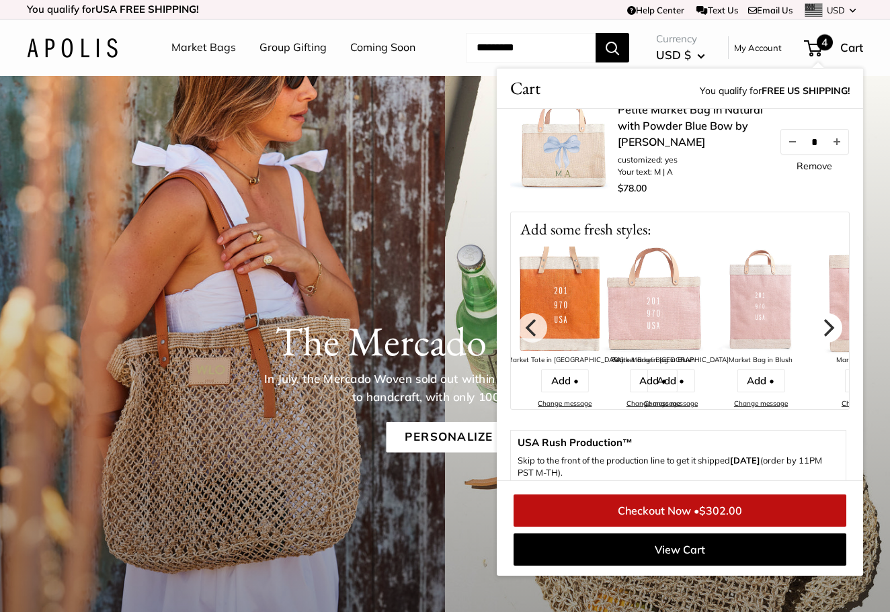
click at [829, 337] on icon "Next" at bounding box center [827, 327] width 17 height 17
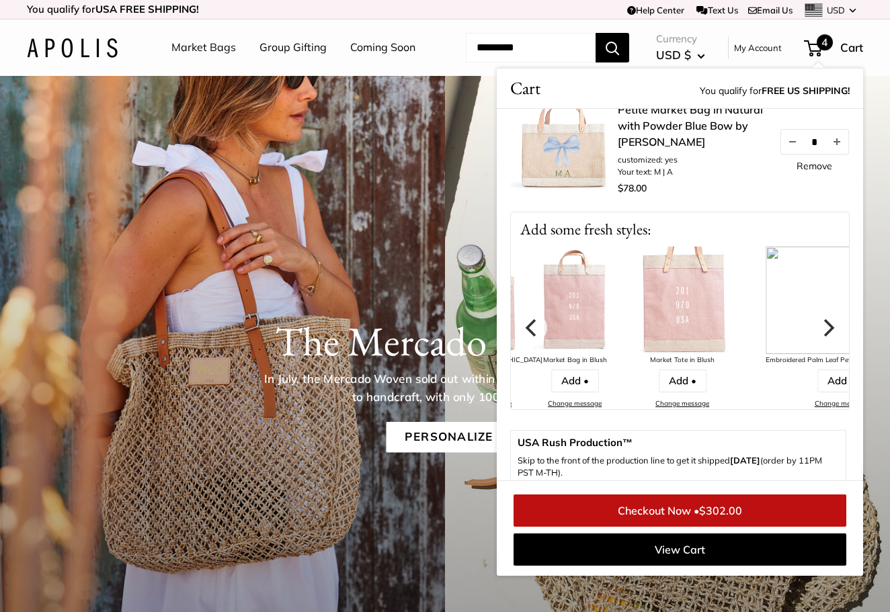
click at [829, 337] on icon "Next" at bounding box center [827, 327] width 17 height 17
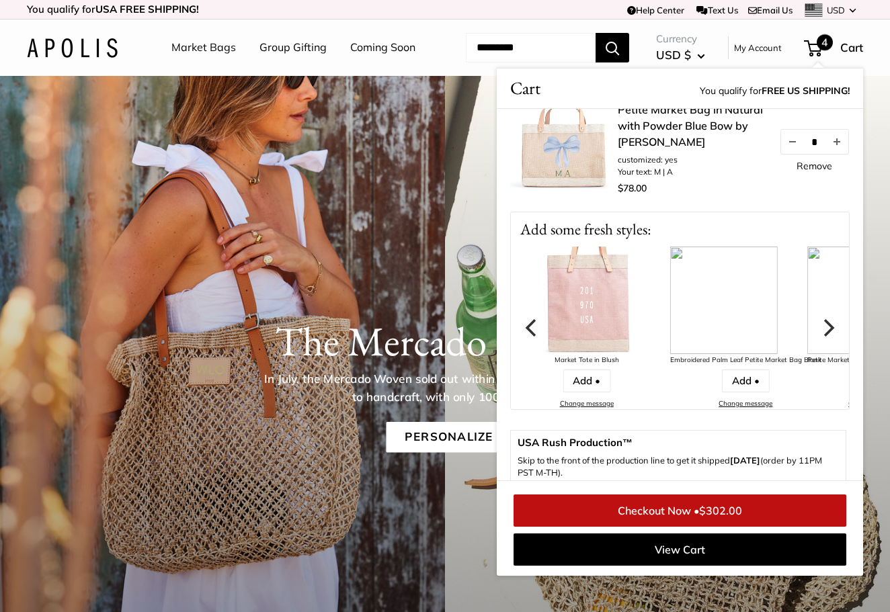
click at [829, 337] on icon "Next" at bounding box center [827, 327] width 17 height 17
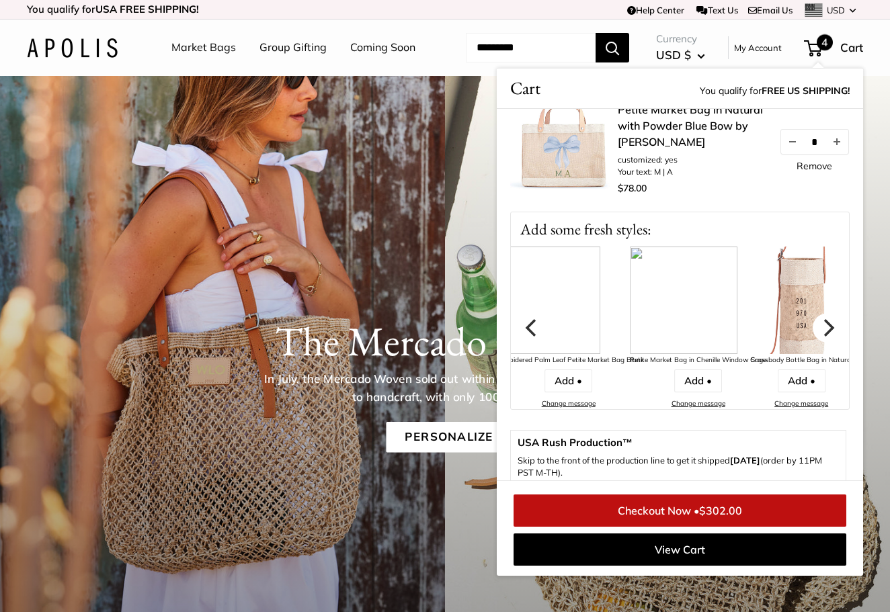
click at [828, 337] on icon "Next" at bounding box center [829, 327] width 11 height 17
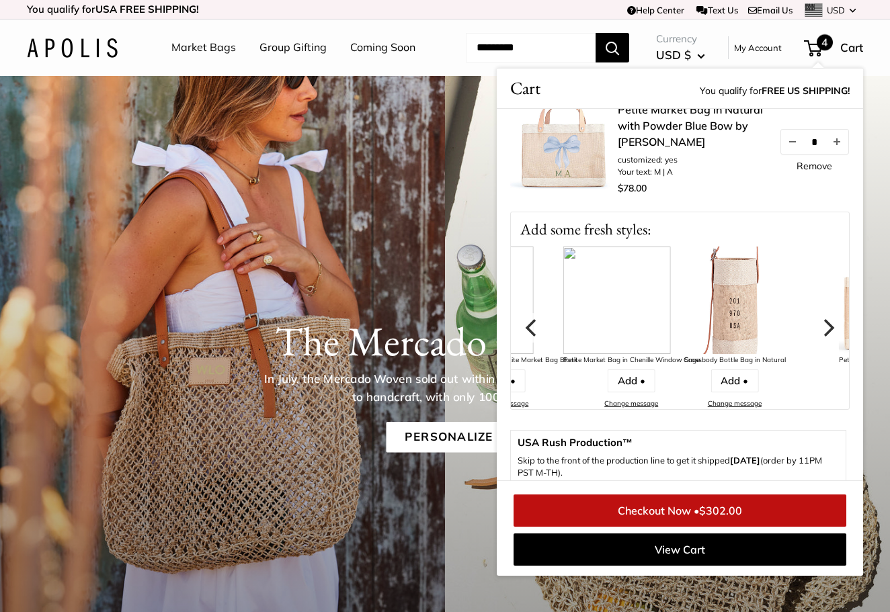
click at [828, 337] on icon "Next" at bounding box center [829, 327] width 11 height 17
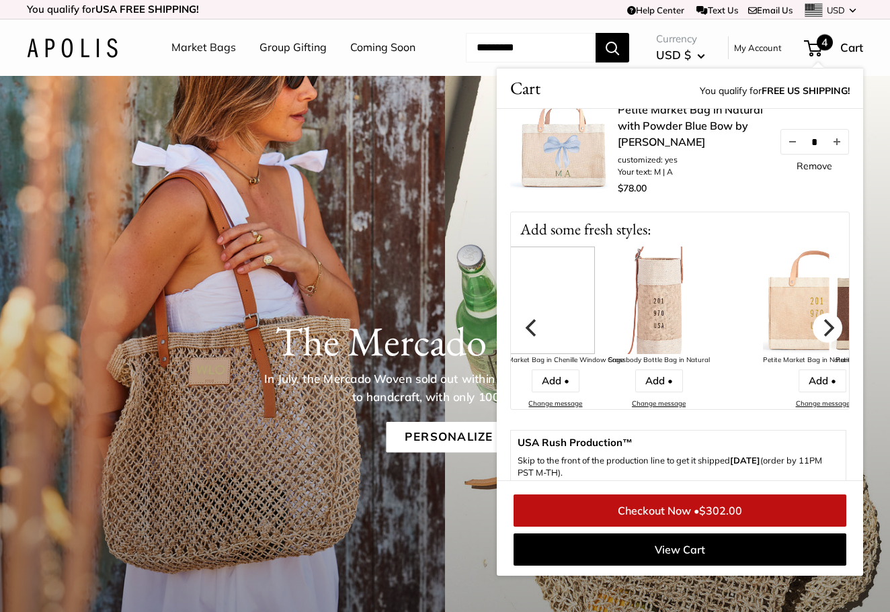
click at [828, 337] on icon "Next" at bounding box center [829, 327] width 11 height 17
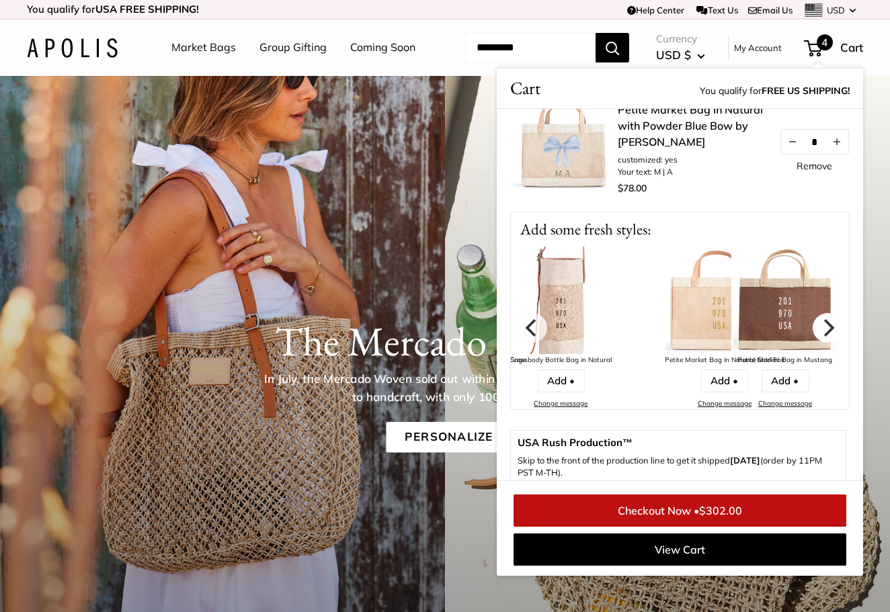
click at [828, 337] on icon "Next" at bounding box center [829, 327] width 11 height 17
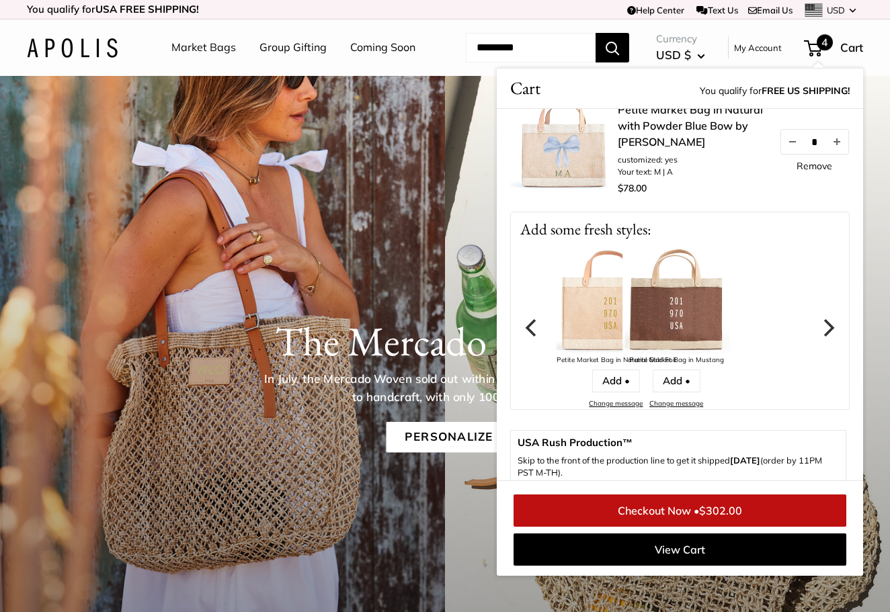
click at [828, 337] on icon "Next" at bounding box center [829, 327] width 11 height 17
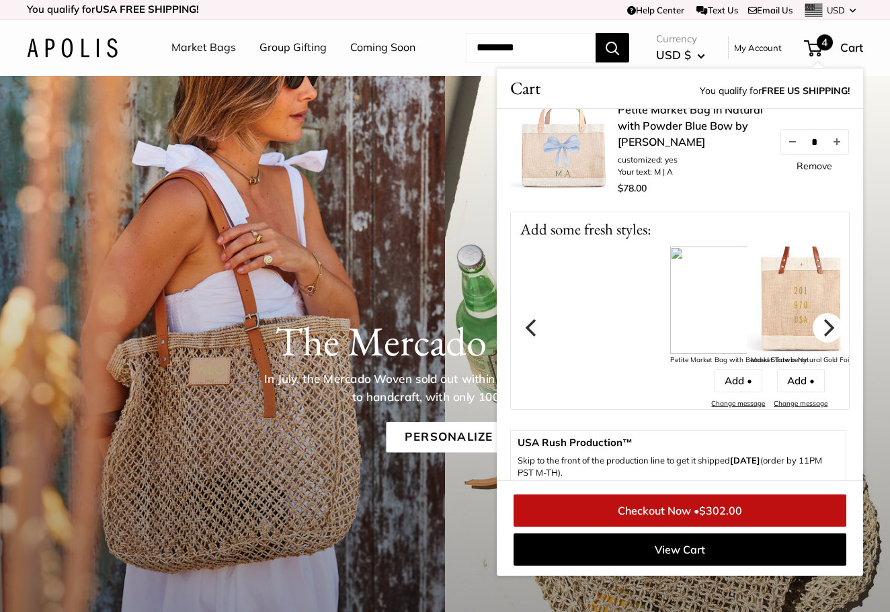
click at [828, 337] on icon "Next" at bounding box center [829, 327] width 11 height 17
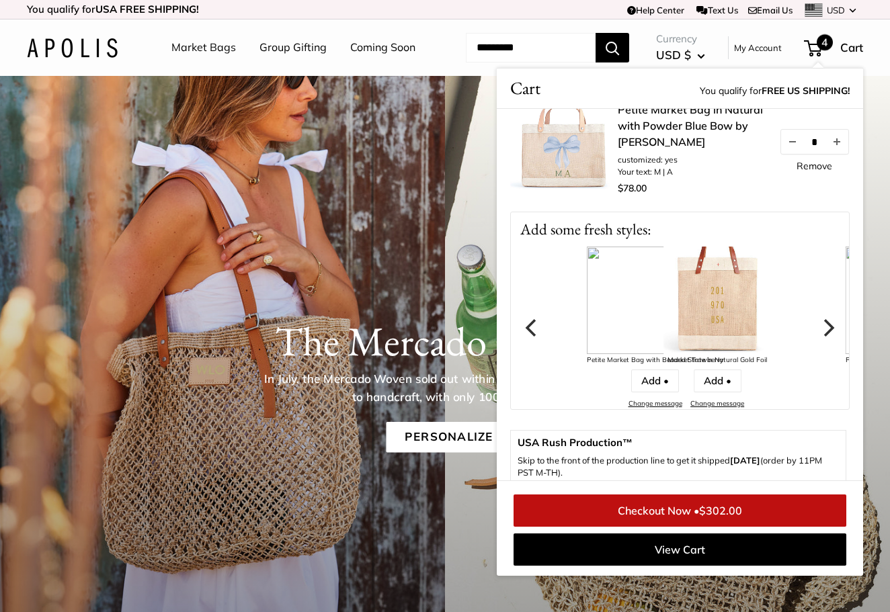
click at [829, 337] on icon "Next" at bounding box center [827, 327] width 17 height 17
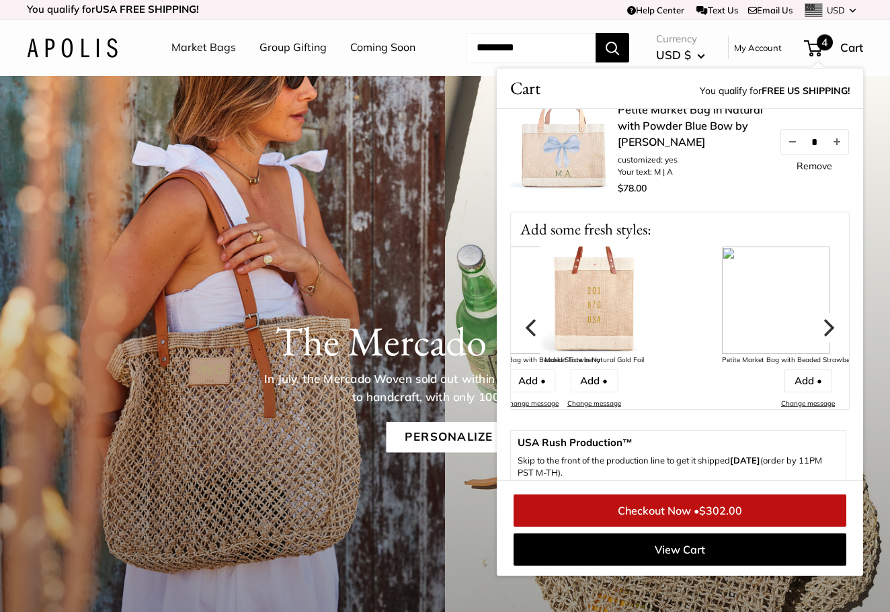
click at [829, 337] on icon "Next" at bounding box center [827, 327] width 17 height 17
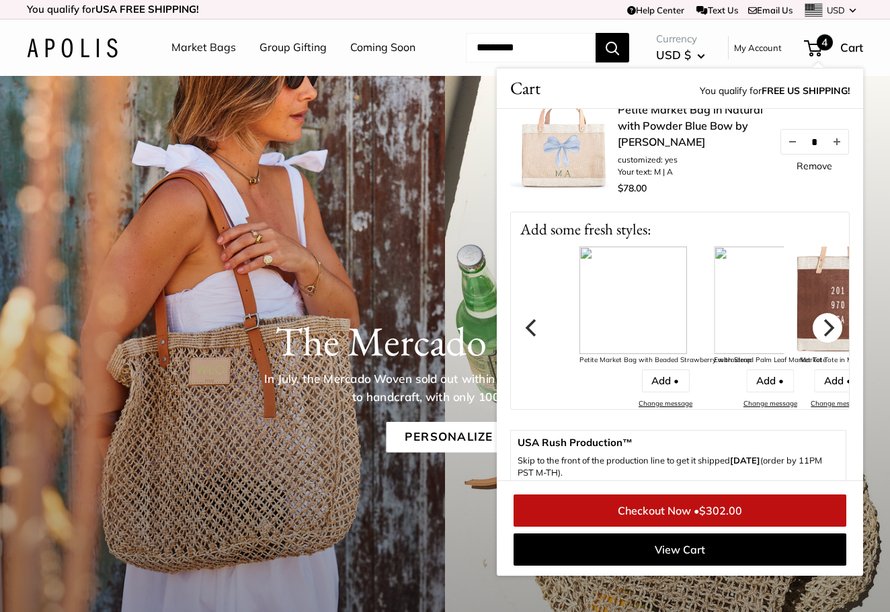
click at [829, 337] on icon "Next" at bounding box center [827, 327] width 17 height 17
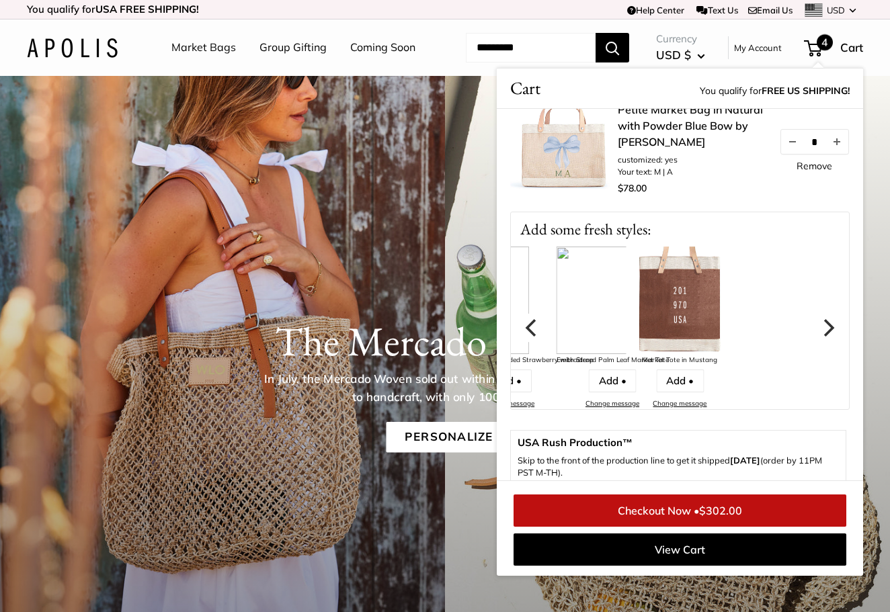
click at [527, 337] on icon "Previous" at bounding box center [532, 327] width 17 height 17
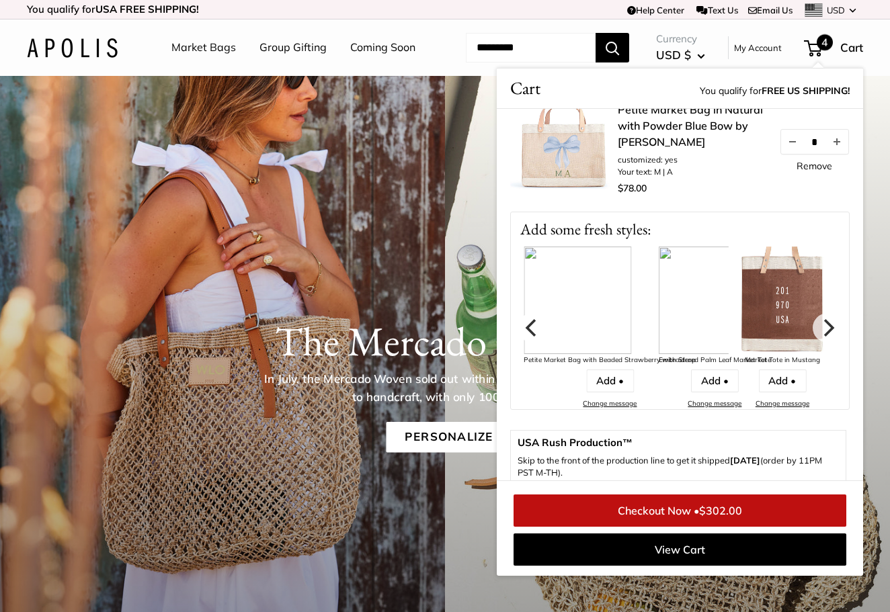
click at [529, 337] on icon "Previous" at bounding box center [530, 327] width 11 height 17
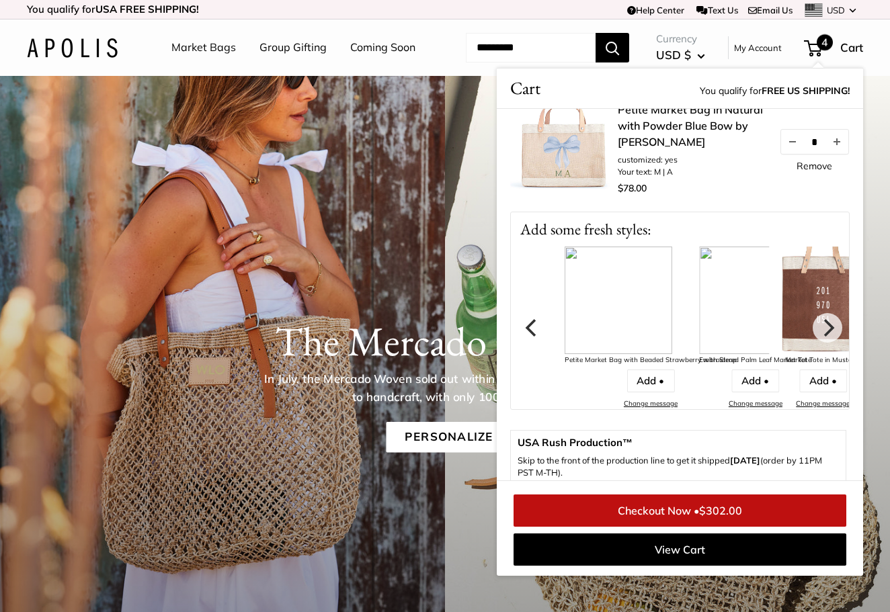
click at [530, 337] on icon "Previous" at bounding box center [530, 327] width 11 height 17
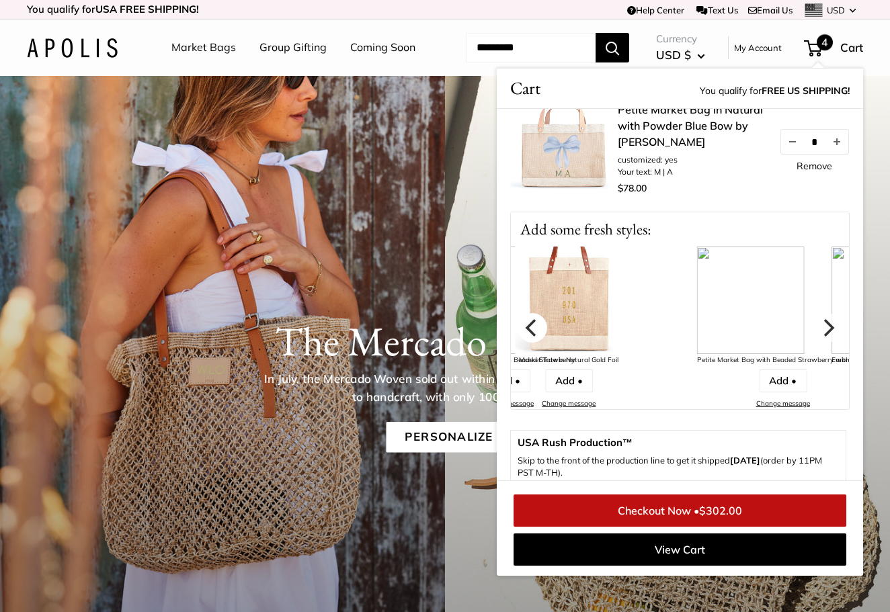
click at [530, 337] on icon "Previous" at bounding box center [530, 327] width 11 height 17
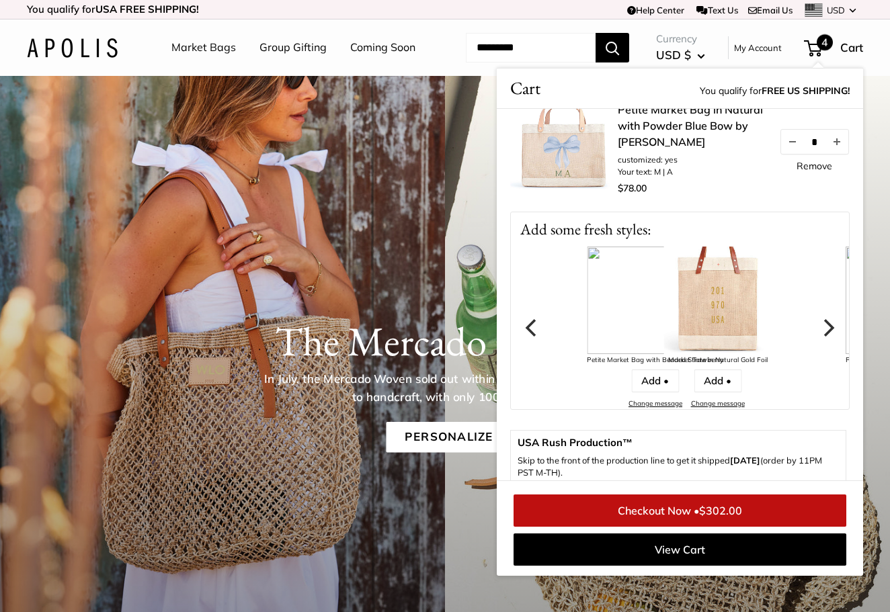
click at [530, 337] on icon "Previous" at bounding box center [530, 327] width 11 height 17
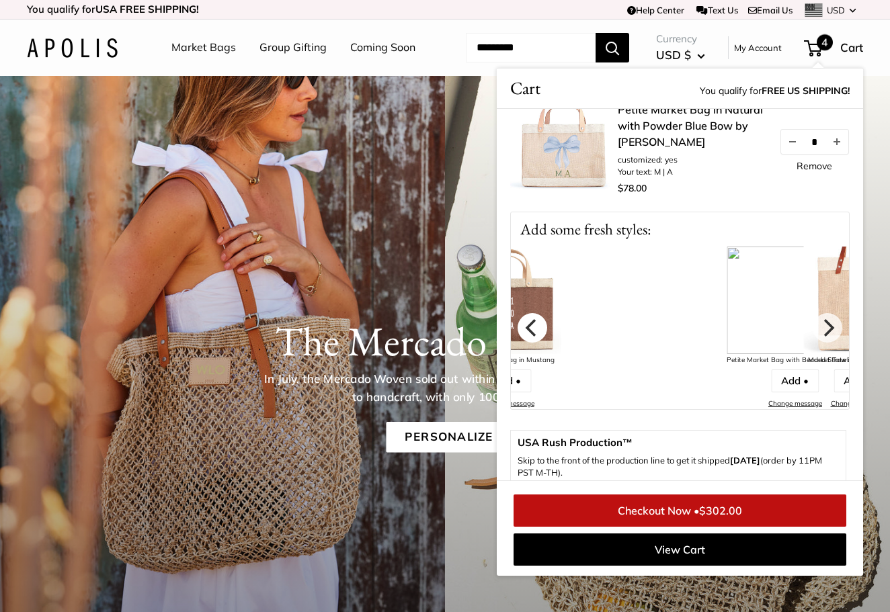
click at [530, 337] on icon "Previous" at bounding box center [530, 327] width 11 height 17
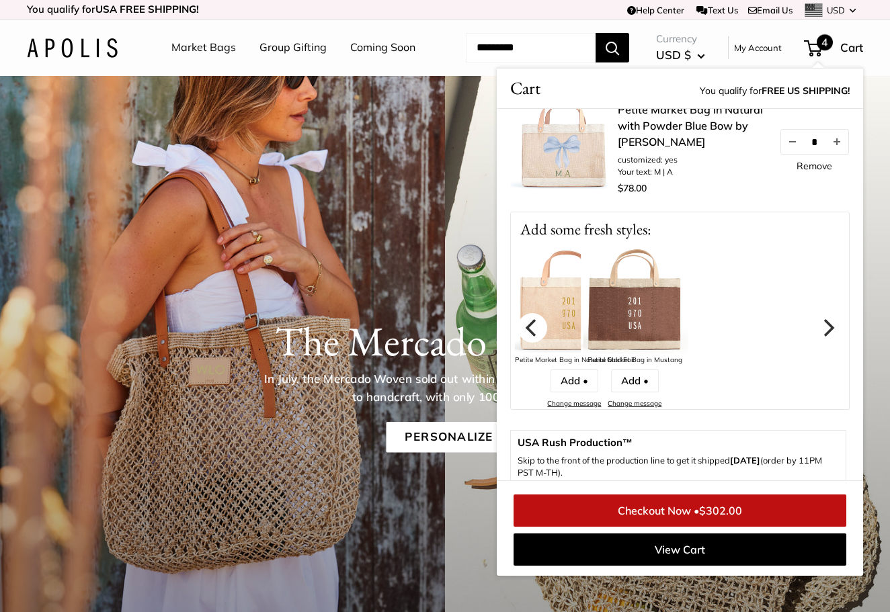
click at [530, 337] on icon "Previous" at bounding box center [530, 327] width 11 height 17
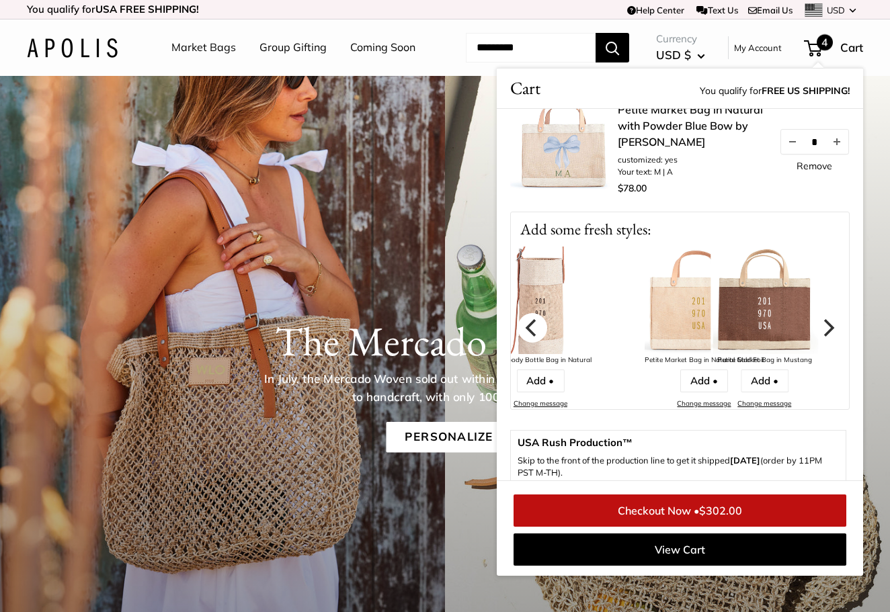
click at [530, 337] on icon "Previous" at bounding box center [530, 327] width 11 height 17
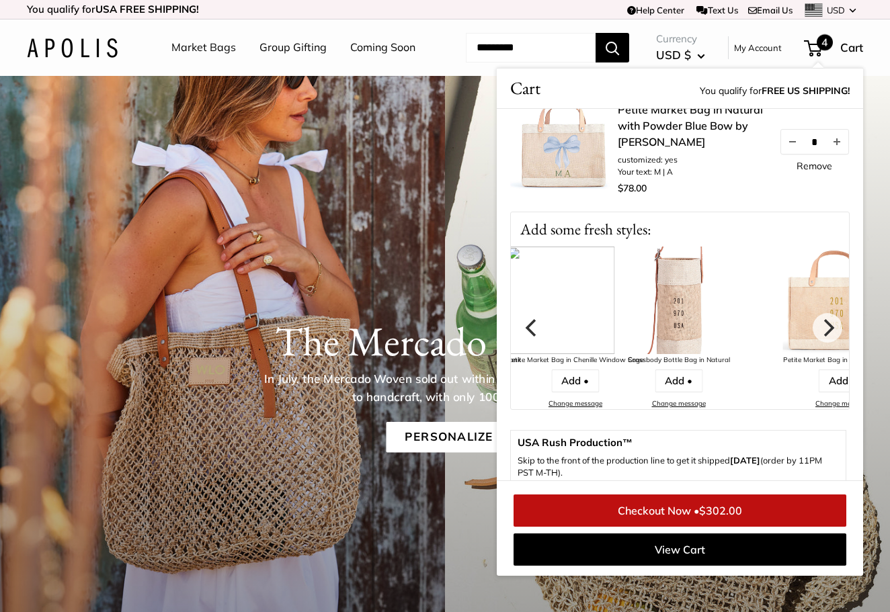
click at [530, 337] on icon "Previous" at bounding box center [530, 327] width 11 height 17
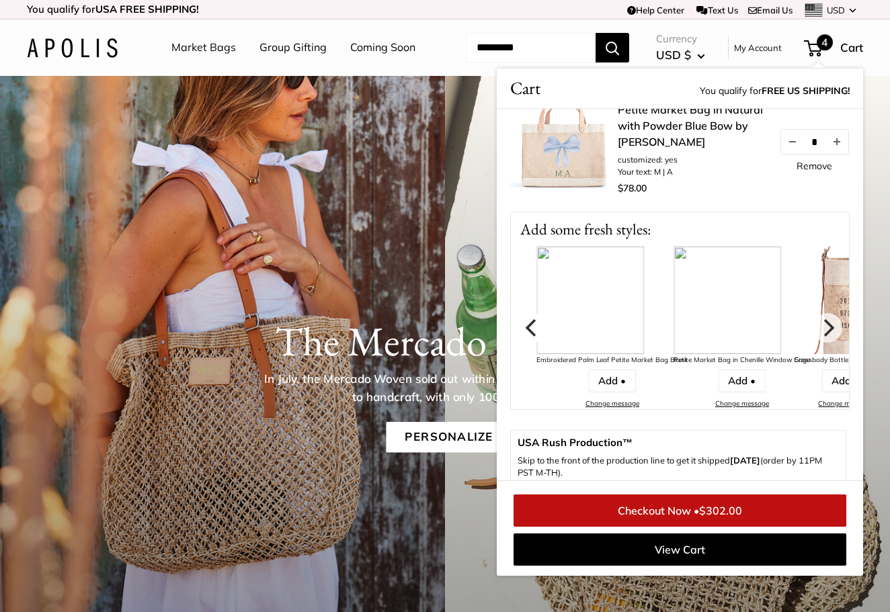
click at [530, 337] on icon "Previous" at bounding box center [530, 327] width 11 height 17
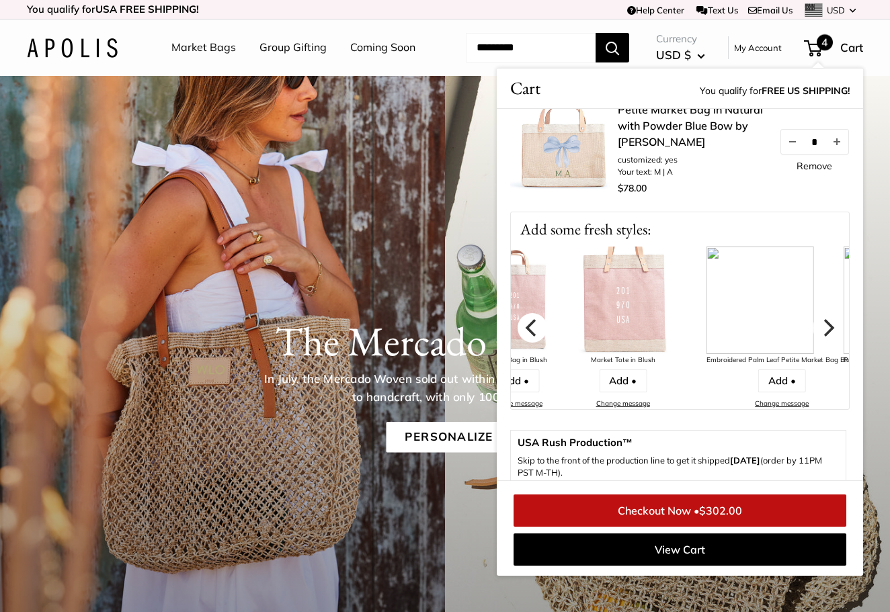
click at [530, 337] on icon "Previous" at bounding box center [530, 327] width 11 height 17
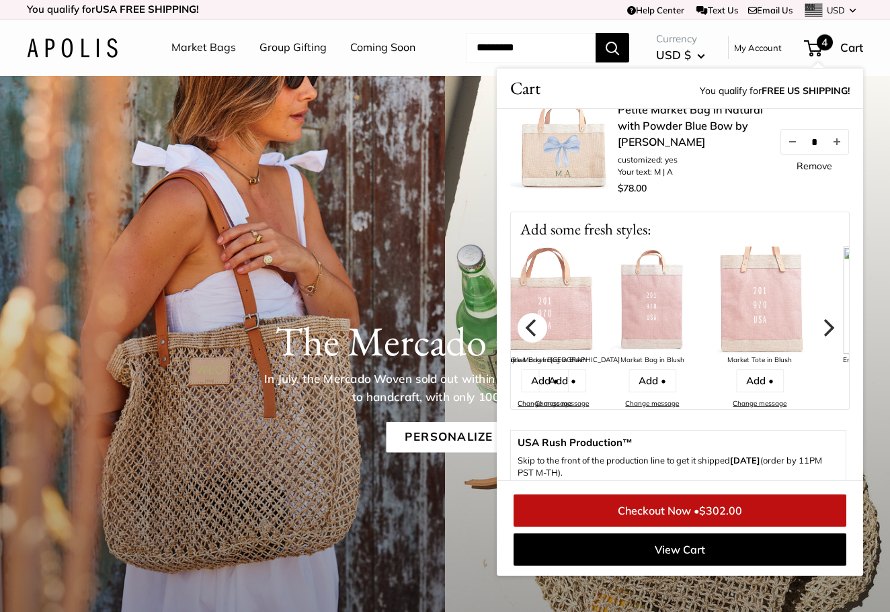
click at [530, 337] on icon "Previous" at bounding box center [530, 327] width 11 height 17
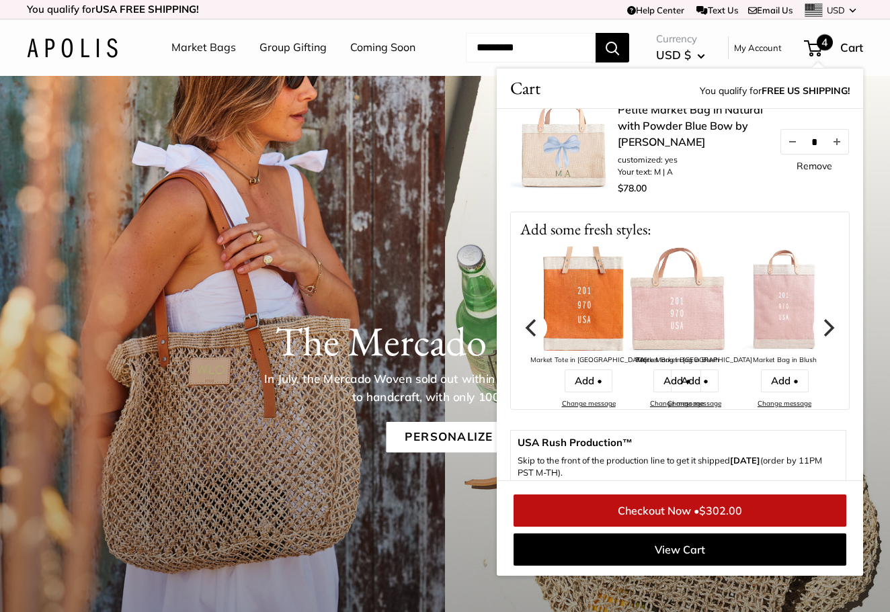
click at [530, 337] on icon "Previous" at bounding box center [530, 327] width 11 height 17
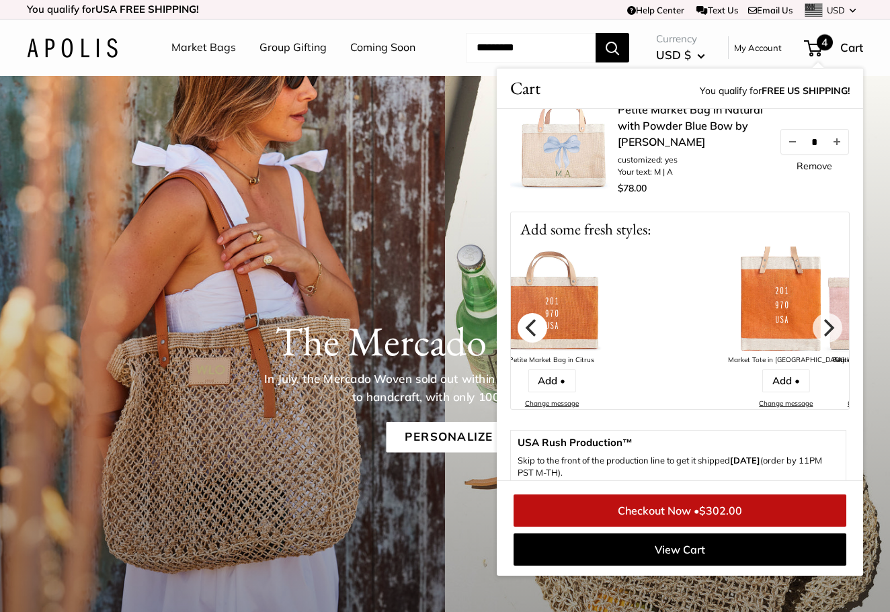
click at [530, 337] on icon "Previous" at bounding box center [530, 327] width 11 height 17
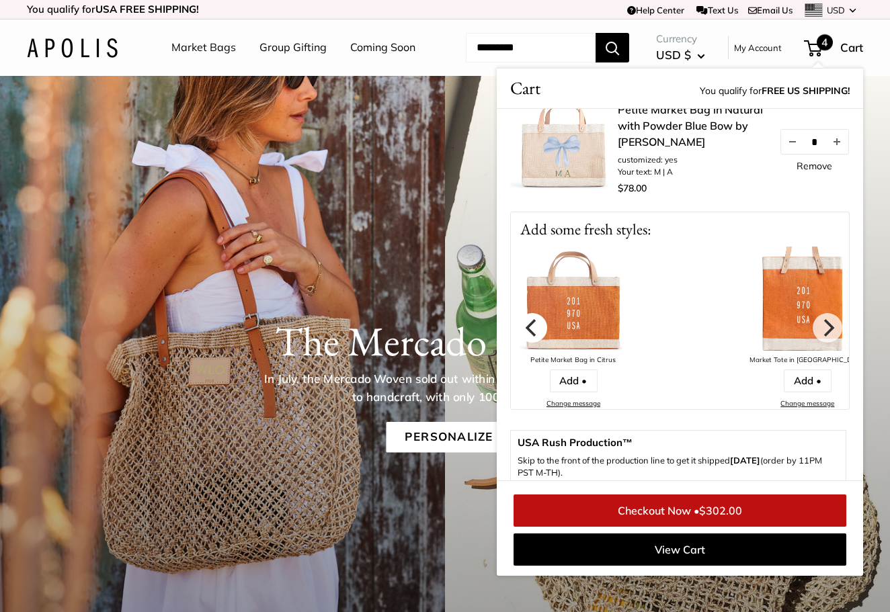
click at [530, 337] on icon "Previous" at bounding box center [530, 327] width 11 height 17
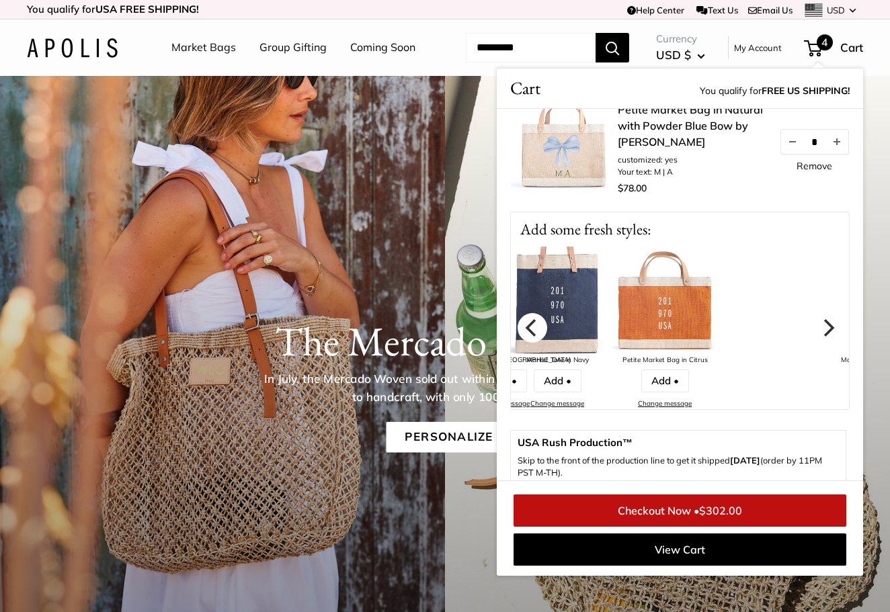
click at [530, 337] on icon "Previous" at bounding box center [530, 327] width 11 height 17
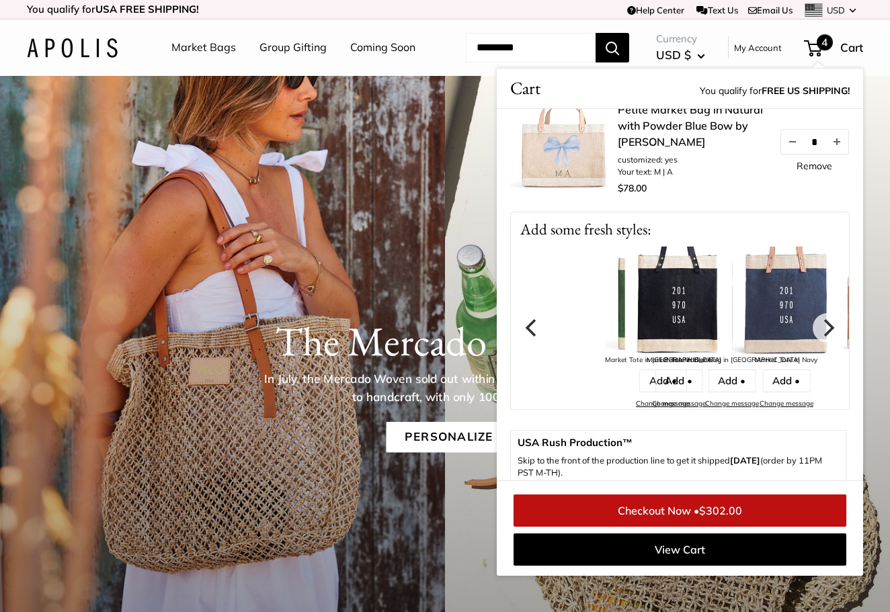
click at [530, 337] on icon "Previous" at bounding box center [530, 327] width 11 height 17
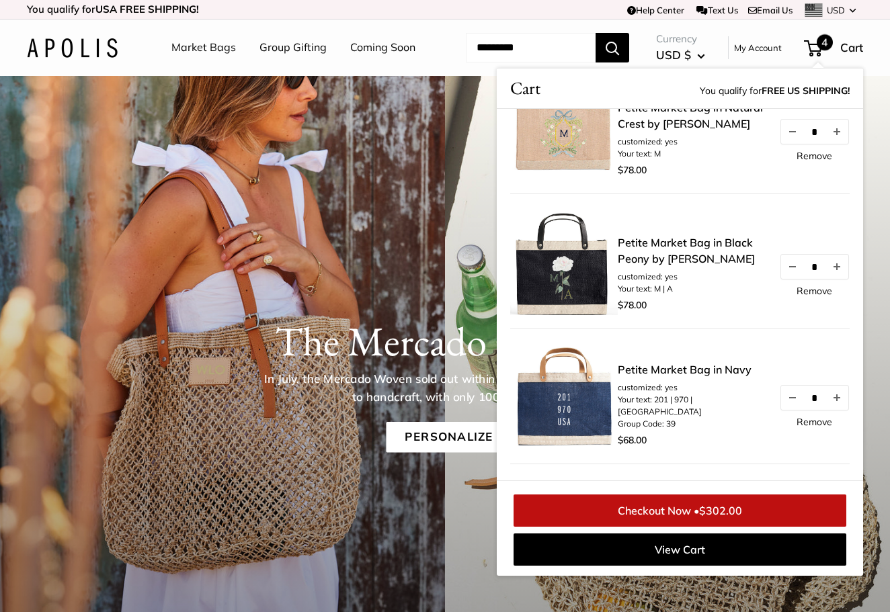
scroll to position [58, 0]
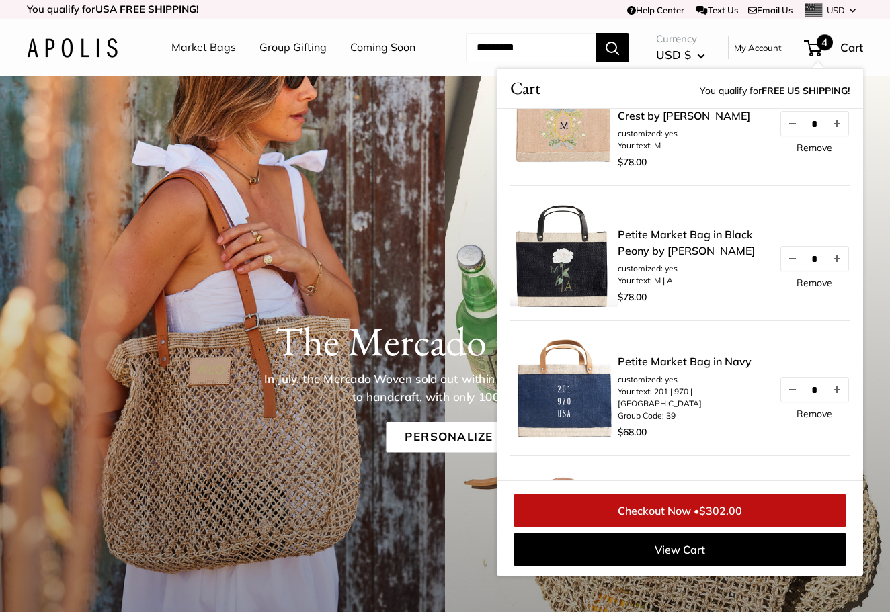
click at [470, 302] on div "The Mercado Collection In July, the Mercado Woven sold out within hours. Each b…" at bounding box center [445, 409] width 890 height 667
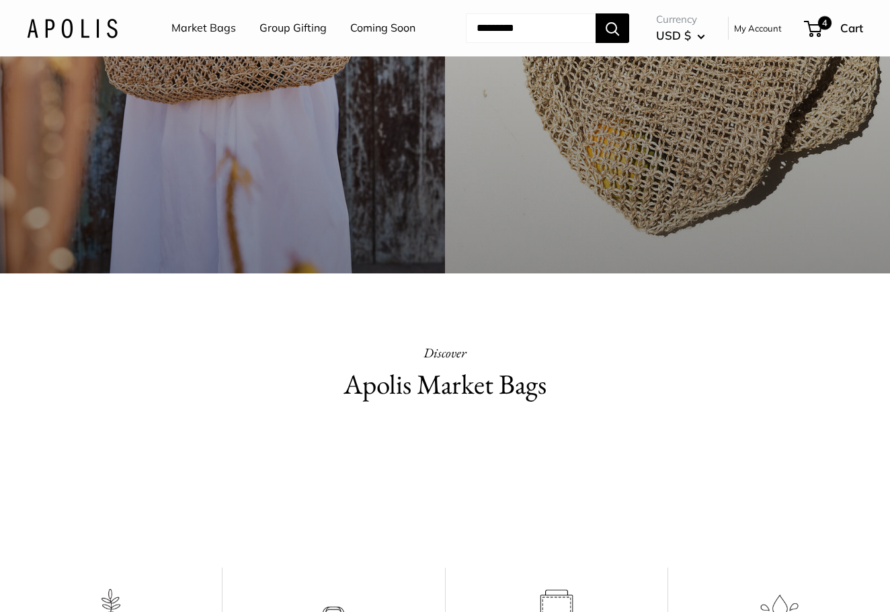
scroll to position [472, 0]
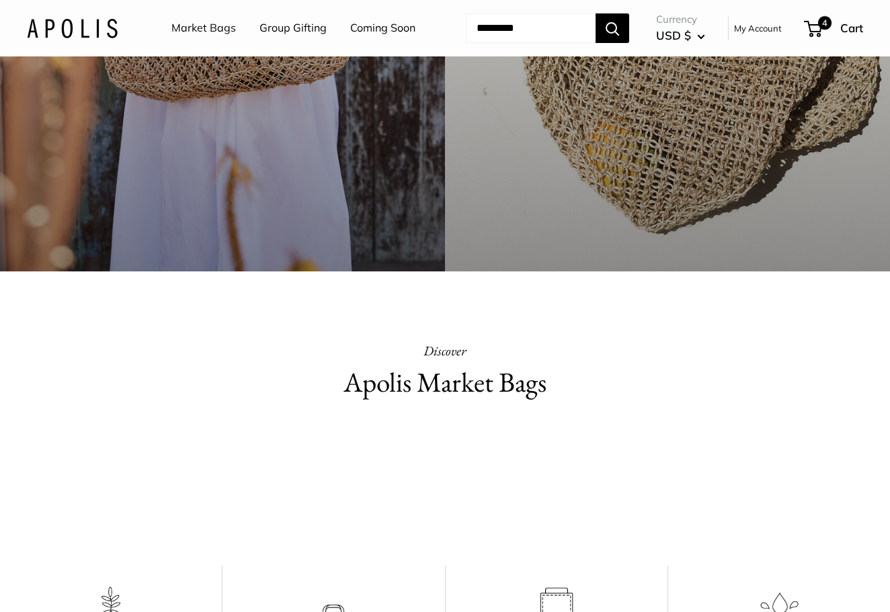
click at [483, 537] on video at bounding box center [445, 487] width 202 height 101
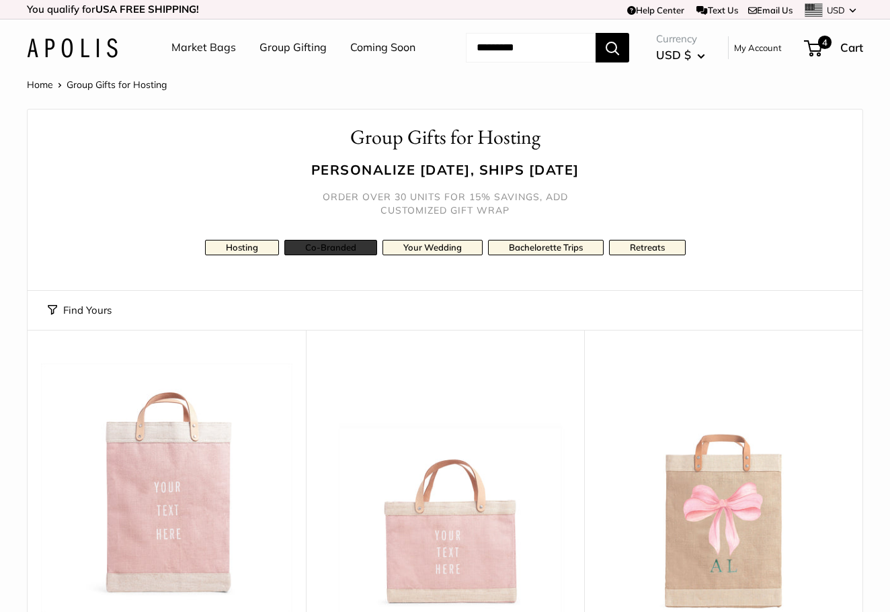
click at [335, 255] on link "Co-Branded" at bounding box center [330, 247] width 93 height 15
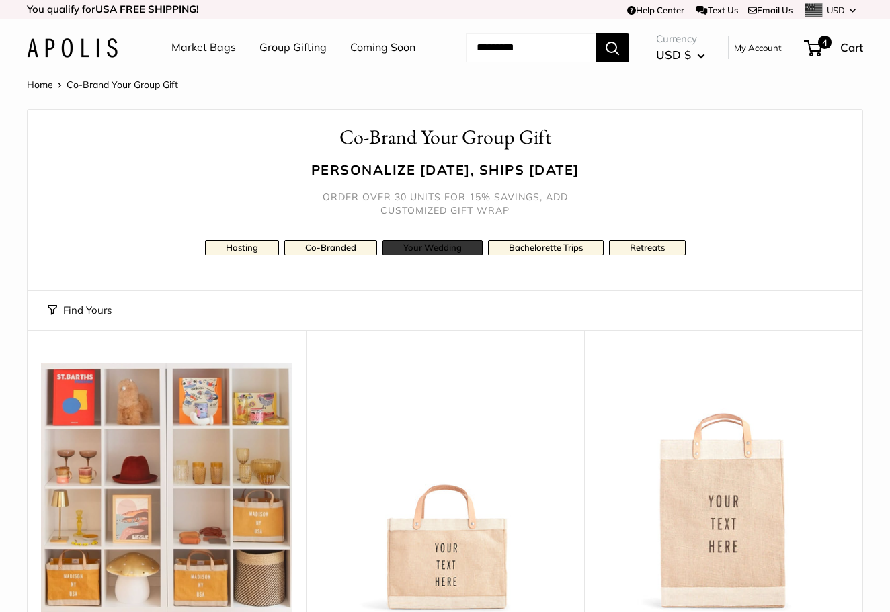
click at [427, 255] on link "Your Wedding" at bounding box center [432, 247] width 100 height 15
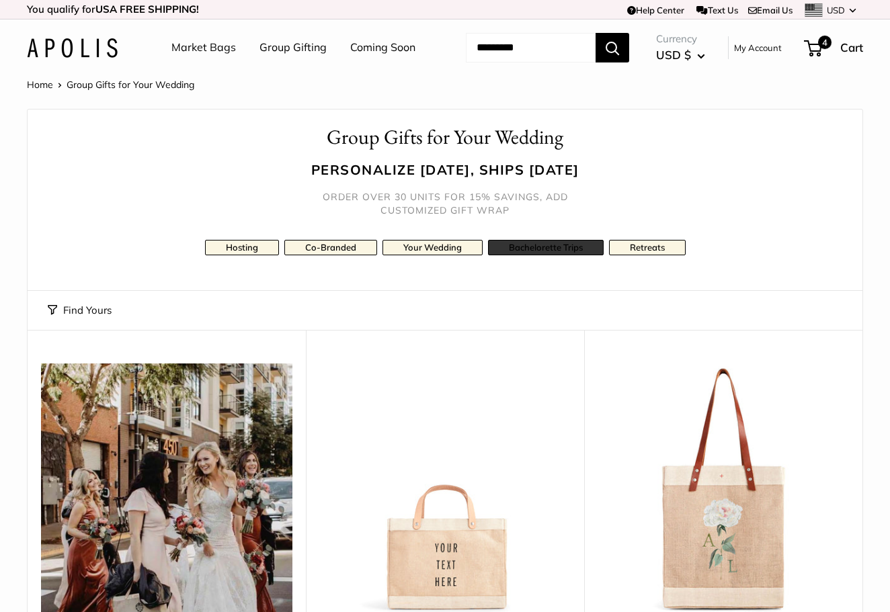
click at [556, 255] on link "Bachelorette Trips" at bounding box center [546, 247] width 116 height 15
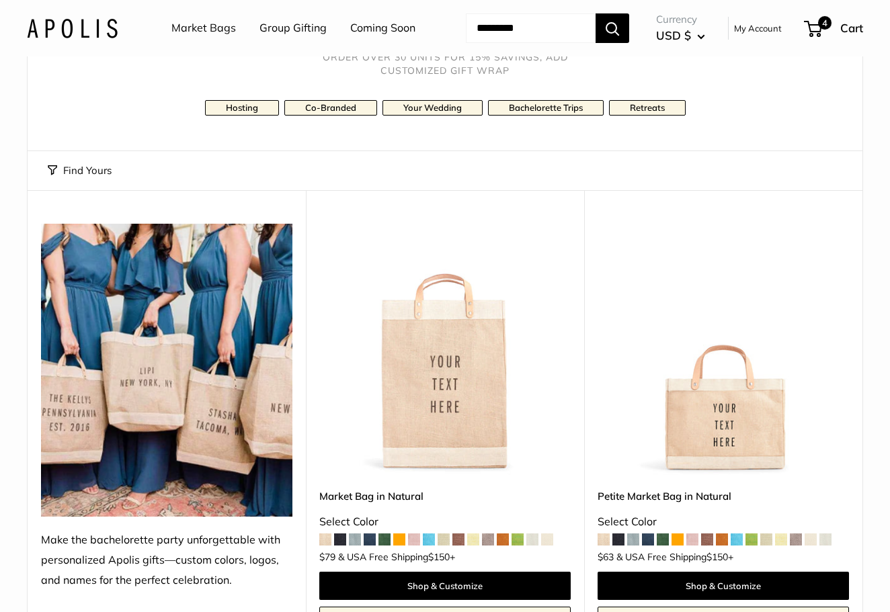
scroll to position [142, 0]
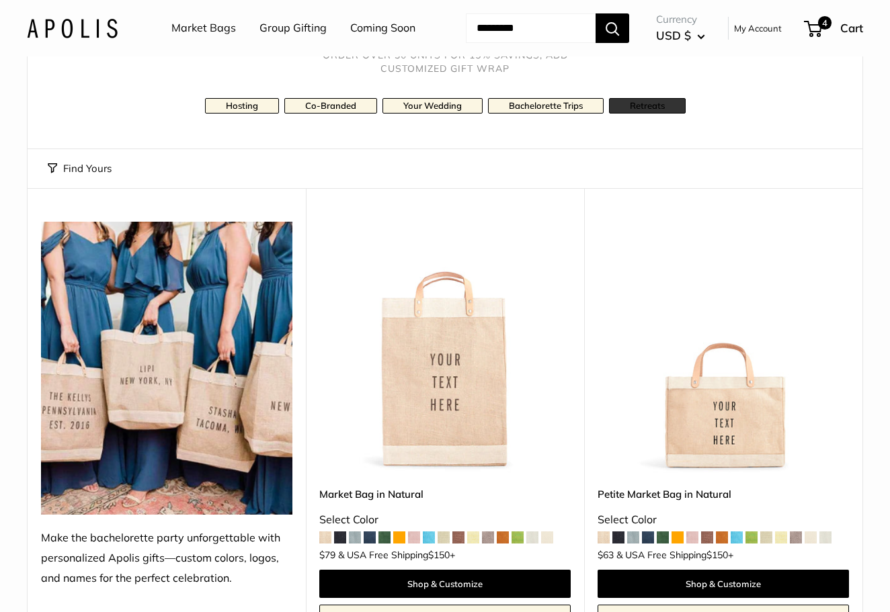
click at [648, 114] on link "Retreats" at bounding box center [647, 105] width 77 height 15
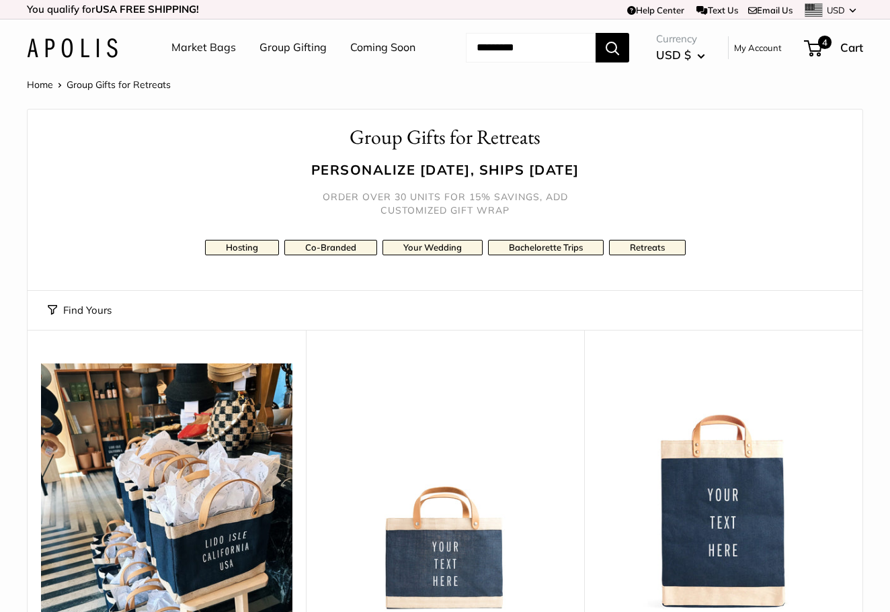
click at [350, 58] on link "Coming Soon" at bounding box center [382, 48] width 65 height 20
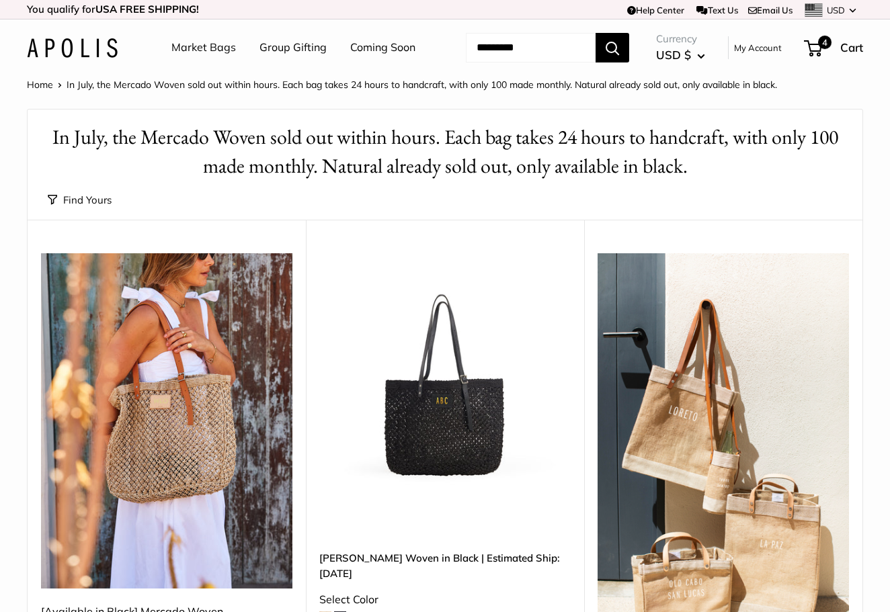
click at [0, 0] on img at bounding box center [0, 0] width 0 height 0
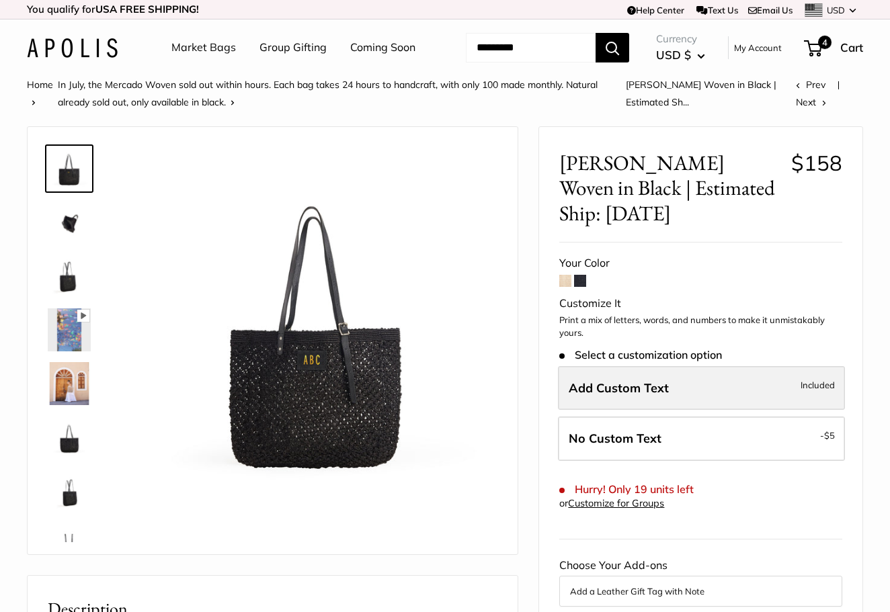
click at [620, 396] on span "Add Custom Text" at bounding box center [619, 387] width 100 height 15
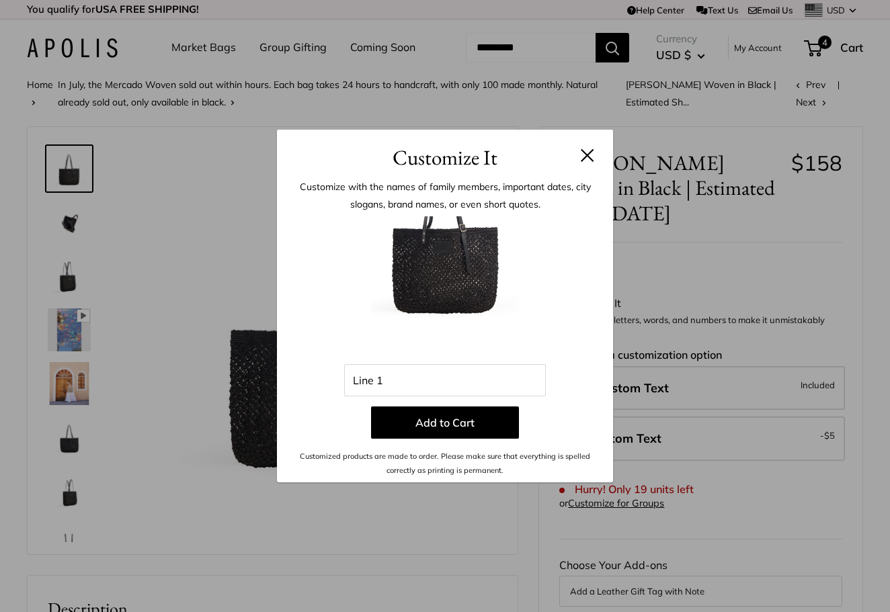
click at [584, 162] on button at bounding box center [587, 155] width 13 height 13
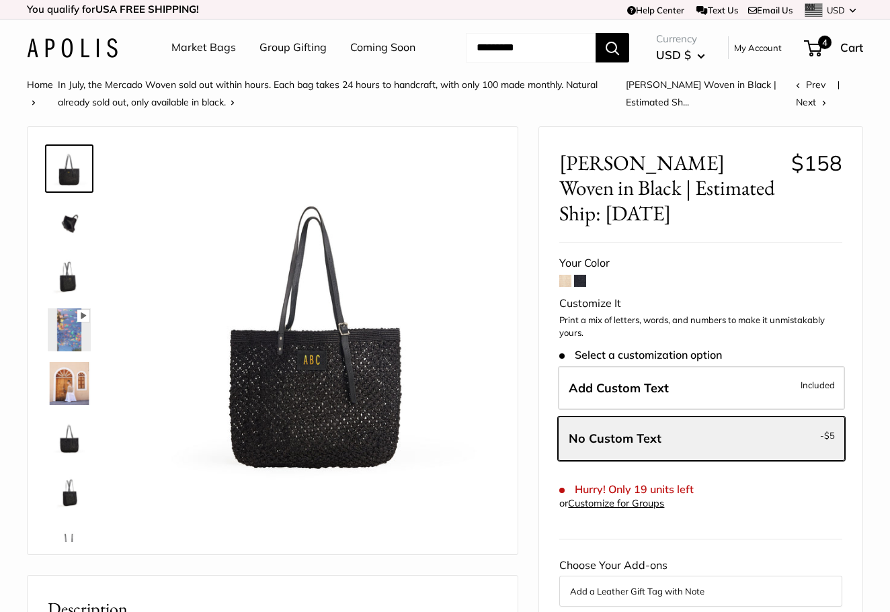
click at [571, 287] on span at bounding box center [565, 281] width 12 height 12
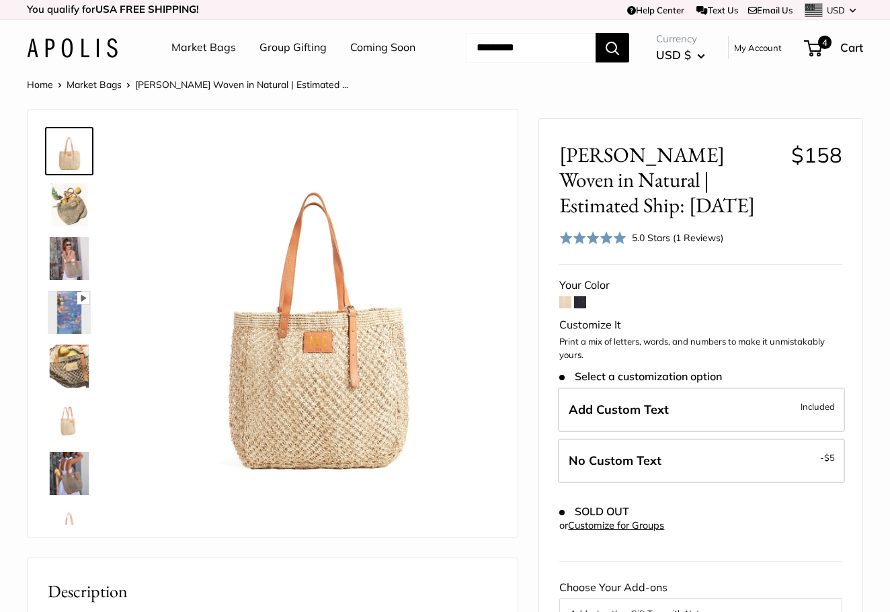
click at [81, 227] on img at bounding box center [69, 204] width 43 height 43
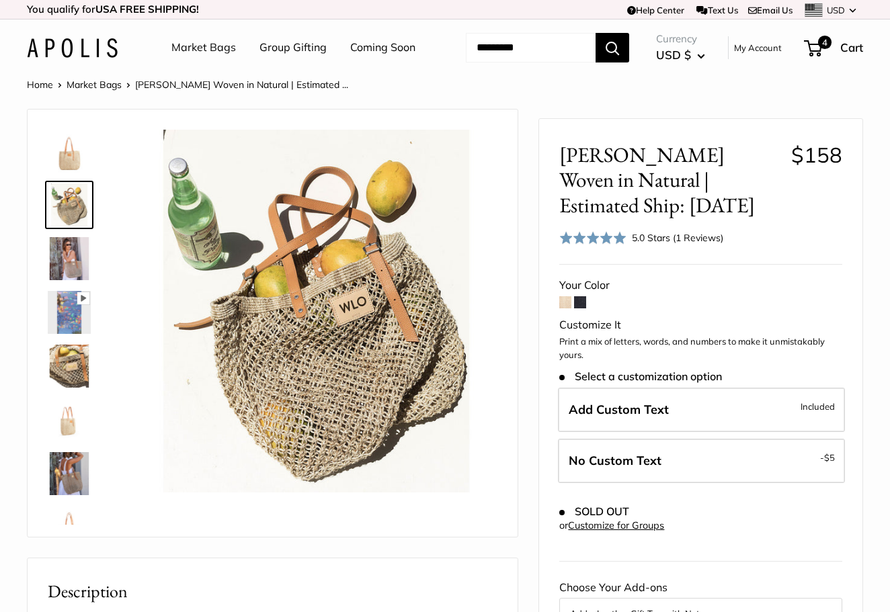
click at [77, 280] on img at bounding box center [69, 258] width 43 height 43
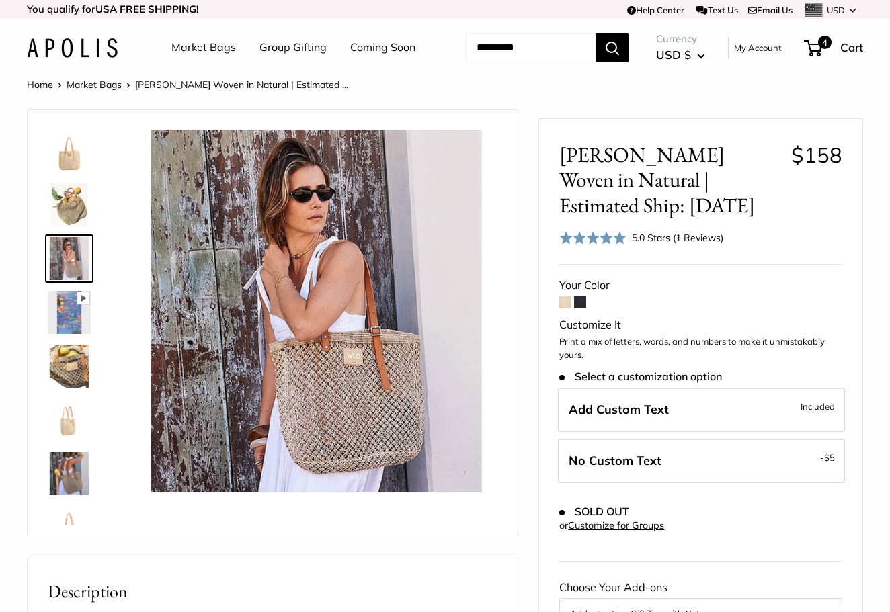
click at [71, 334] on img at bounding box center [69, 312] width 43 height 43
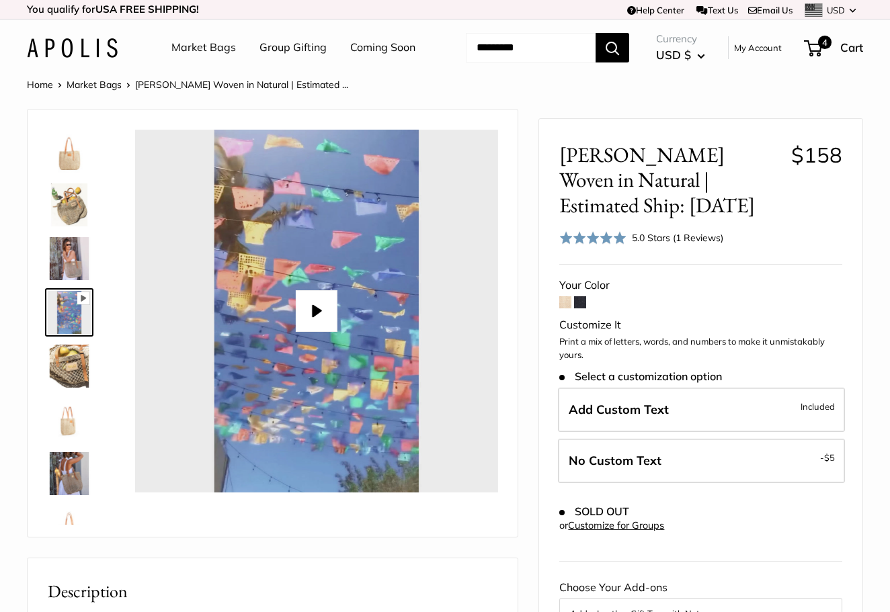
click at [71, 388] on img at bounding box center [69, 366] width 43 height 43
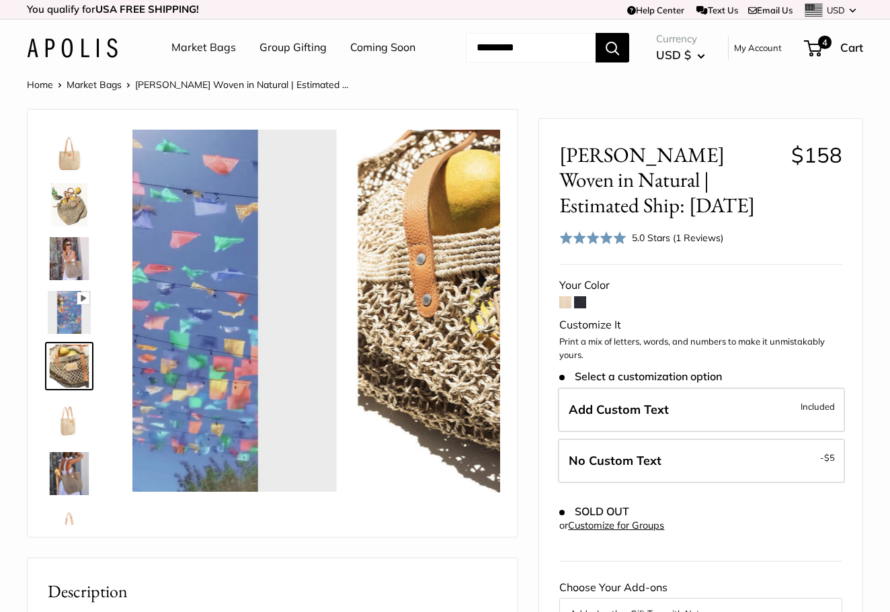
scroll to position [42, 0]
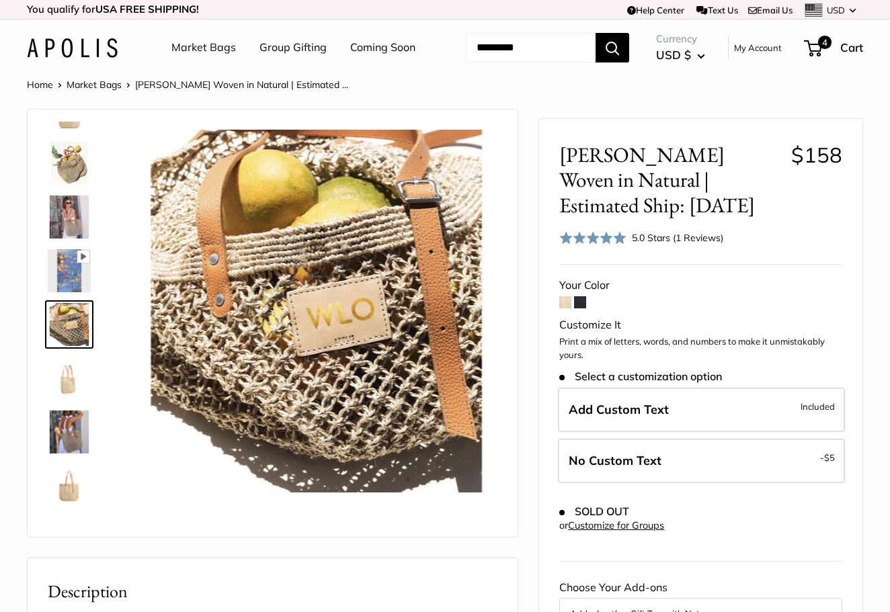
type input "****"
click at [71, 454] on img at bounding box center [69, 432] width 43 height 43
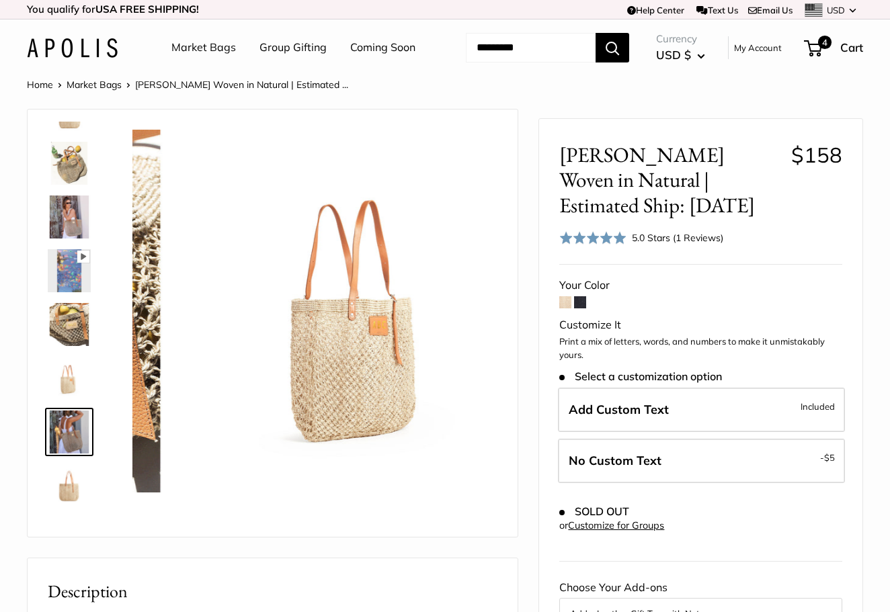
scroll to position [149, 0]
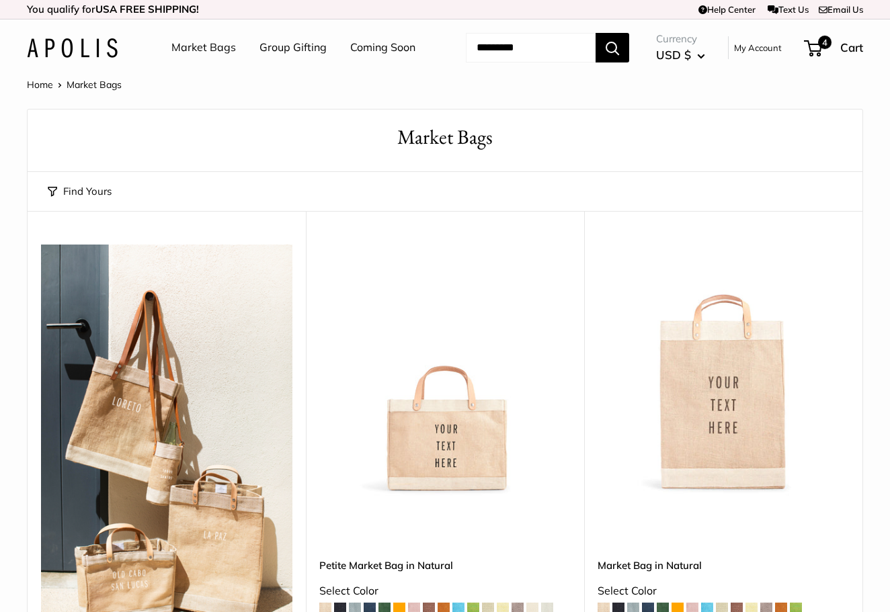
click at [0, 0] on img at bounding box center [0, 0] width 0 height 0
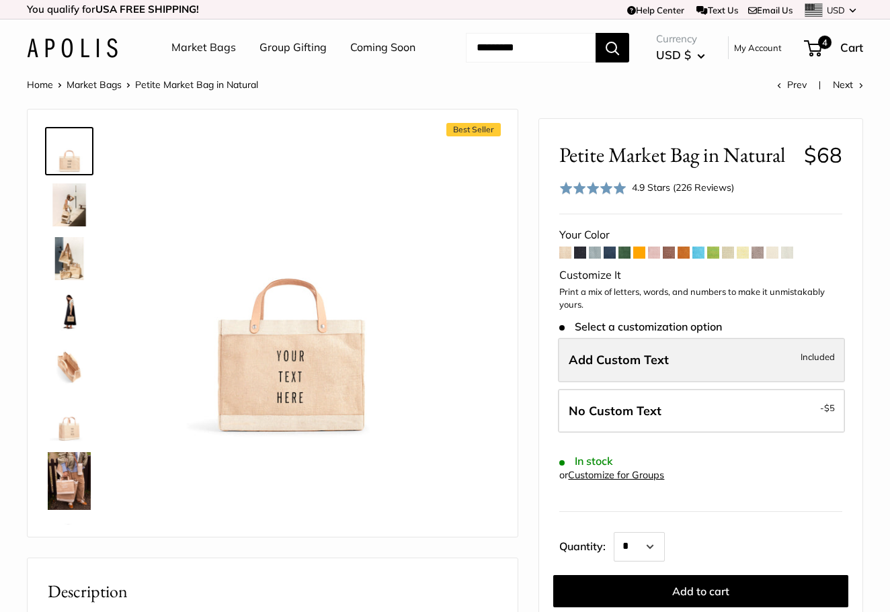
click at [690, 382] on label "Add Custom Text Included" at bounding box center [701, 360] width 287 height 44
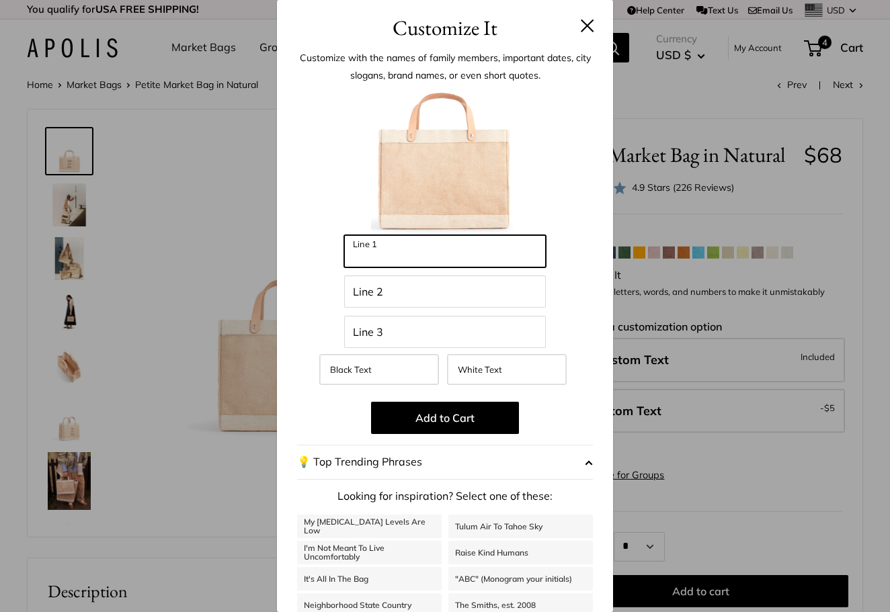
click at [456, 260] on input "Line 1" at bounding box center [445, 251] width 202 height 32
type input "*********"
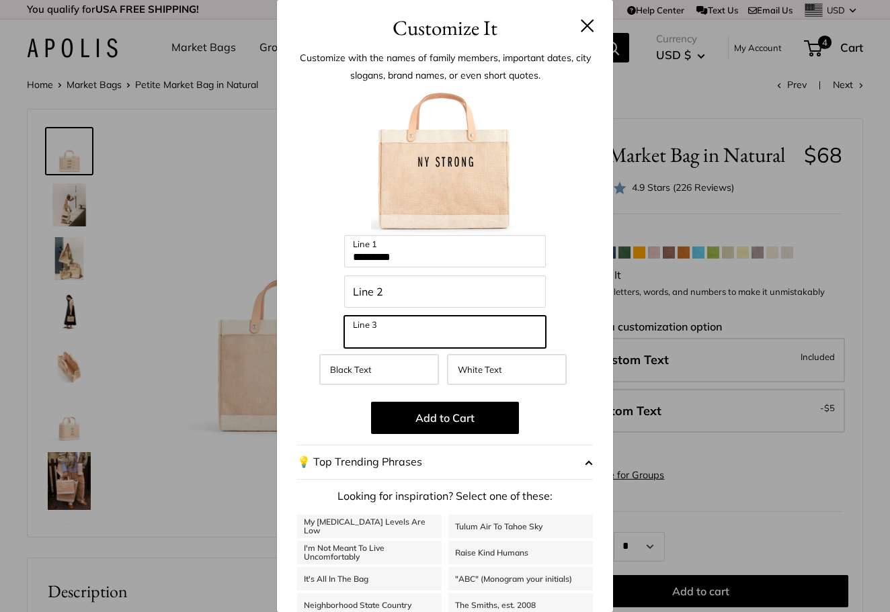
click at [387, 337] on input "Line 3" at bounding box center [445, 332] width 202 height 32
type input "**********"
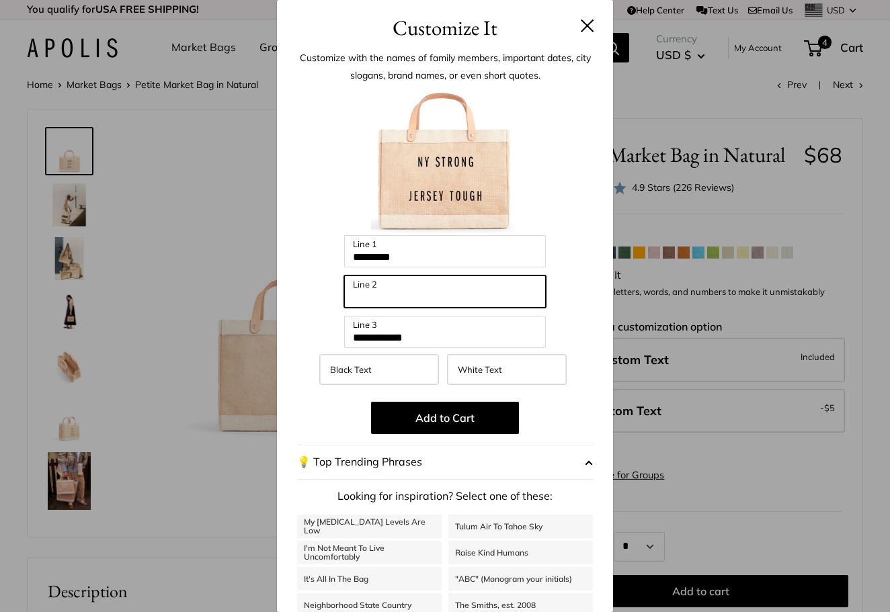
click at [368, 304] on input "Line 2" at bounding box center [445, 292] width 202 height 32
type input "***"
click at [588, 26] on button at bounding box center [587, 25] width 13 height 13
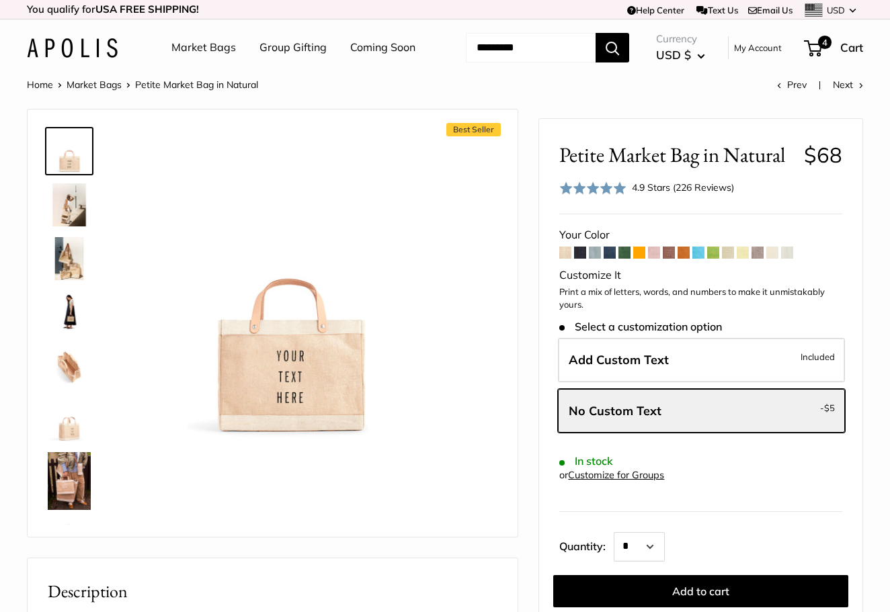
click at [620, 259] on span at bounding box center [624, 253] width 12 height 12
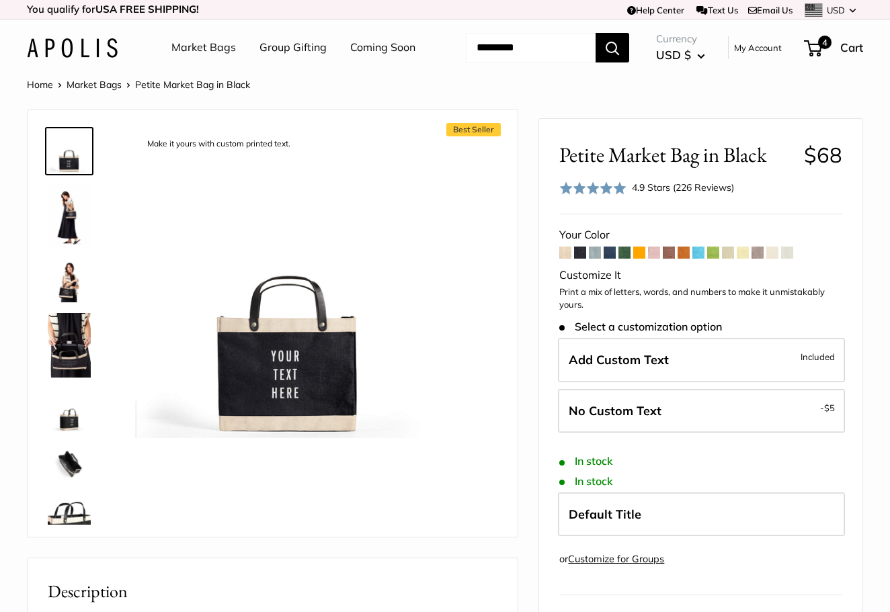
click at [626, 259] on span at bounding box center [624, 253] width 12 height 12
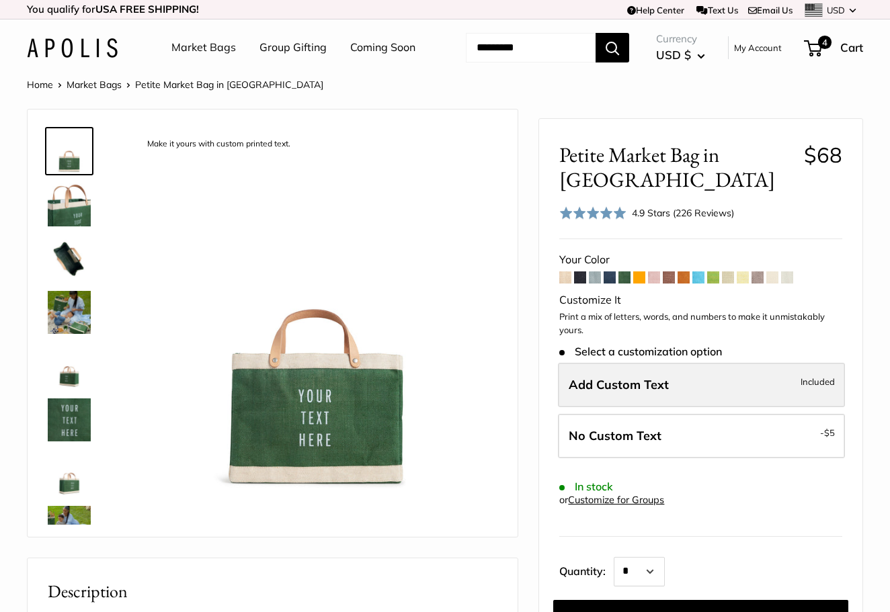
click at [683, 407] on label "Add Custom Text Included" at bounding box center [701, 385] width 287 height 44
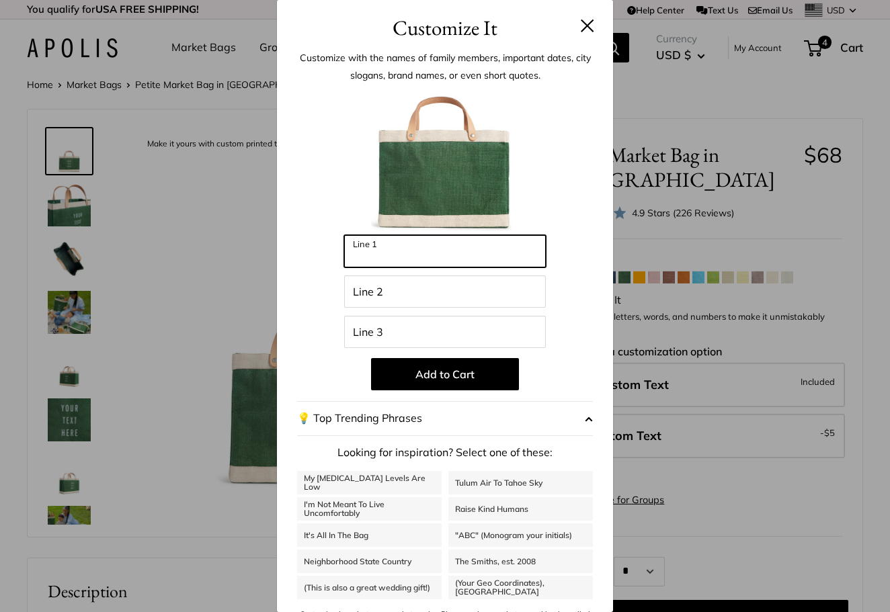
click at [501, 263] on input "Line 1" at bounding box center [445, 251] width 202 height 32
type input "***"
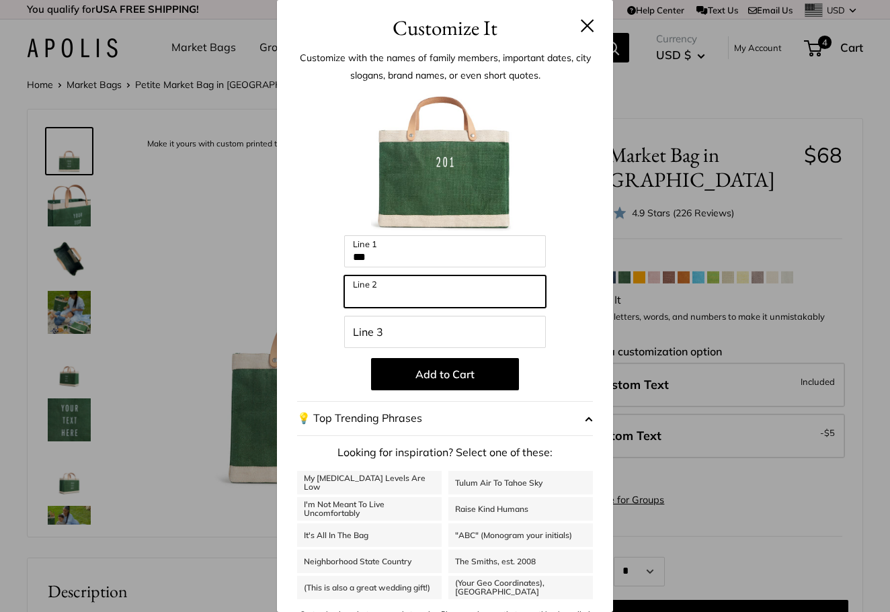
click at [466, 292] on input "Line 2" at bounding box center [445, 292] width 202 height 32
type input "***"
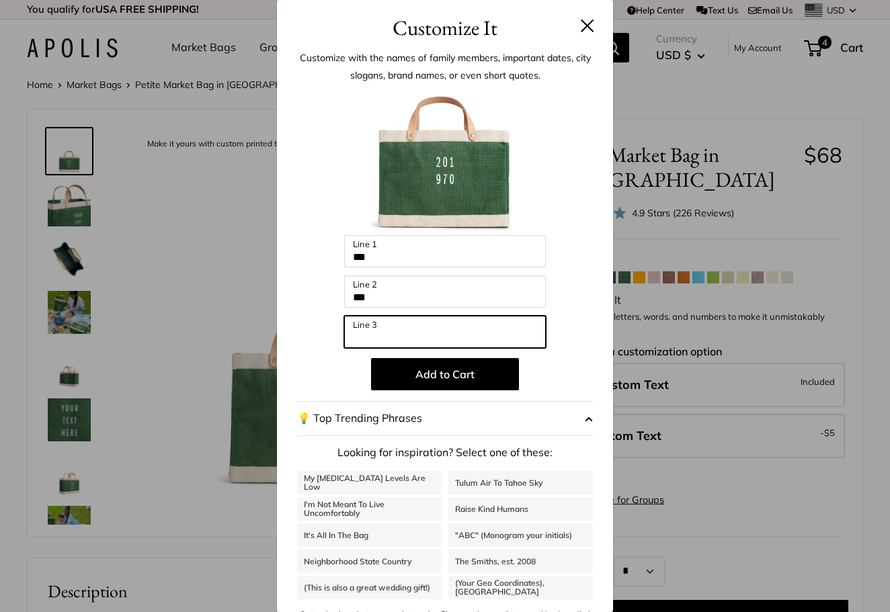
click at [416, 336] on input "Line 3" at bounding box center [445, 332] width 202 height 32
type input "***"
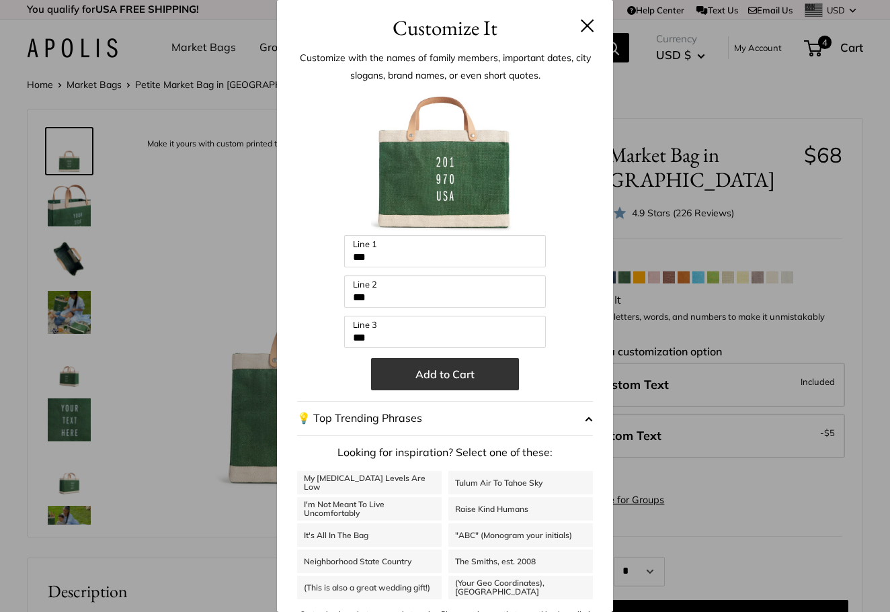
click at [429, 380] on button "Add to Cart" at bounding box center [445, 374] width 148 height 32
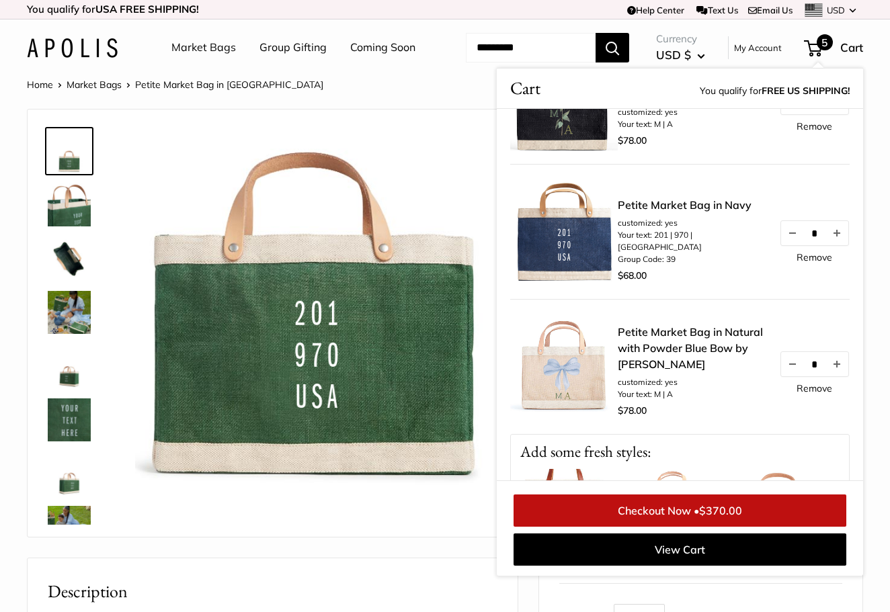
scroll to position [358, 0]
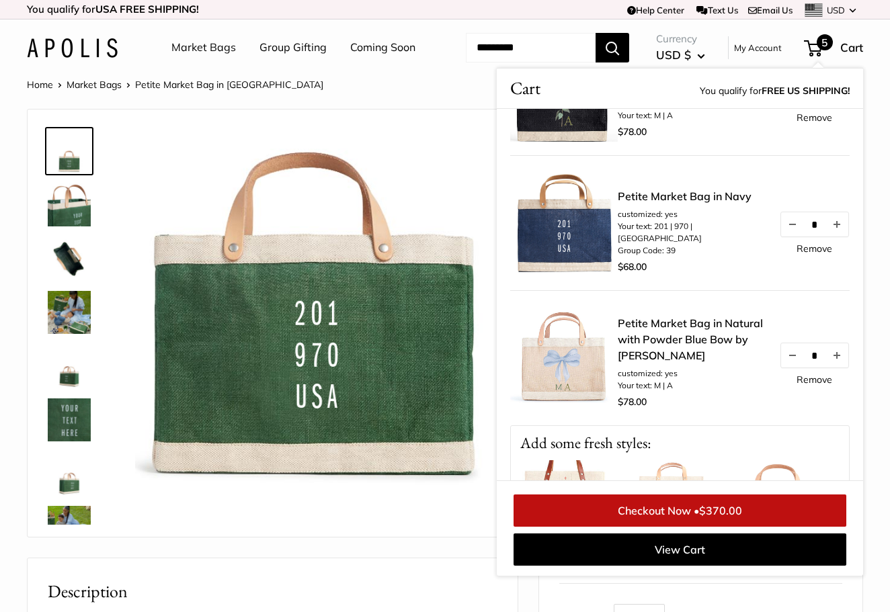
click at [809, 384] on link "Remove" at bounding box center [814, 379] width 36 height 9
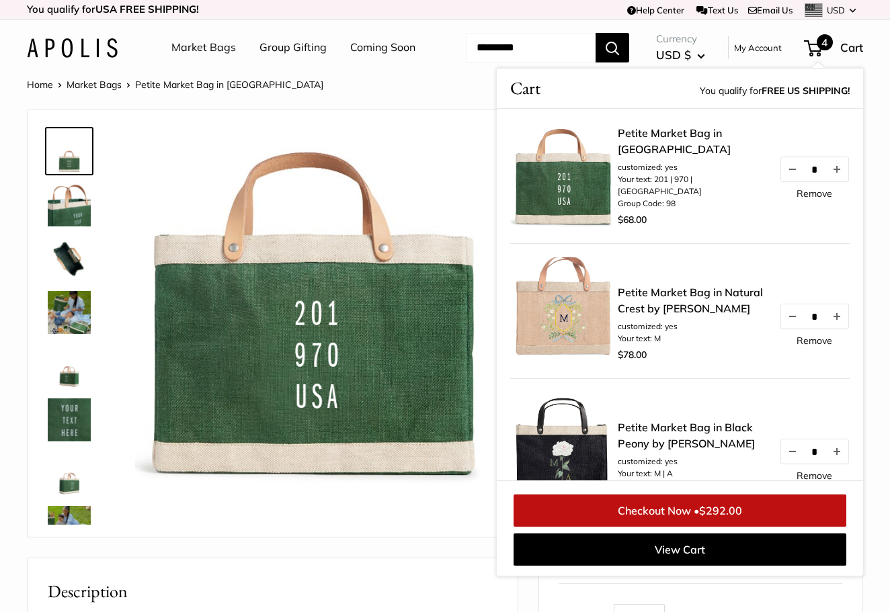
click at [814, 345] on link "Remove" at bounding box center [814, 340] width 36 height 9
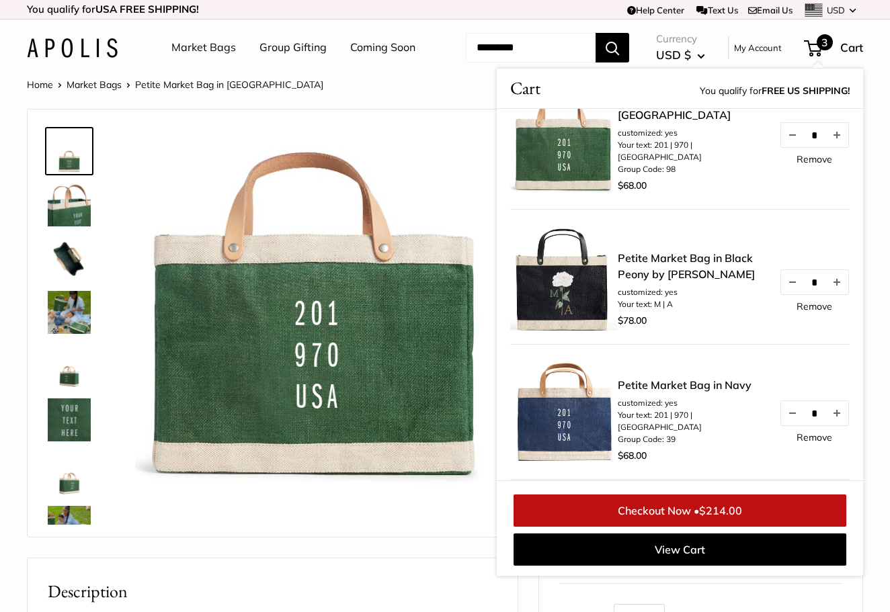
scroll to position [71, 0]
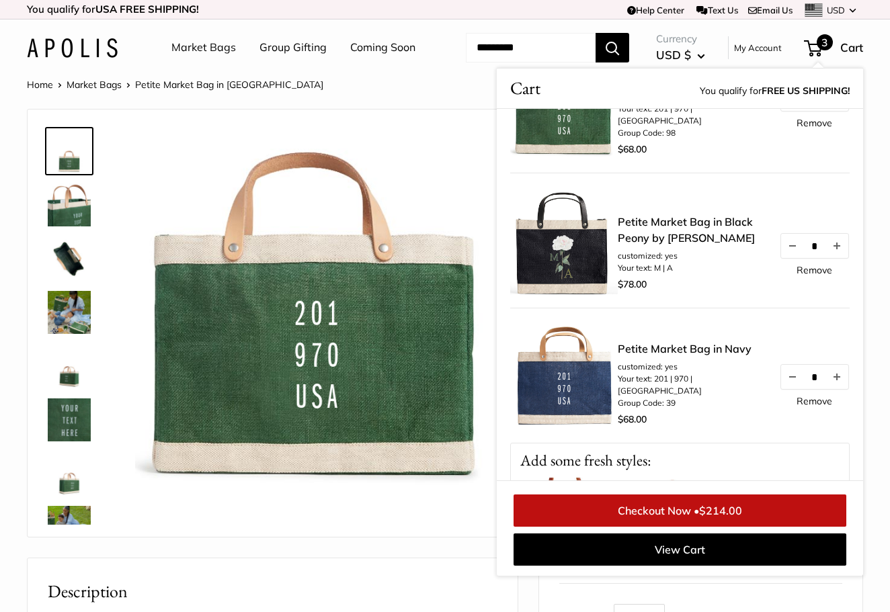
click at [818, 275] on link "Remove" at bounding box center [814, 269] width 36 height 9
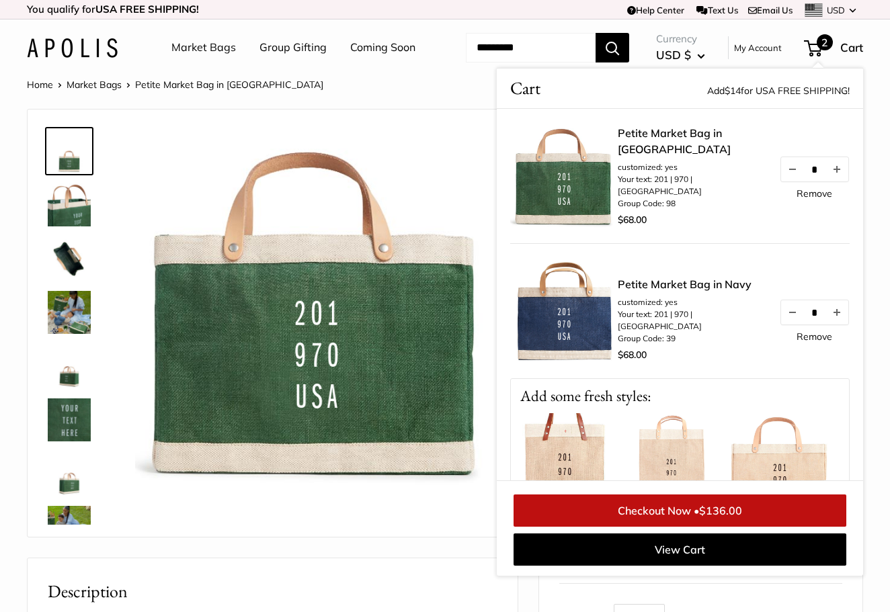
click at [451, 212] on img at bounding box center [316, 311] width 362 height 362
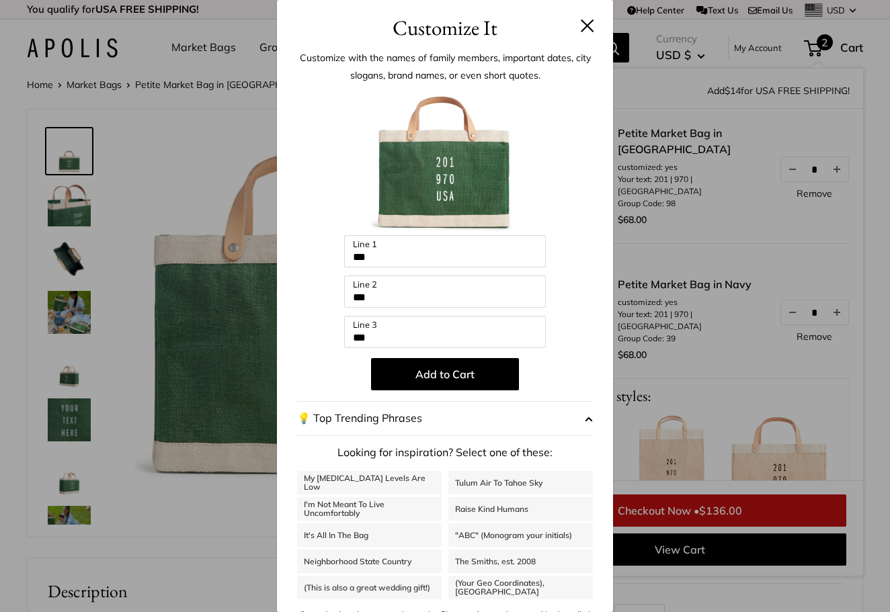
click at [212, 201] on div "Customize It Customize with the names of family members, important dates, city …" at bounding box center [445, 306] width 890 height 612
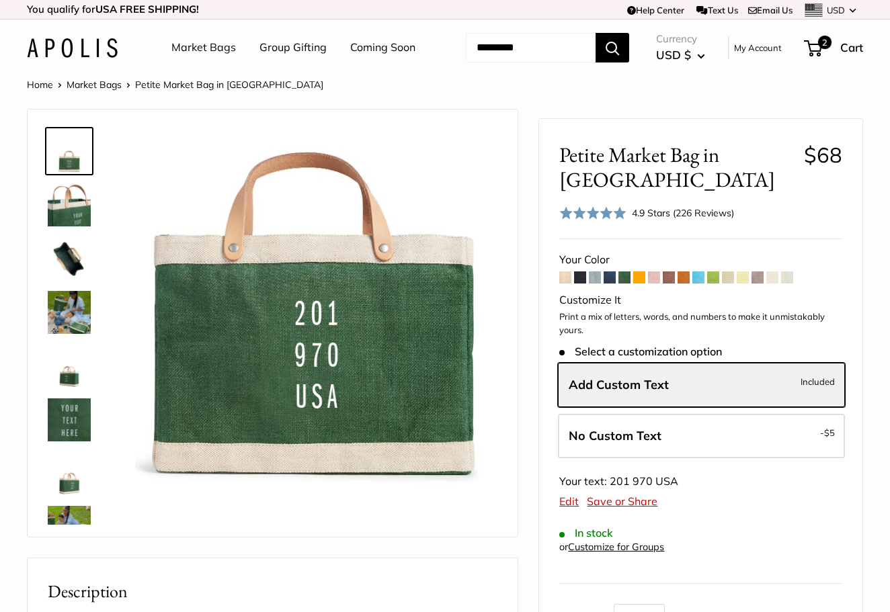
click at [591, 23] on header "Market Bags Group Gifting Coming Soon Need help? Text Us: 20919 hello@apolisglo…" at bounding box center [445, 47] width 890 height 56
click at [487, 183] on img at bounding box center [316, 311] width 362 height 362
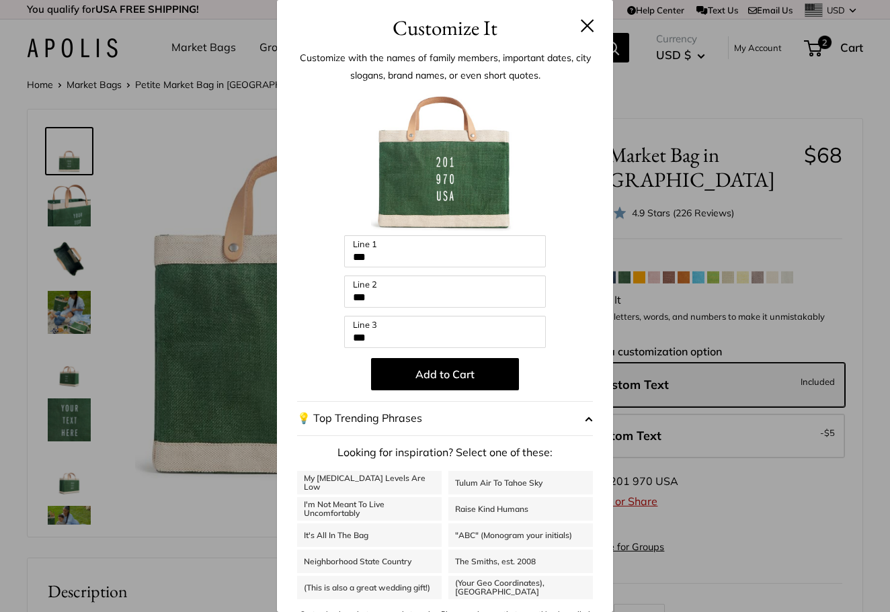
click at [212, 189] on div "Customize It Customize with the names of family members, important dates, city …" at bounding box center [445, 306] width 890 height 612
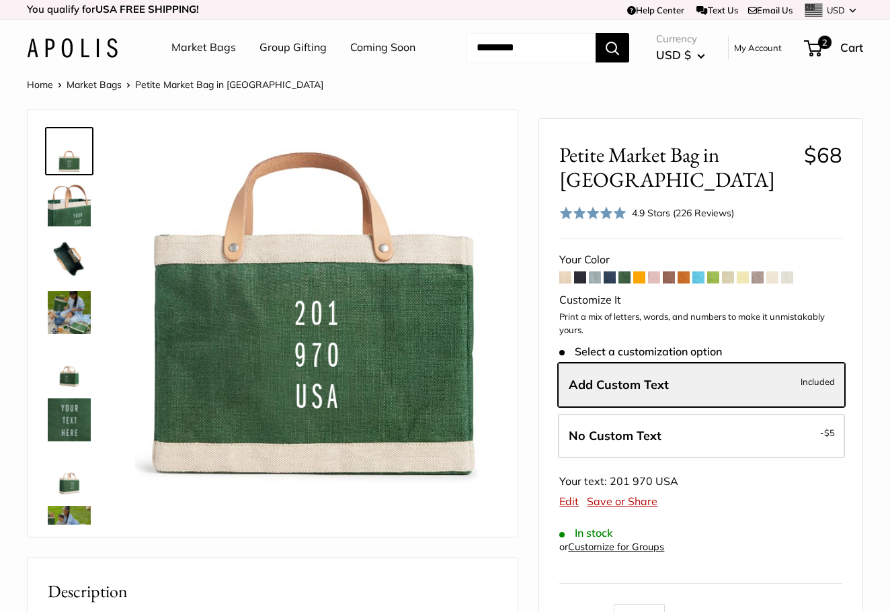
click at [685, 284] on span at bounding box center [684, 278] width 12 height 12
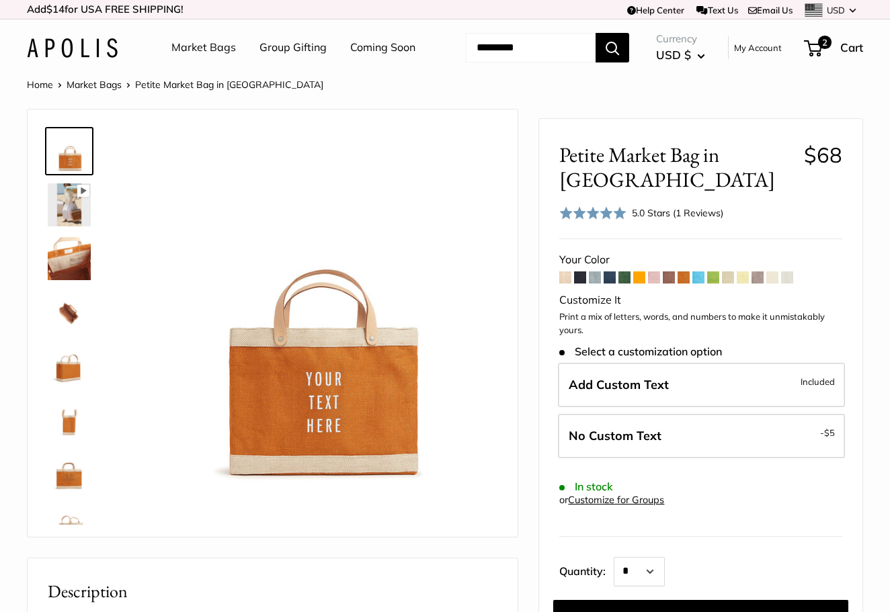
click at [686, 284] on span at bounding box center [684, 278] width 12 height 12
click at [642, 284] on span at bounding box center [639, 278] width 12 height 12
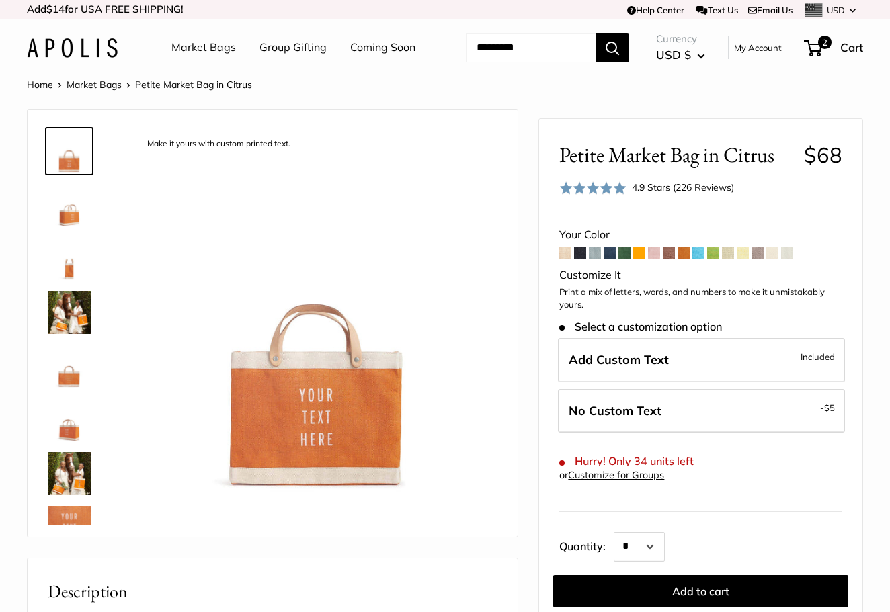
click at [758, 259] on span at bounding box center [757, 253] width 12 height 12
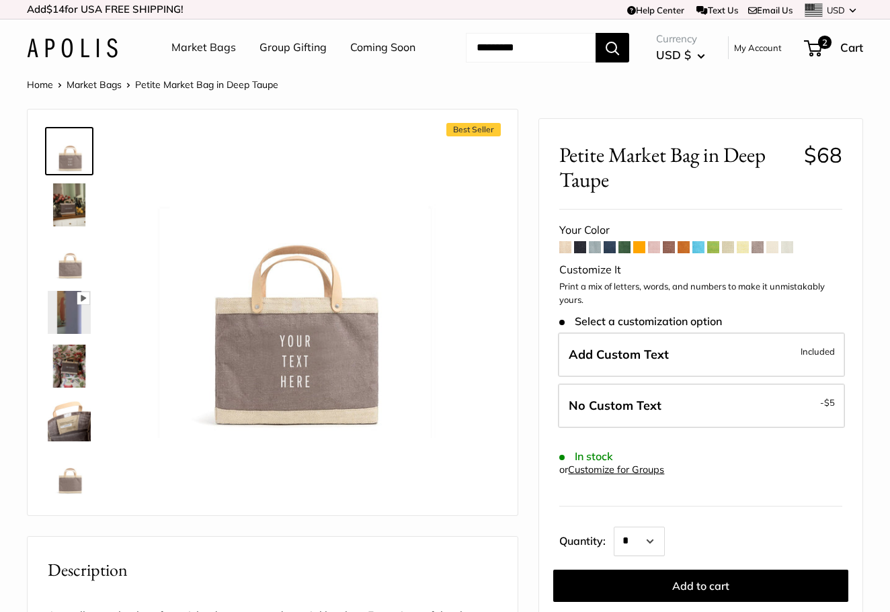
click at [565, 253] on span at bounding box center [565, 247] width 12 height 12
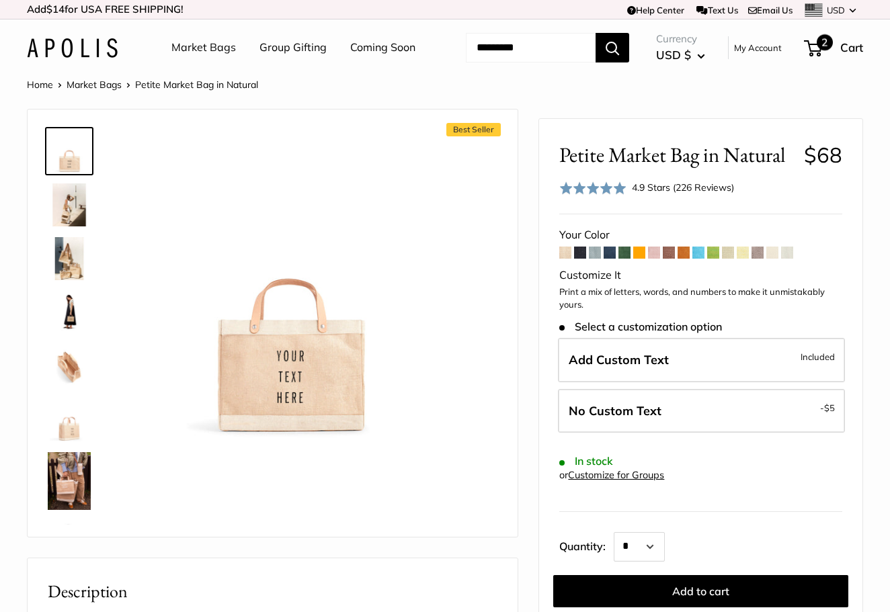
click at [822, 56] on span "2" at bounding box center [813, 48] width 18 height 16
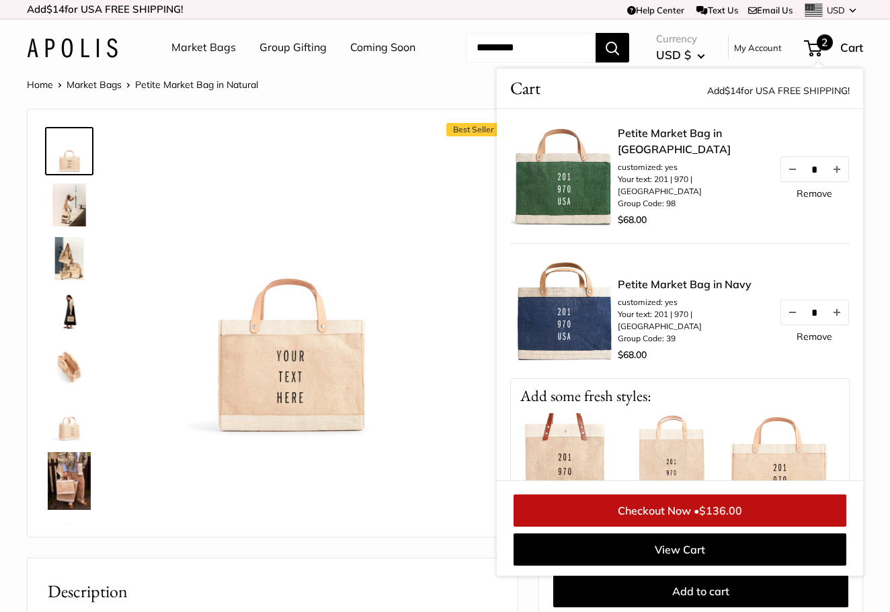
click at [822, 56] on span "2" at bounding box center [813, 48] width 18 height 16
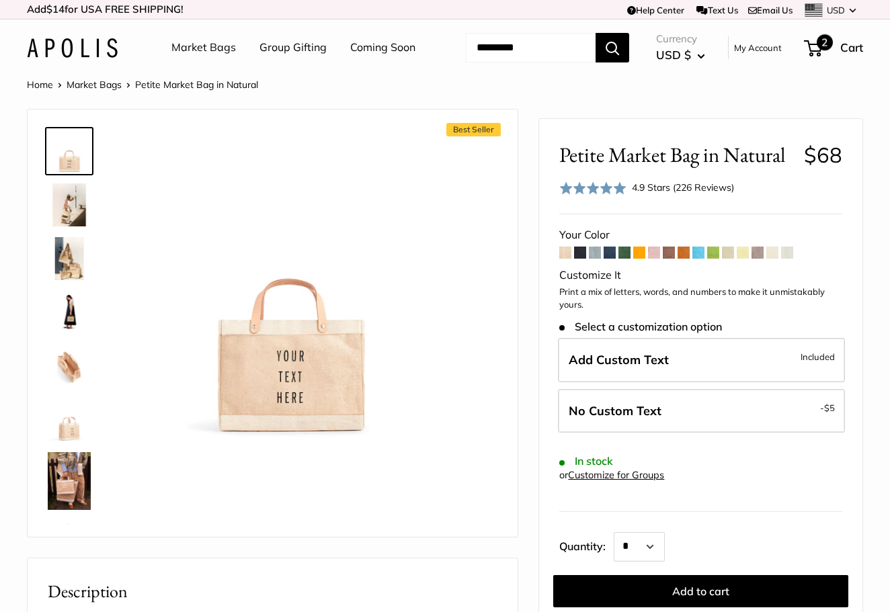
click at [822, 56] on span "2" at bounding box center [813, 48] width 18 height 16
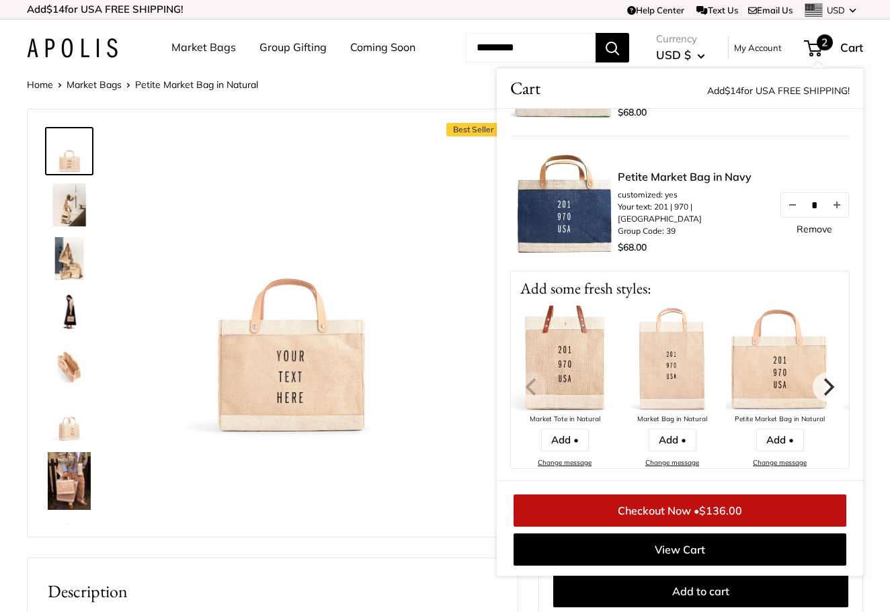
scroll to position [112, 0]
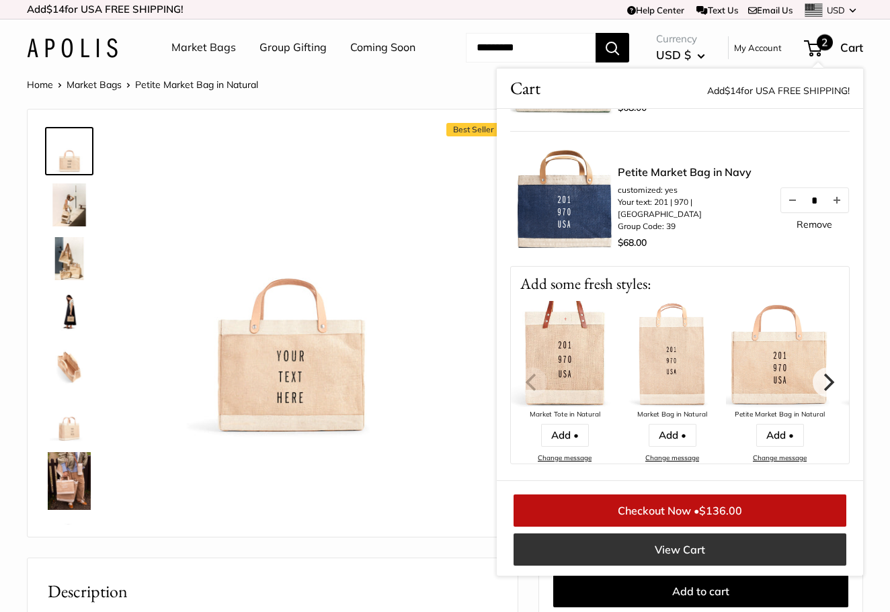
click at [668, 566] on link "View Cart" at bounding box center [680, 550] width 333 height 32
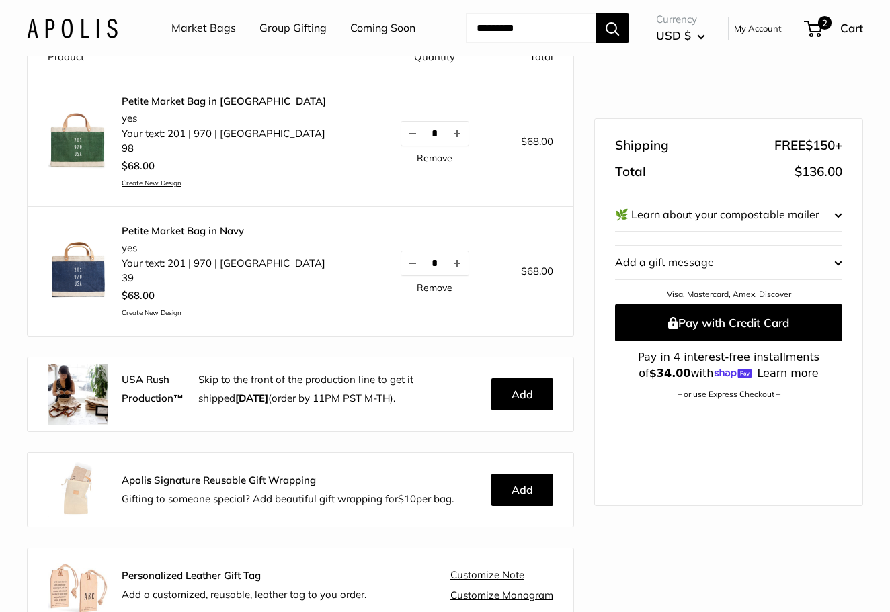
scroll to position [65, 0]
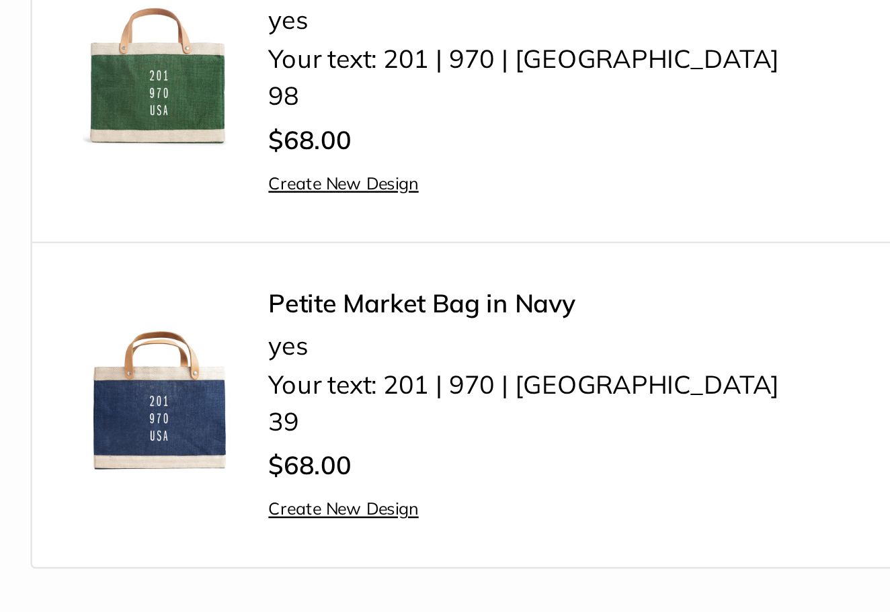
click at [259, 278] on link "Create New Design" at bounding box center [224, 282] width 204 height 9
